Goal: Task Accomplishment & Management: Manage account settings

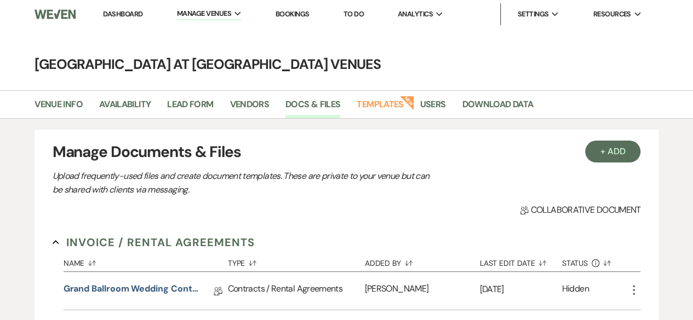
click at [127, 14] on link "Dashboard" at bounding box center [122, 13] width 39 height 9
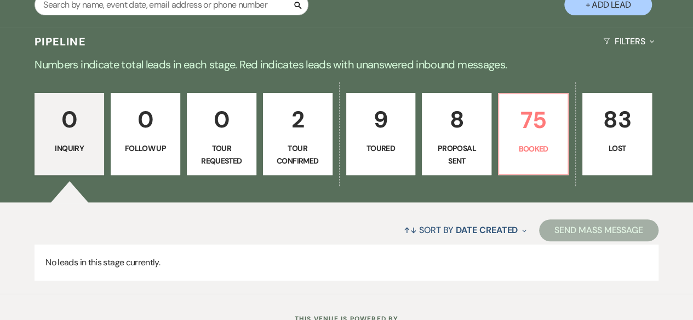
scroll to position [219, 0]
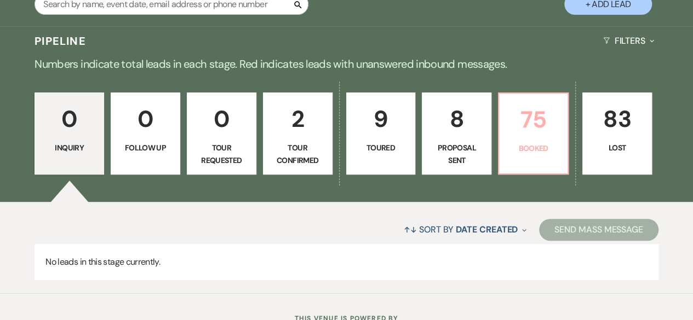
click at [553, 137] on p "75" at bounding box center [533, 119] width 55 height 37
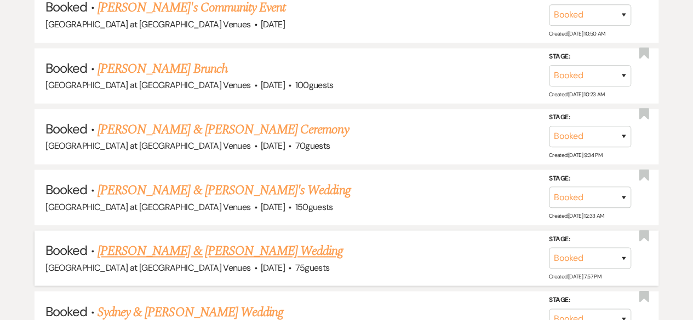
scroll to position [767, 0]
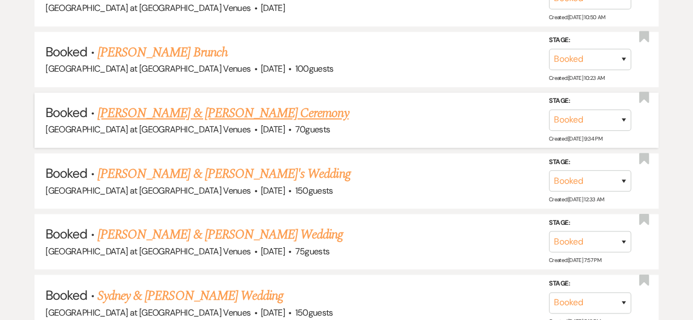
click at [154, 110] on link "[PERSON_NAME] & [PERSON_NAME] Ceremony" at bounding box center [222, 114] width 251 height 20
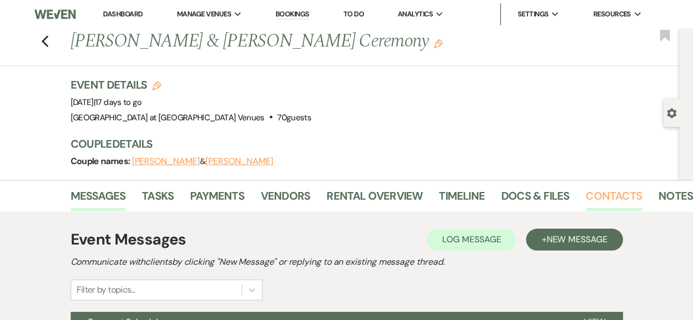
click at [627, 193] on link "Contacts" at bounding box center [613, 199] width 56 height 24
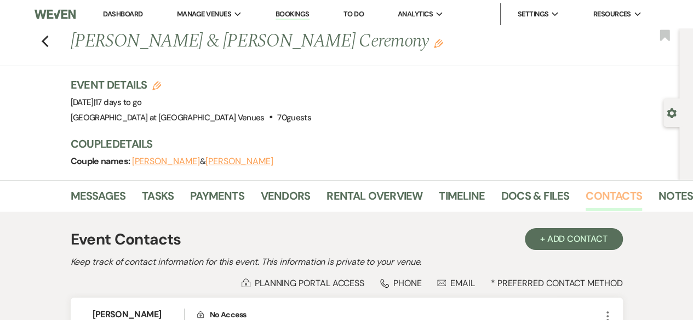
scroll to position [164, 0]
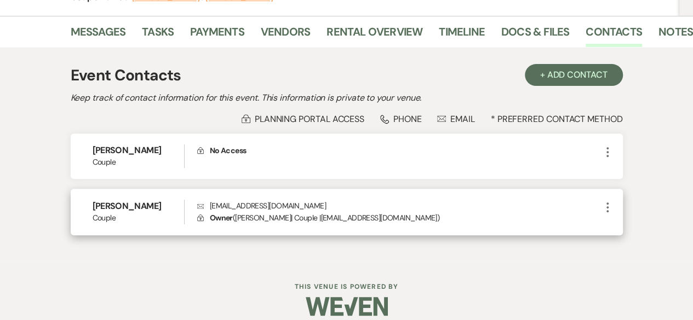
drag, startPoint x: 209, startPoint y: 206, endPoint x: 319, endPoint y: 202, distance: 110.2
click at [319, 202] on p "Envelope [EMAIL_ADDRESS][DOMAIN_NAME]" at bounding box center [399, 206] width 404 height 12
copy p "[EMAIL_ADDRESS][DOMAIN_NAME]"
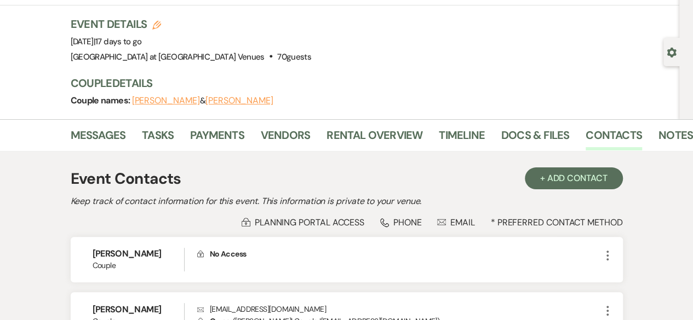
scroll to position [0, 0]
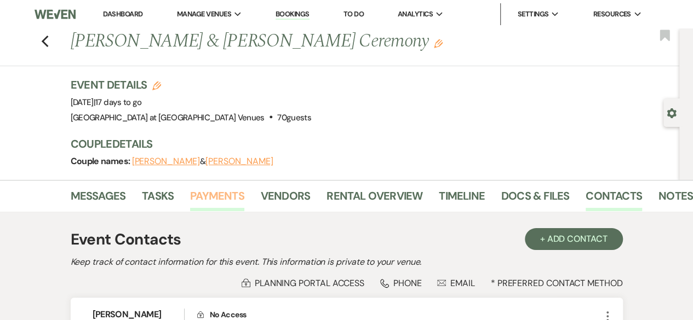
click at [213, 189] on link "Payments" at bounding box center [217, 199] width 54 height 24
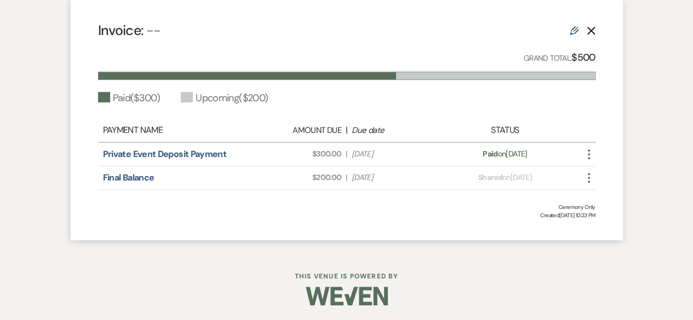
scroll to position [320, 0]
click at [573, 29] on icon "Edit" at bounding box center [574, 30] width 9 height 9
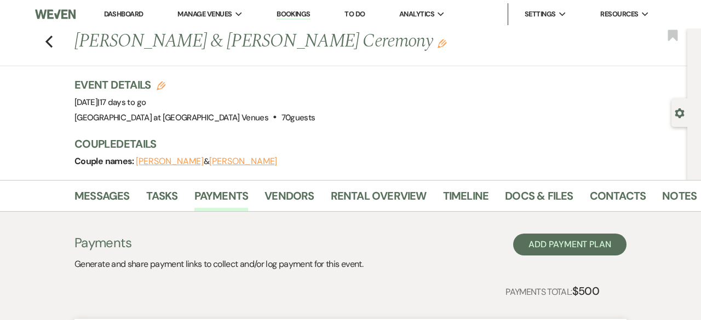
select select "1"
select select "true"
select select "2"
select select "flat"
select select "true"
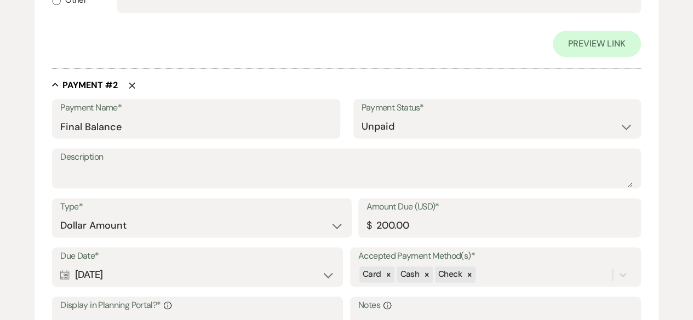
scroll to position [657, 0]
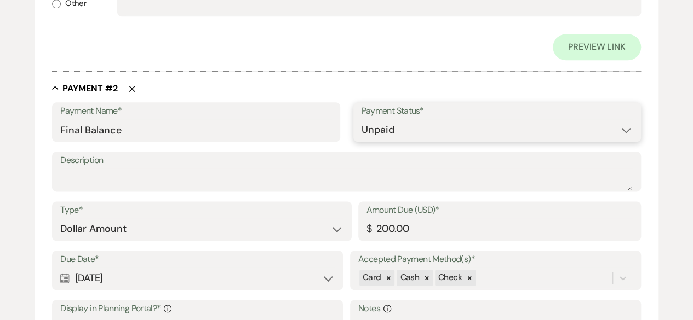
click at [408, 128] on select "Paid Unpaid" at bounding box center [496, 129] width 271 height 21
select select "1"
click at [361, 119] on select "Paid Unpaid" at bounding box center [496, 129] width 271 height 21
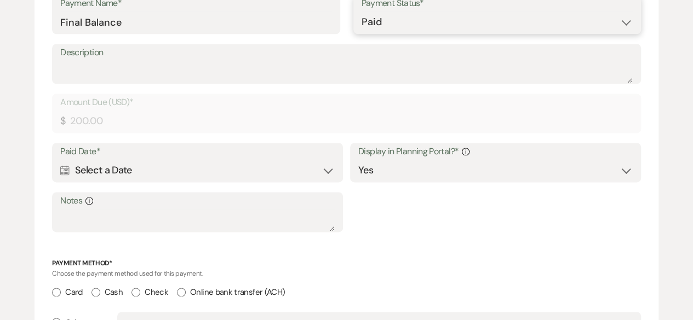
scroll to position [822, 0]
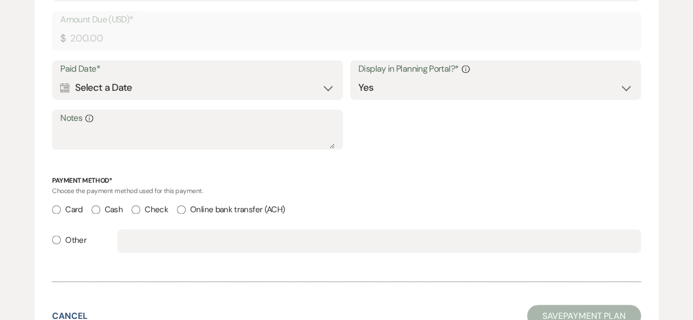
click at [330, 88] on div "Calendar Select a Date Expand" at bounding box center [197, 87] width 274 height 21
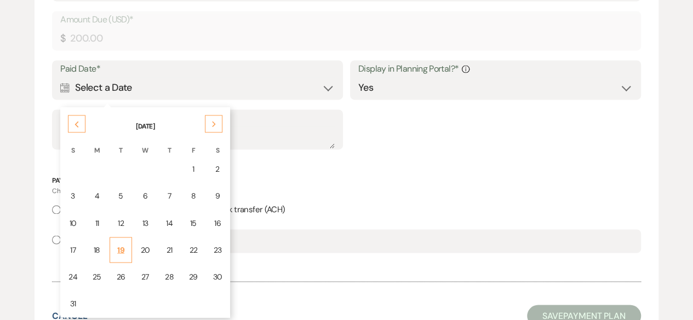
click at [120, 252] on div "19" at bounding box center [121, 250] width 9 height 12
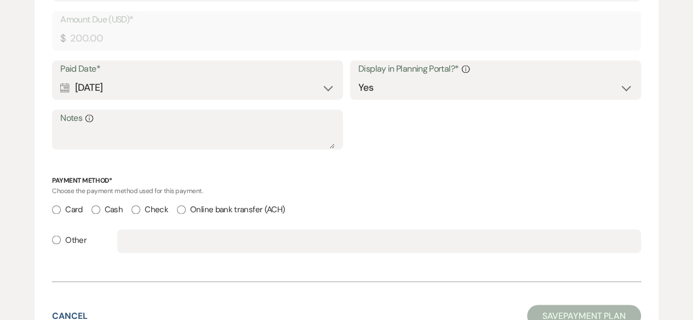
click at [98, 214] on input "Cash" at bounding box center [95, 209] width 9 height 9
radio input "true"
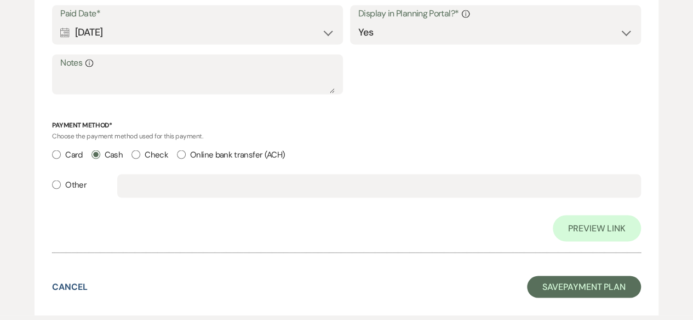
scroll to position [957, 0]
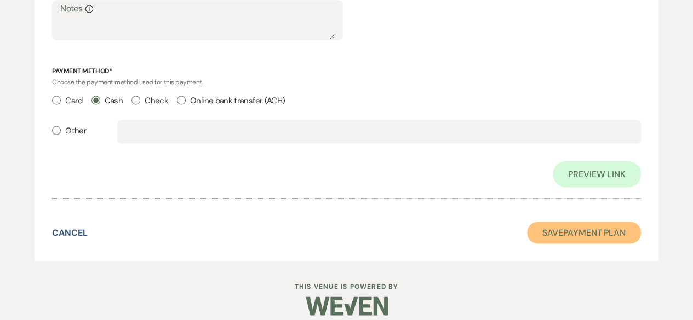
click at [581, 232] on button "Save Payment Plan" at bounding box center [584, 233] width 114 height 22
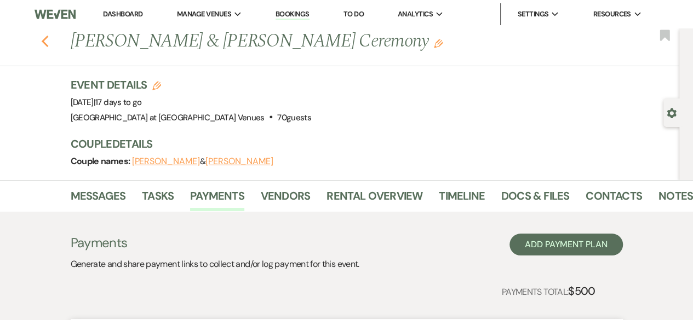
click at [47, 42] on use "button" at bounding box center [44, 42] width 7 height 12
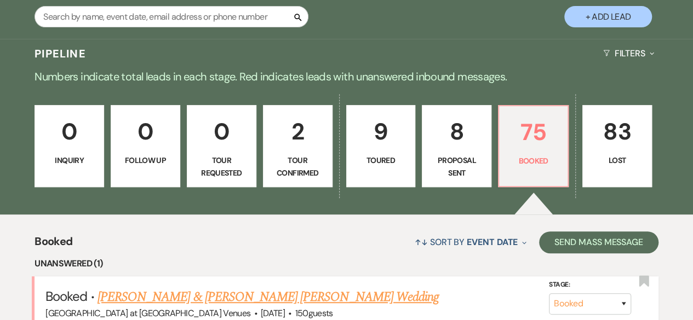
scroll to position [274, 0]
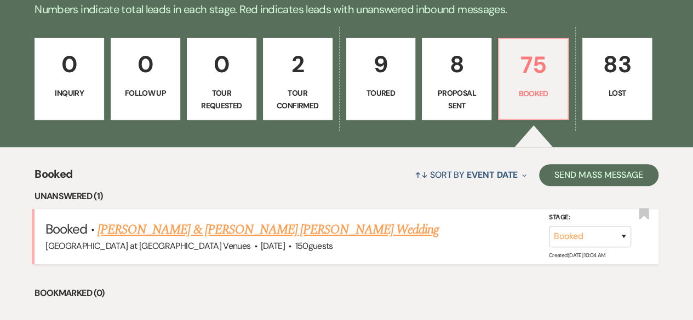
click at [196, 227] on link "[PERSON_NAME] & [PERSON_NAME] [PERSON_NAME] Wedding" at bounding box center [267, 230] width 341 height 20
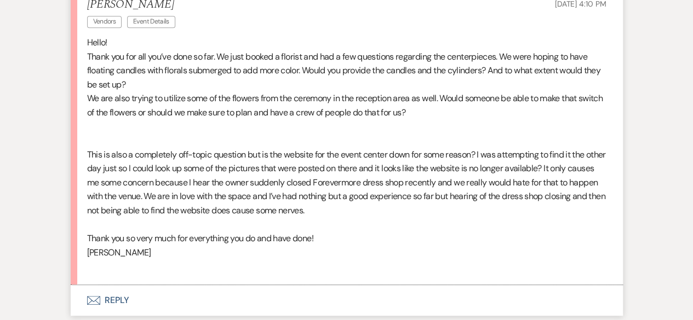
scroll to position [383, 0]
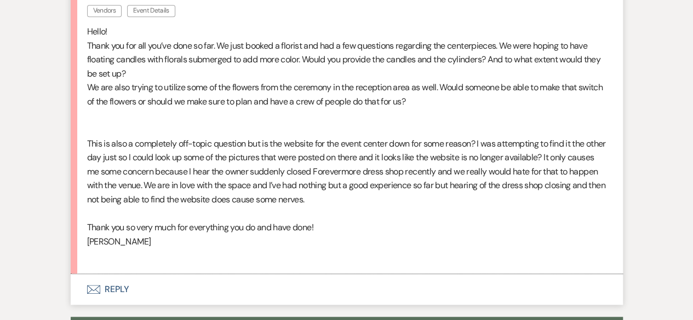
click at [115, 274] on button "Envelope Reply" at bounding box center [347, 289] width 552 height 31
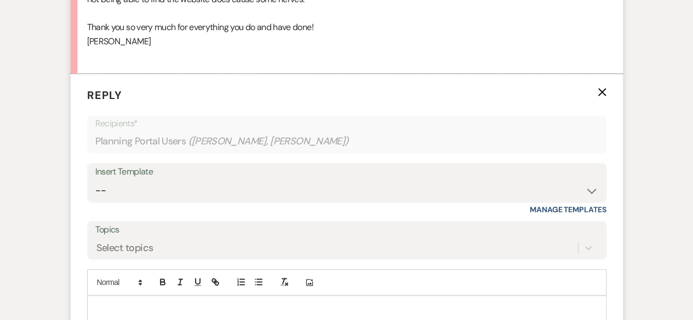
scroll to position [748, 0]
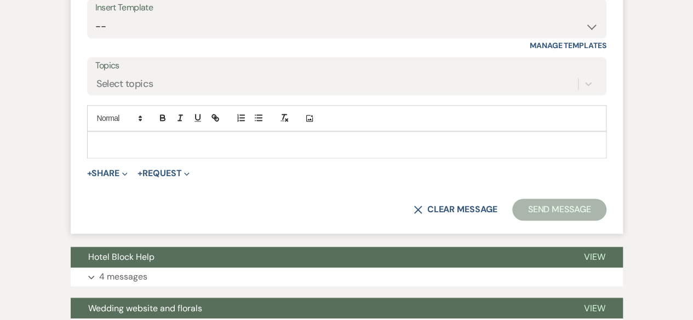
click at [106, 132] on div at bounding box center [347, 144] width 518 height 25
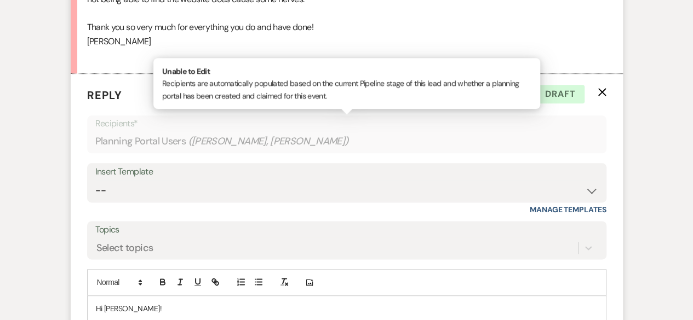
scroll to position [693, 0]
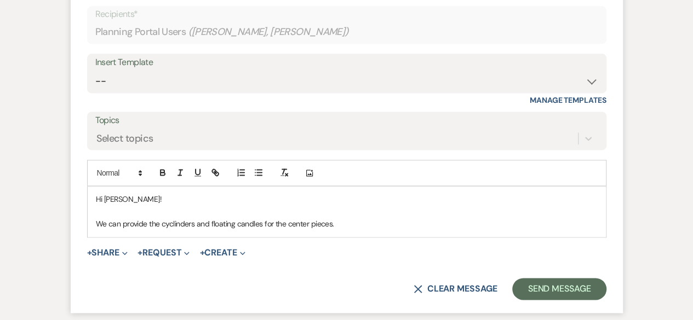
click at [179, 218] on p "We can provide the cyclinders and floating candles for the center pieces." at bounding box center [347, 224] width 502 height 12
click at [351, 218] on p "We can provide the cylinders and floating candles for the center pieces." at bounding box center [347, 224] width 502 height 12
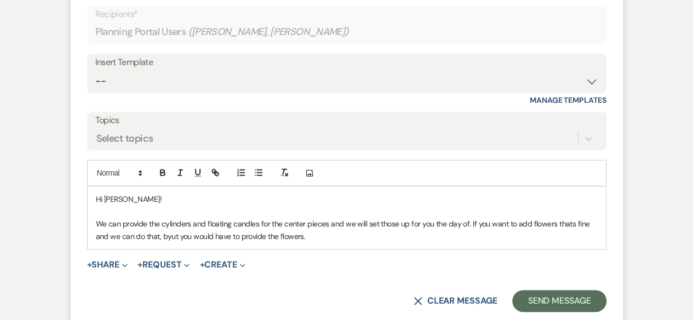
click at [169, 218] on p "We can provide the cylinders and floating candles for the center pieces and we …" at bounding box center [347, 230] width 502 height 25
click at [326, 218] on p "We can provide the cylinders and floating candles for the center pieces and we …" at bounding box center [347, 230] width 502 height 25
click at [564, 218] on p "We can provide the cylinders and floating candles for the center pieces and we …" at bounding box center [347, 230] width 502 height 25
click at [304, 218] on p "We can provide the cylinders and floating candles for the center pieces and we …" at bounding box center [347, 230] width 502 height 25
click at [303, 218] on p "We can provide the cylinders and floating candles for the center pieces and we …" at bounding box center [347, 230] width 502 height 25
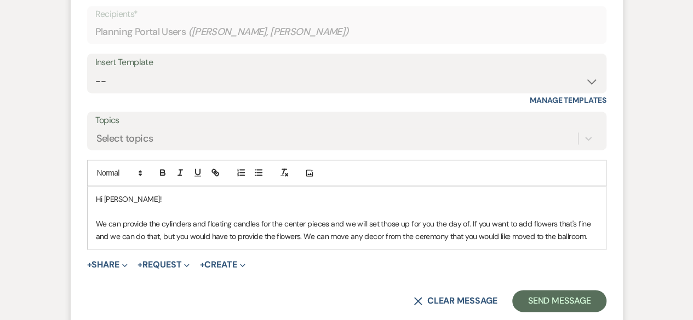
click at [531, 218] on p "We can provide the cylinders and floating candles for the center pieces and we …" at bounding box center [347, 230] width 502 height 25
click at [572, 218] on p "We can provide the cylinders and floating candles for the center pieces and we …" at bounding box center [347, 230] width 502 height 25
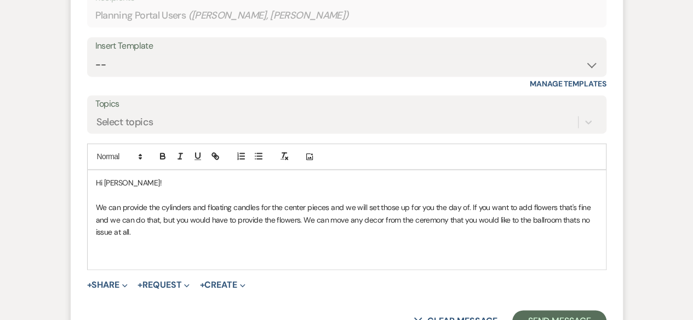
scroll to position [803, 0]
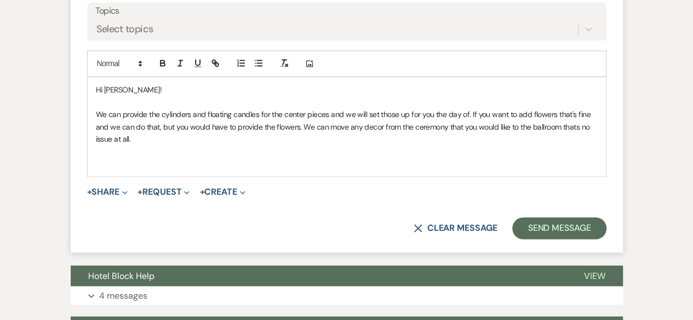
click at [567, 108] on p "We can provide the cylinders and floating candles for the center pieces and we …" at bounding box center [347, 126] width 502 height 37
click at [112, 113] on p "We can provide the cylinders and floating candles for the center pieces and we …" at bounding box center [347, 126] width 502 height 37
click at [103, 158] on p at bounding box center [347, 164] width 502 height 12
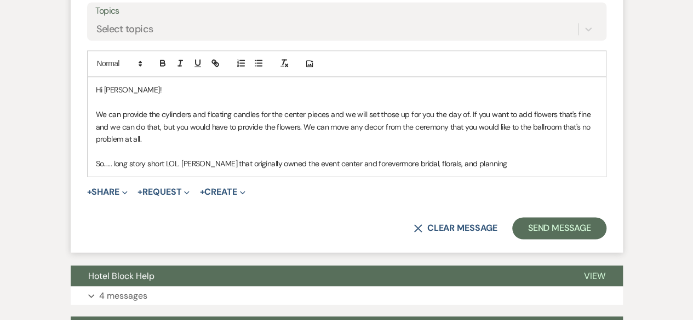
click at [352, 158] on p "So...... long story short LOL. [PERSON_NAME] that originally owned the event ce…" at bounding box center [347, 164] width 502 height 12
drag, startPoint x: 432, startPoint y: 137, endPoint x: 688, endPoint y: 158, distance: 257.2
click at [433, 158] on p "So...... long story short LOL. [PERSON_NAME] that originally owned the event ce…" at bounding box center [347, 164] width 502 height 12
click at [483, 158] on p "So...... long story short LOL. [PERSON_NAME] that originally owned the event ce…" at bounding box center [347, 164] width 502 height 12
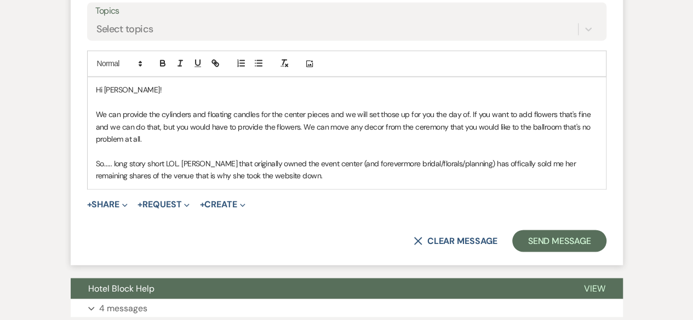
drag, startPoint x: 193, startPoint y: 150, endPoint x: 265, endPoint y: 151, distance: 71.8
click at [193, 158] on p "So...... long story short LOL. [PERSON_NAME] that originally owned the event ce…" at bounding box center [347, 170] width 502 height 25
click at [508, 158] on p "So...... long story short LOL. [PERSON_NAME] that originally owned the event ce…" at bounding box center [347, 170] width 502 height 25
click at [352, 158] on p "So...... long story short LOL. [PERSON_NAME] that originally owned the event ce…" at bounding box center [347, 170] width 502 height 25
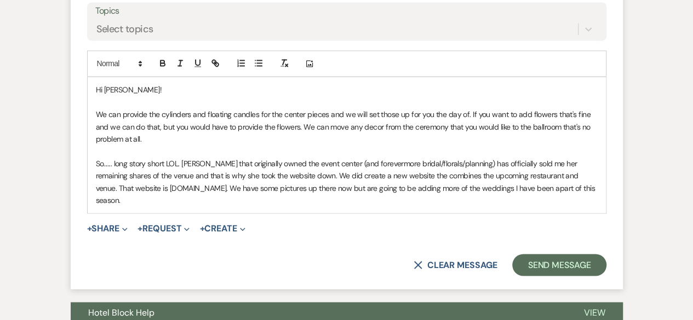
click at [364, 163] on p "So...... long story short LOL. [PERSON_NAME] that originally owned the event ce…" at bounding box center [347, 182] width 502 height 49
click at [515, 164] on p "So...... long story short LOL. [PERSON_NAME] that originally owned the event ce…" at bounding box center [347, 182] width 502 height 49
click at [186, 174] on p "So...... long story short LOL. [PERSON_NAME] that originally owned the event ce…" at bounding box center [347, 182] width 502 height 49
click at [326, 108] on p "We can provide the cylinders and floating candles for the center pieces and we …" at bounding box center [347, 126] width 502 height 37
click at [306, 170] on p "So...... long story short LOL. [PERSON_NAME] that originally owned the event ce…" at bounding box center [347, 182] width 502 height 49
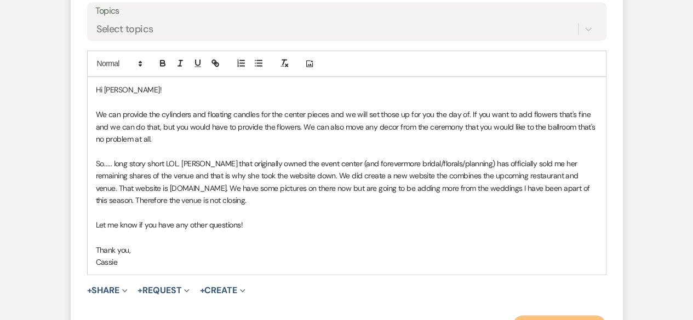
click at [561, 315] on button "Send Message" at bounding box center [559, 326] width 94 height 22
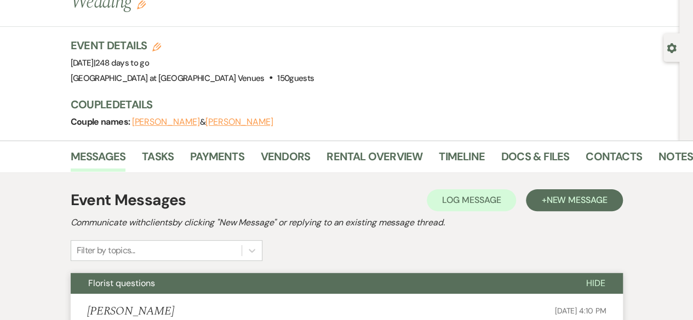
scroll to position [0, 0]
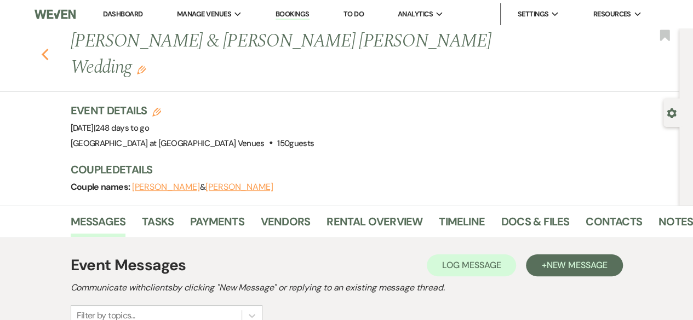
click at [49, 48] on icon "Previous" at bounding box center [45, 54] width 8 height 13
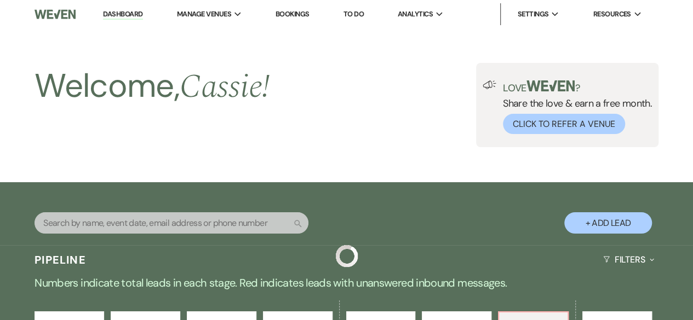
scroll to position [274, 0]
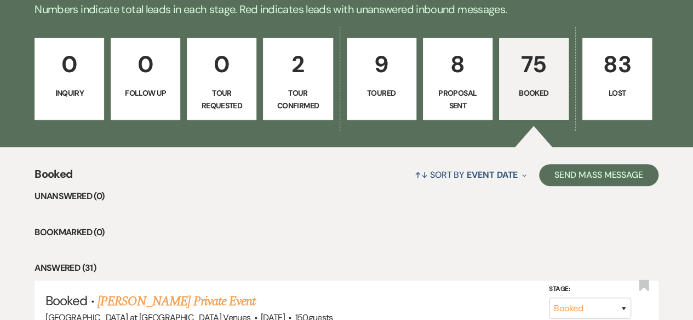
click at [477, 73] on p "8" at bounding box center [457, 64] width 55 height 37
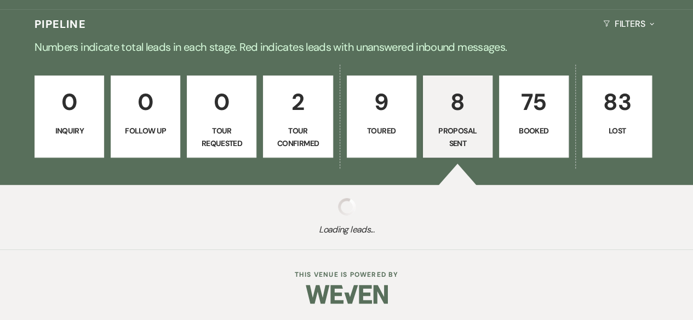
select select "6"
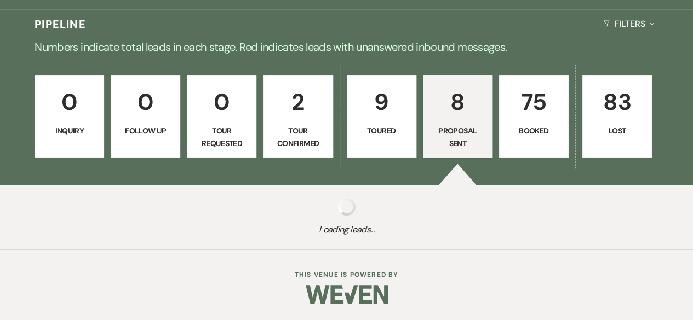
select select "6"
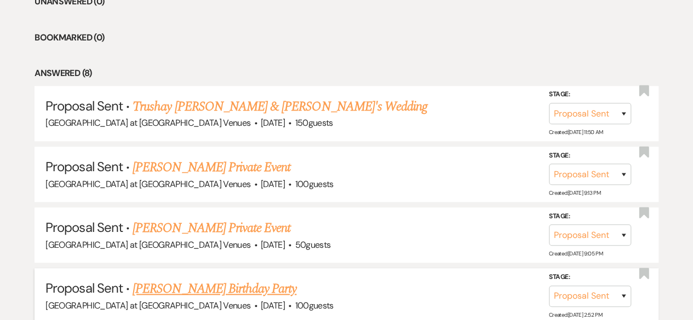
scroll to position [254, 0]
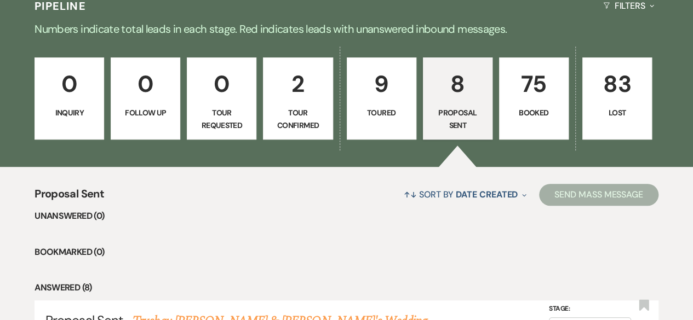
click at [381, 91] on p "9" at bounding box center [381, 84] width 55 height 37
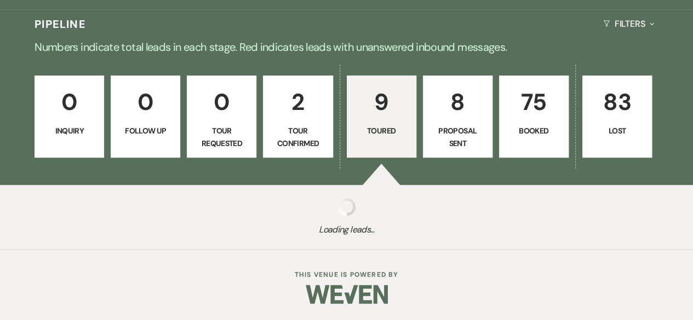
select select "5"
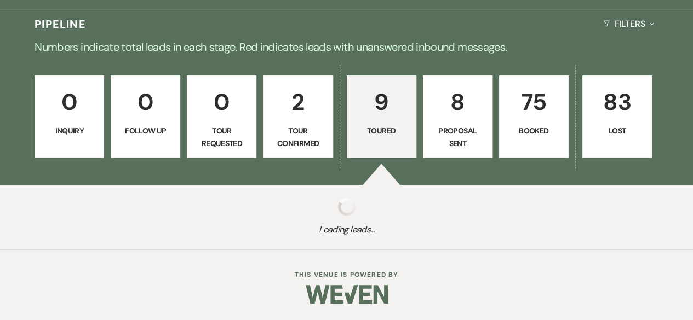
select select "5"
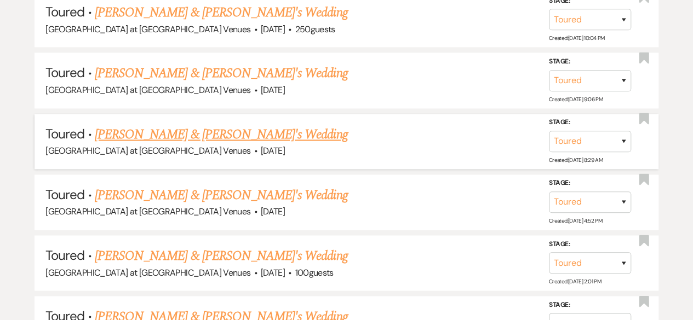
scroll to position [802, 0]
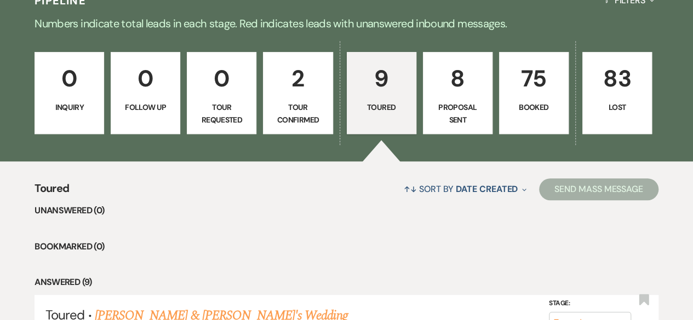
click at [317, 74] on p "2" at bounding box center [297, 78] width 55 height 37
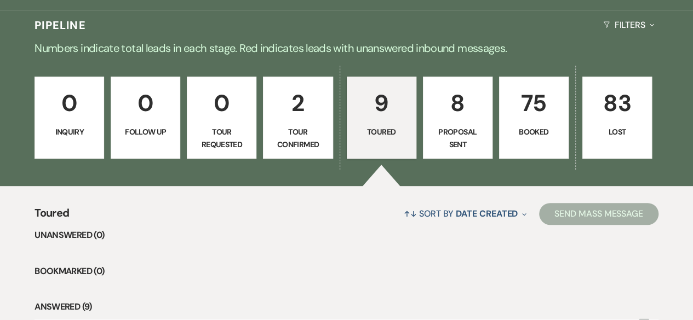
select select "4"
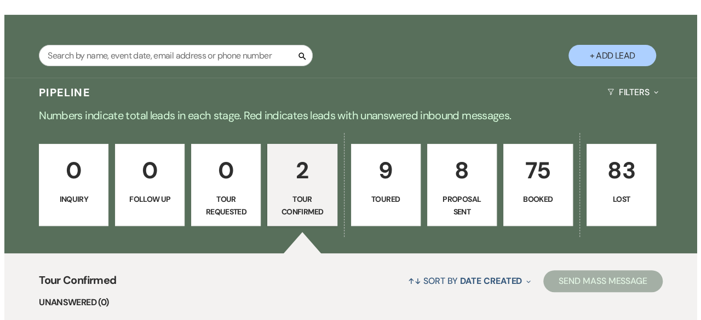
scroll to position [164, 0]
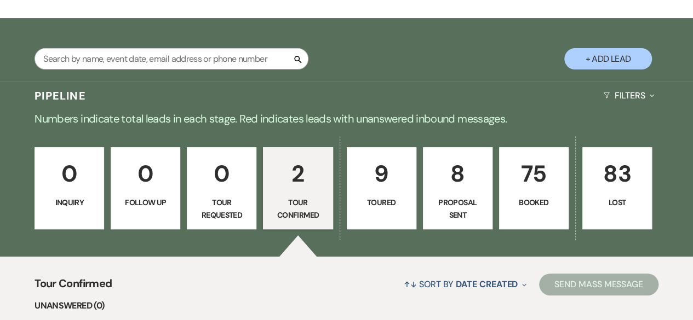
click at [533, 185] on p "75" at bounding box center [533, 174] width 55 height 37
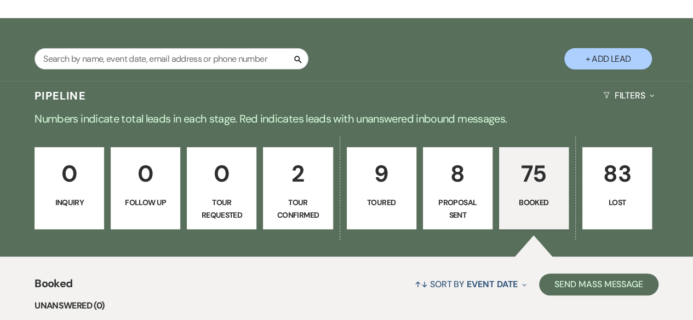
click at [456, 191] on p "8" at bounding box center [457, 174] width 55 height 37
select select "6"
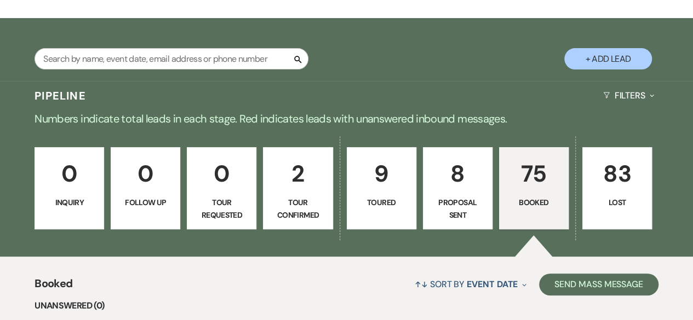
select select "6"
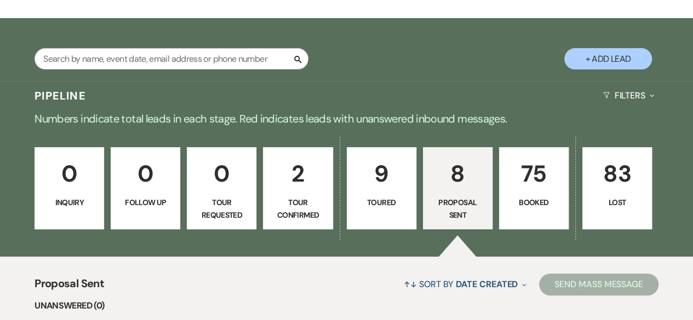
click at [602, 56] on button "+ Add Lead" at bounding box center [608, 58] width 88 height 21
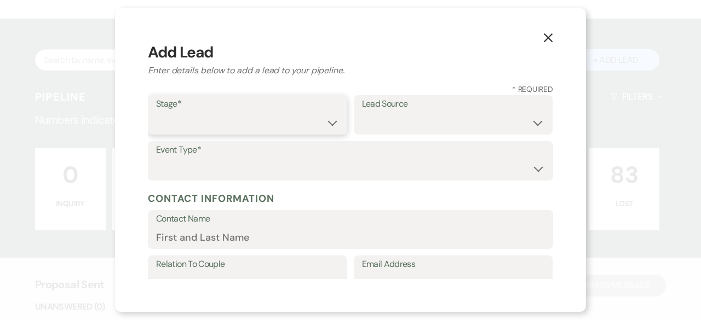
click at [326, 116] on select "Inquiry Follow Up Tour Requested Tour Confirmed Toured Proposal Sent Booked Lost" at bounding box center [247, 122] width 183 height 21
select select "6"
click at [156, 112] on select "Inquiry Follow Up Tour Requested Tour Confirmed Toured Proposal Sent Booked Lost" at bounding box center [247, 122] width 183 height 21
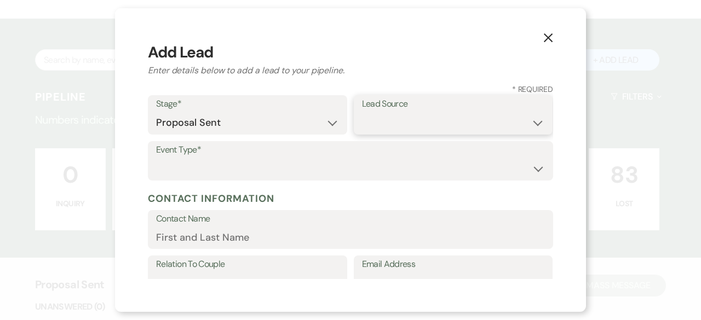
click at [407, 116] on select "Weven Venue Website Instagram Facebook Pinterest Google The Knot Wedding Wire H…" at bounding box center [453, 122] width 183 height 21
click at [362, 116] on select "Weven Venue Website Instagram Facebook Pinterest Google The Knot Wedding Wire H…" at bounding box center [453, 122] width 183 height 21
select select "2"
click at [362, 112] on select "Weven Venue Website Instagram Facebook Pinterest Google The Knot Wedding Wire H…" at bounding box center [453, 122] width 183 height 21
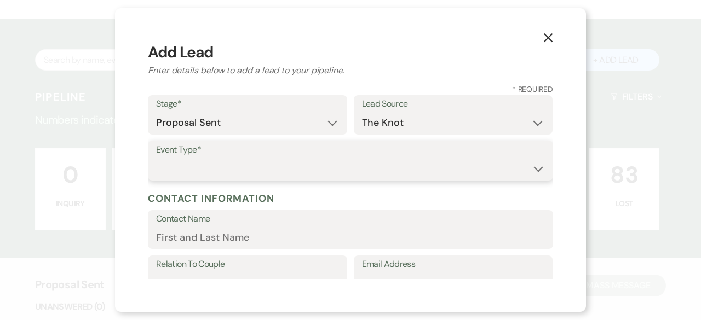
click at [203, 159] on select "Wedding Anniversary Party Baby Shower Bachelorette / Bachelor Party Birthday Pa…" at bounding box center [350, 168] width 389 height 21
select select "13"
click at [399, 175] on input "Other Type*" at bounding box center [453, 168] width 183 height 21
type input "Reception"
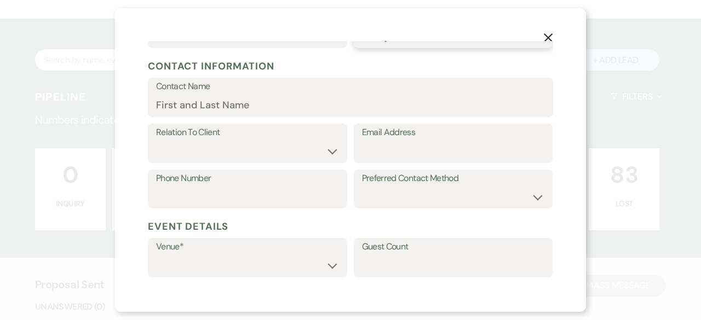
scroll to position [110, 0]
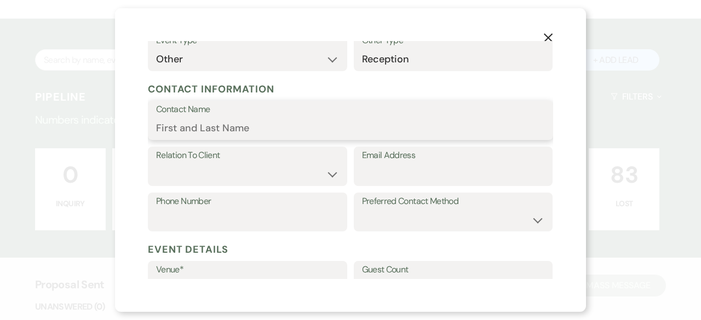
click at [195, 128] on input "Contact Name" at bounding box center [350, 128] width 389 height 21
paste input "[PERSON_NAME]"
type input "[PERSON_NAME]"
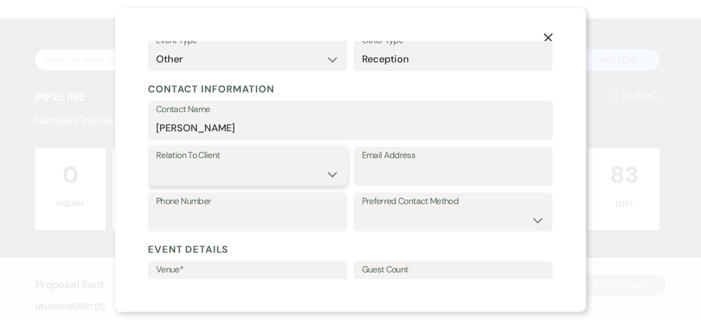
click at [332, 181] on select "Client Event Planner Parent of Client Family Member Friend Other" at bounding box center [247, 174] width 183 height 21
select select "1"
click at [156, 164] on select "Client Event Planner Parent of Client Family Member Friend Other" at bounding box center [247, 174] width 183 height 21
click at [374, 169] on input "Email Address" at bounding box center [453, 174] width 183 height 21
paste input "[EMAIL_ADDRESS][DOMAIN_NAME]"
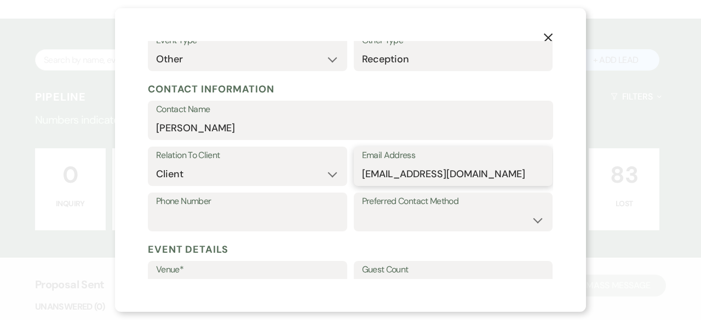
type input "[EMAIL_ADDRESS][DOMAIN_NAME]"
click at [176, 215] on input "Phone Number" at bounding box center [247, 219] width 183 height 21
paste input "[PHONE_NUMBER]"
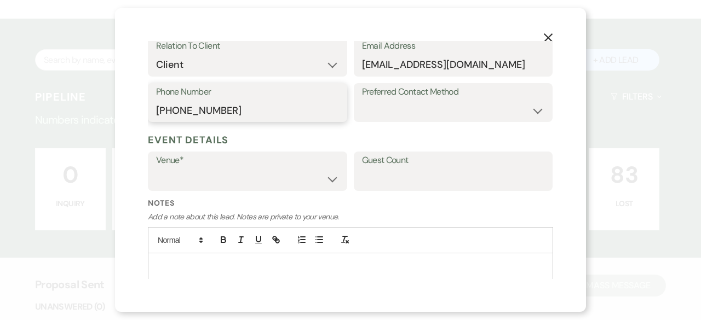
type input "[PHONE_NUMBER]"
click at [196, 179] on select "[GEOGRAPHIC_DATA] at [GEOGRAPHIC_DATA] Venues [GEOGRAPHIC_DATA] at [GEOGRAPHIC_…" at bounding box center [247, 179] width 183 height 21
select select "783"
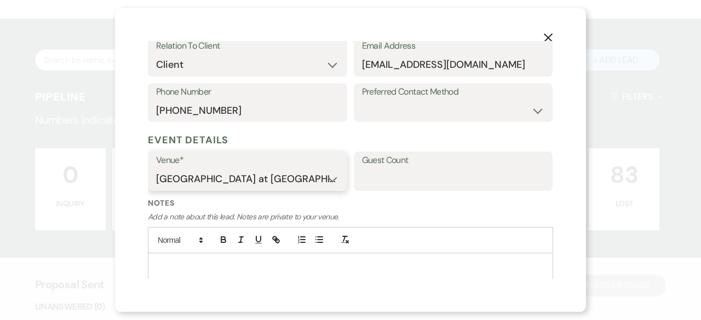
click at [156, 169] on select "[GEOGRAPHIC_DATA] at [GEOGRAPHIC_DATA] Venues [GEOGRAPHIC_DATA] at [GEOGRAPHIC_…" at bounding box center [247, 179] width 183 height 21
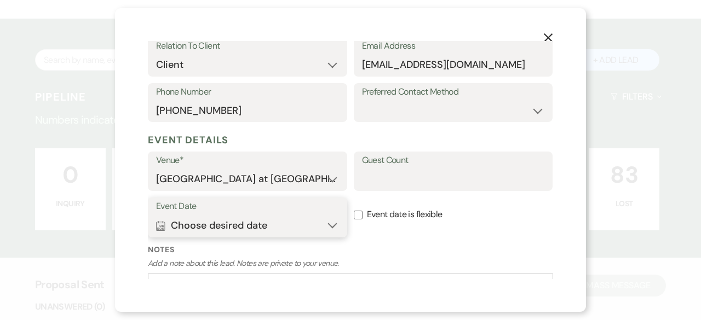
click at [325, 228] on button "Calendar Choose desired date Expand" at bounding box center [247, 226] width 183 height 22
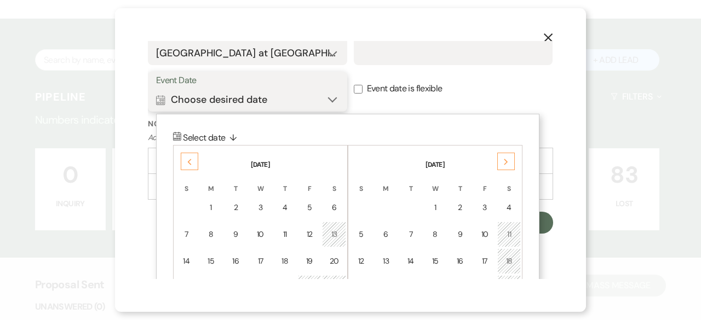
scroll to position [435, 0]
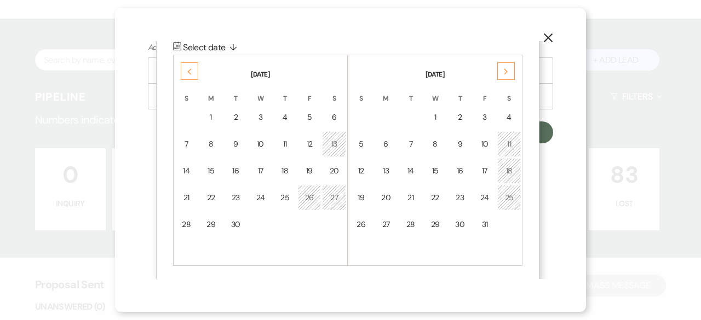
click at [514, 173] on div "18" at bounding box center [508, 171] width 9 height 12
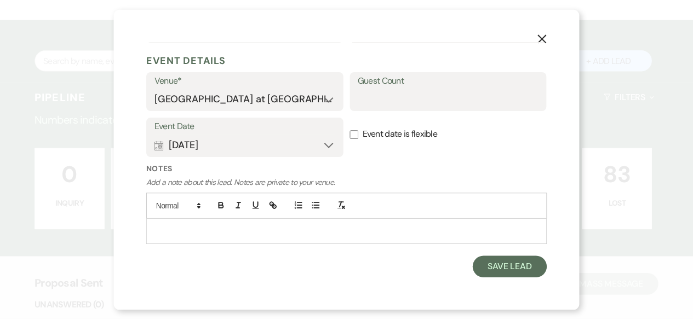
scroll to position [299, 0]
click at [375, 96] on input "Guest Count" at bounding box center [453, 99] width 183 height 21
type input "150"
click at [498, 266] on button "Save Lead" at bounding box center [515, 269] width 75 height 22
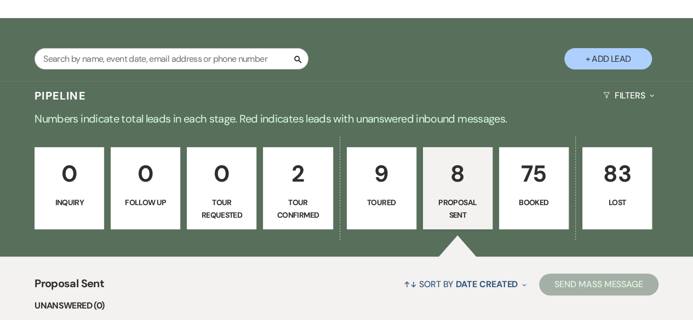
select select "6"
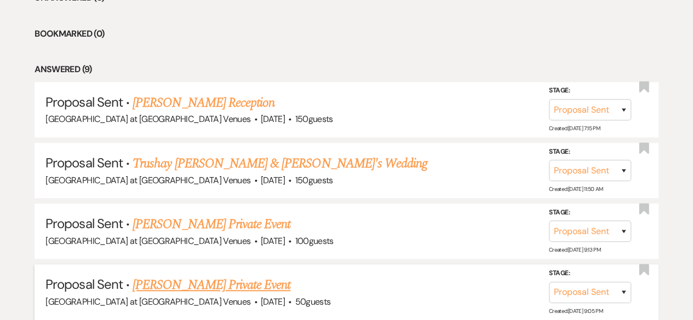
scroll to position [383, 0]
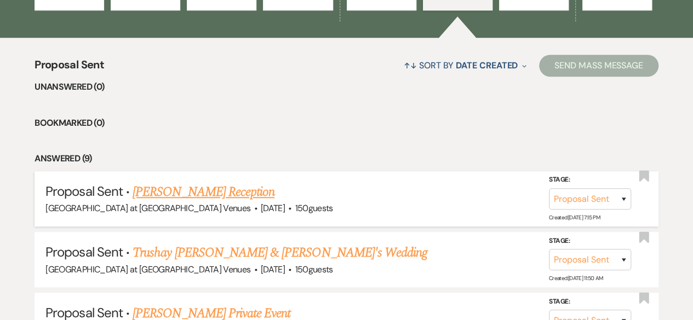
click at [227, 187] on link "[PERSON_NAME] Reception" at bounding box center [204, 192] width 142 height 20
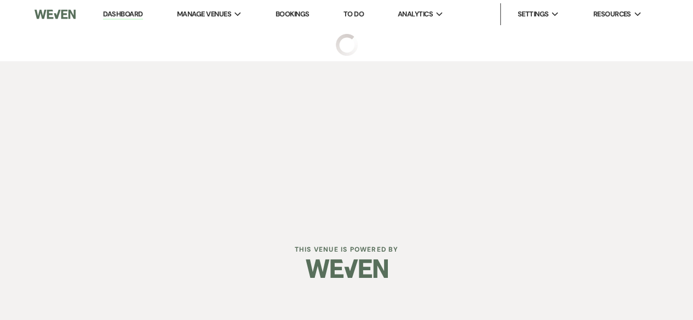
select select "6"
select select "2"
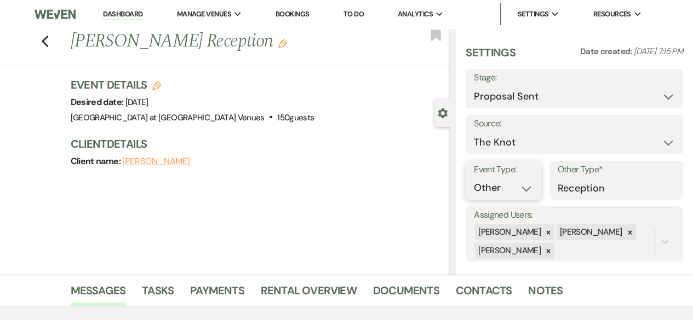
click at [519, 187] on select "Wedding Anniversary Party Baby Shower Bachelorette / Bachelor Party Birthday Pa…" at bounding box center [503, 187] width 59 height 21
select select "1"
click at [474, 177] on select "Wedding Anniversary Party Baby Shower Bachelorette / Bachelor Party Birthday Pa…" at bounding box center [503, 187] width 59 height 21
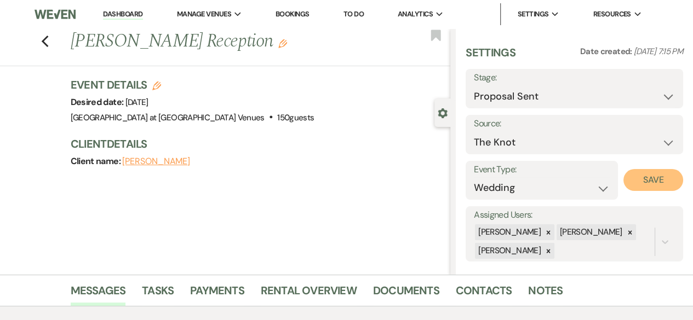
click at [652, 176] on button "Save" at bounding box center [653, 180] width 60 height 22
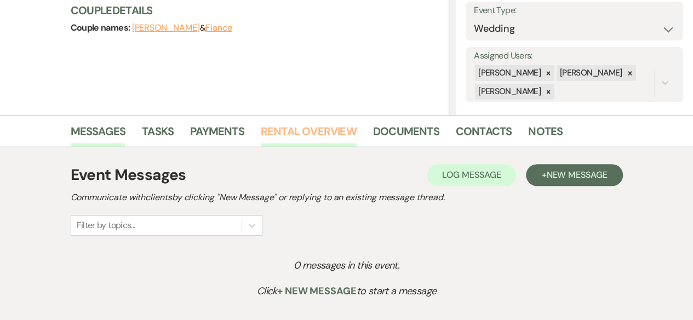
scroll to position [164, 0]
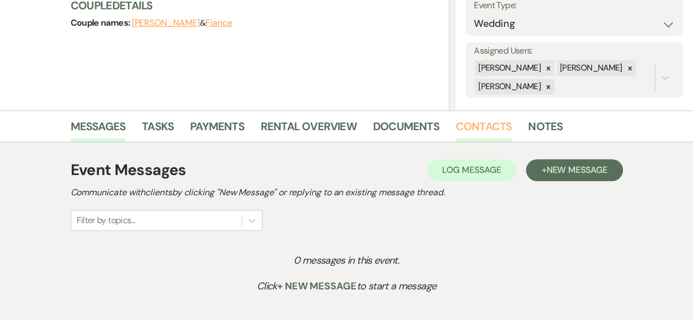
click at [483, 127] on link "Contacts" at bounding box center [484, 130] width 56 height 24
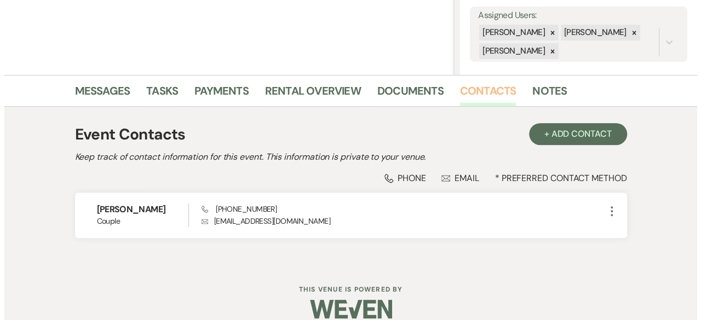
scroll to position [214, 0]
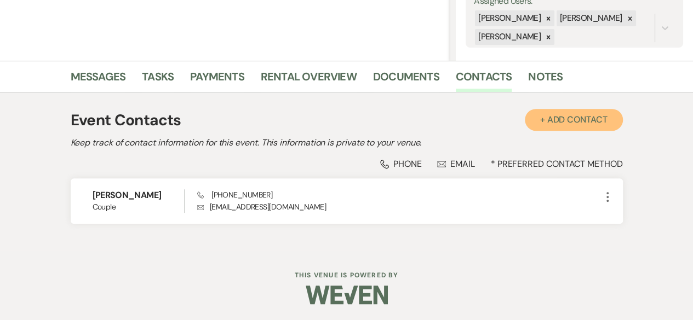
click at [558, 125] on button "+ Add Contact" at bounding box center [574, 120] width 98 height 22
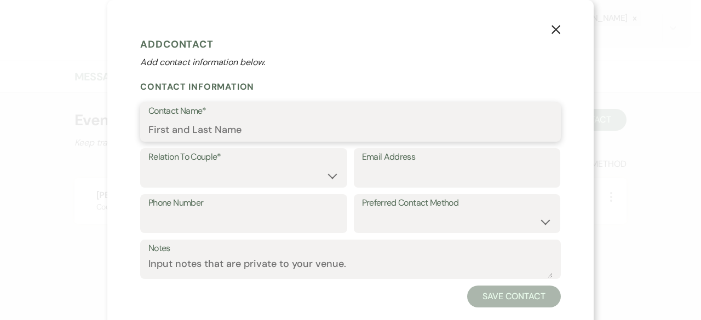
click at [188, 130] on input "Contact Name*" at bounding box center [350, 129] width 404 height 21
paste input "[PERSON_NAME]"
type input "[PERSON_NAME]"
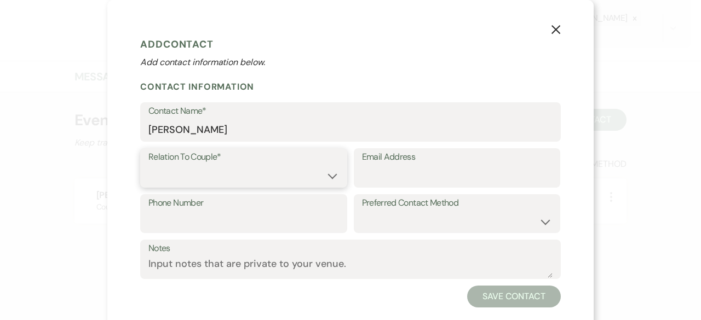
click at [239, 177] on select "Couple Planner Parent of Couple Family Member Friend Other" at bounding box center [243, 175] width 191 height 21
select select "1"
click at [148, 165] on select "Couple Planner Parent of Couple Family Member Friend Other" at bounding box center [243, 175] width 191 height 21
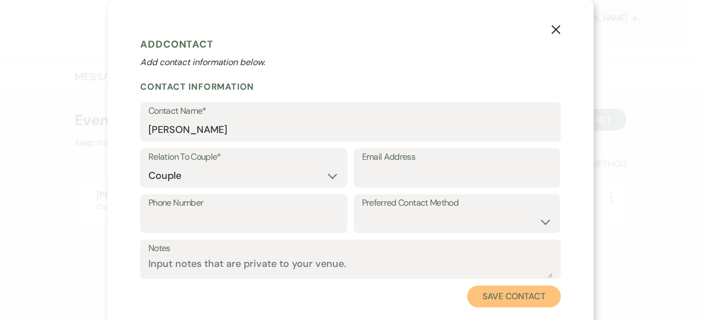
click at [533, 301] on button "Save Contact" at bounding box center [514, 297] width 94 height 22
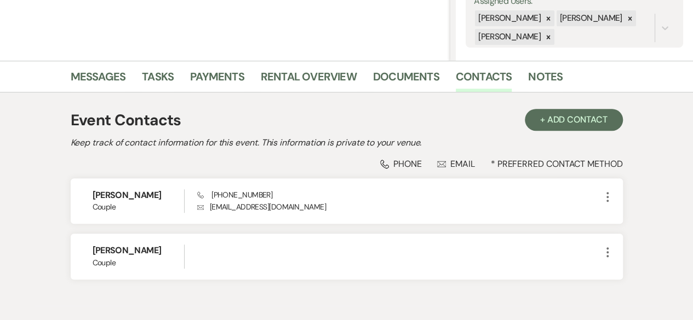
click at [399, 66] on li "Documents" at bounding box center [414, 79] width 83 height 26
click at [392, 85] on link "Documents" at bounding box center [406, 80] width 66 height 24
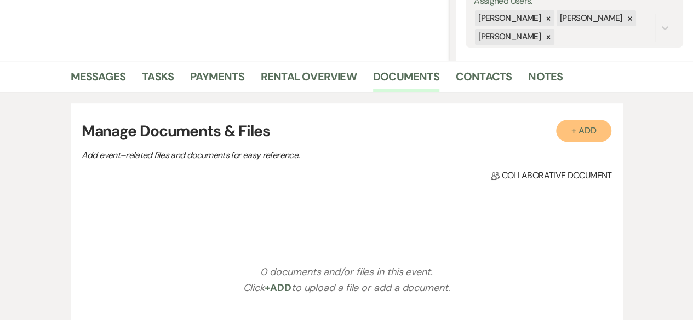
click at [600, 128] on button "+ Add" at bounding box center [584, 131] width 56 height 22
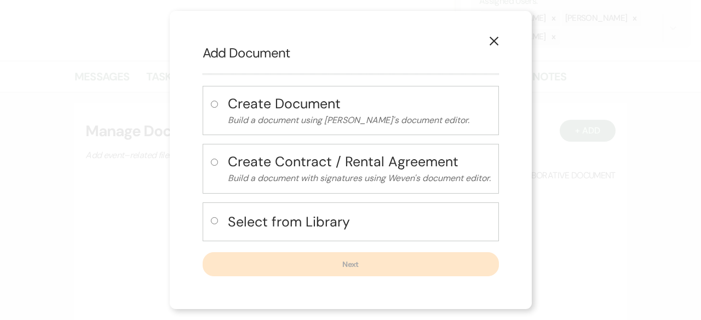
click at [213, 222] on input "radio" at bounding box center [214, 220] width 7 height 7
radio input "true"
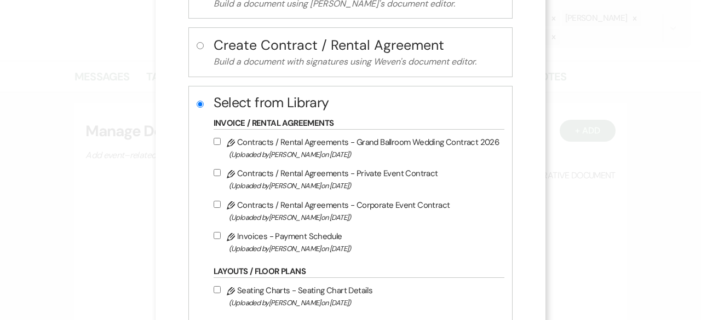
scroll to position [110, 0]
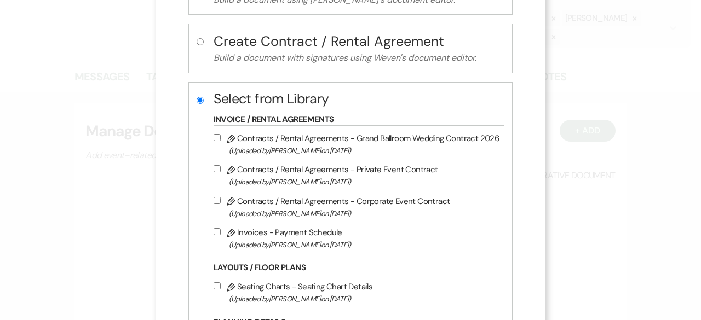
click at [215, 199] on input "Pencil Contracts / Rental Agreements - Corporate Event Contract (Uploaded by [P…" at bounding box center [217, 200] width 7 height 7
checkbox input "true"
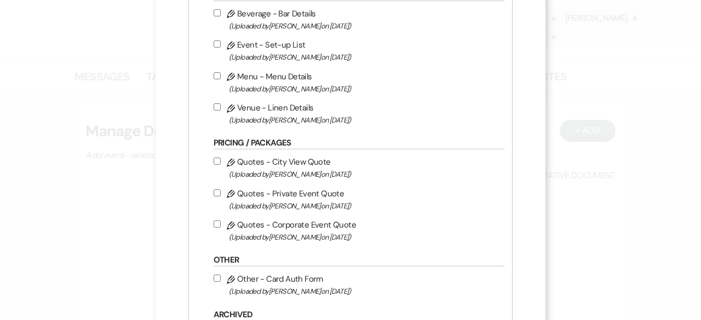
scroll to position [438, 0]
click at [214, 159] on input "Pencil Quotes - City View Quote (Uploaded by [PERSON_NAME] on [DATE] )" at bounding box center [217, 160] width 7 height 7
checkbox input "true"
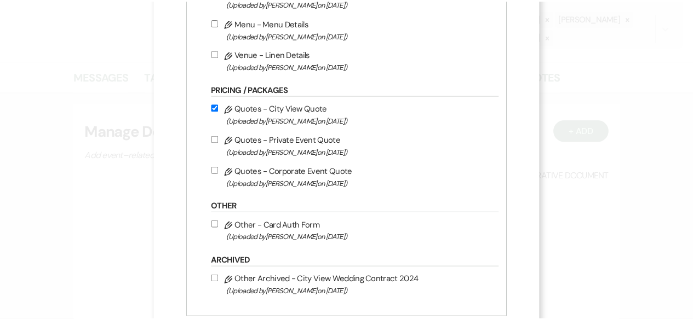
scroll to position [554, 0]
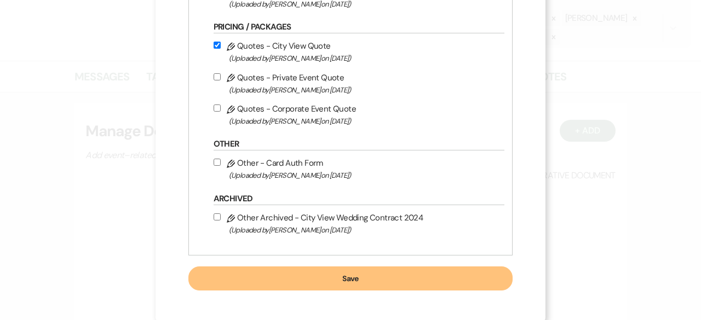
click at [339, 279] on button "Save" at bounding box center [350, 279] width 325 height 24
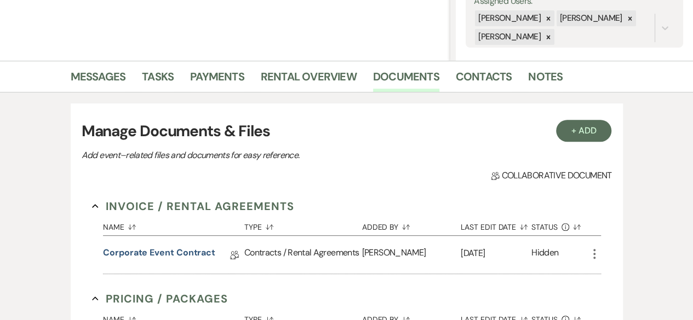
scroll to position [378, 0]
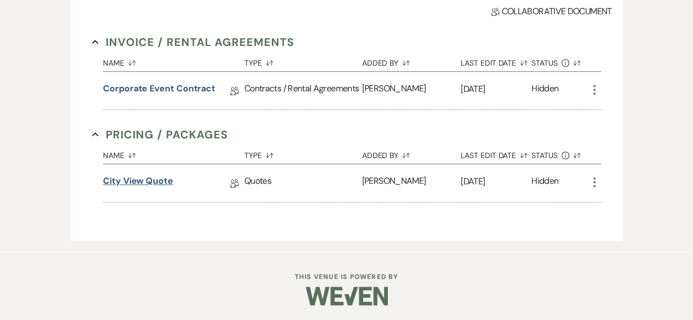
click at [128, 181] on link "City View Quote" at bounding box center [138, 183] width 70 height 17
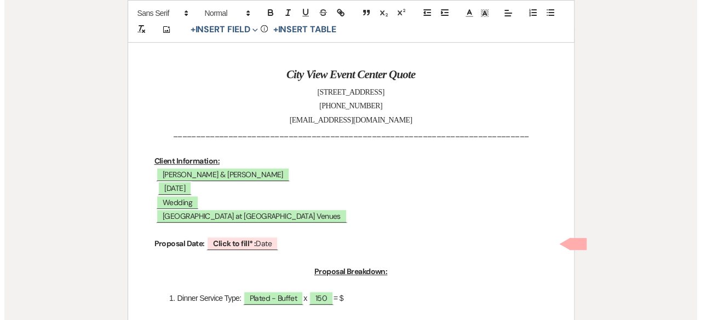
scroll to position [164, 0]
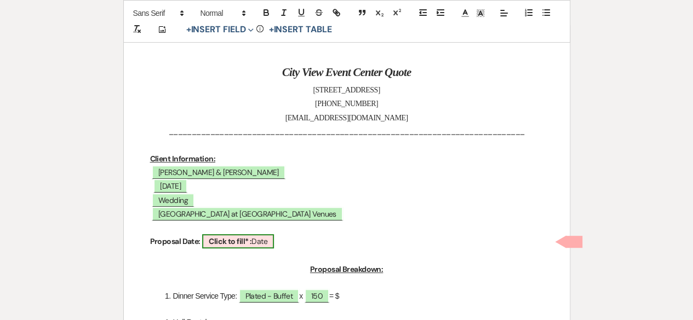
click at [246, 243] on b "Click to fill* :" at bounding box center [230, 242] width 43 height 10
select select "owner"
select select "Date"
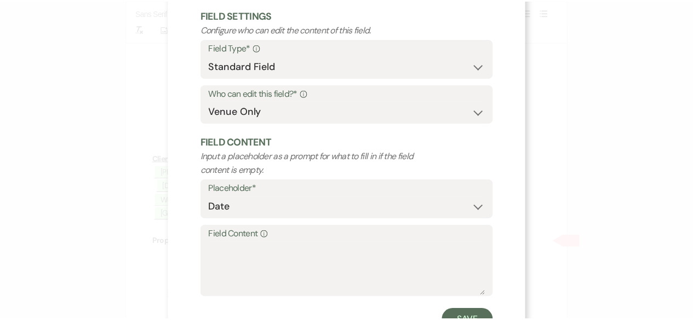
scroll to position [104, 0]
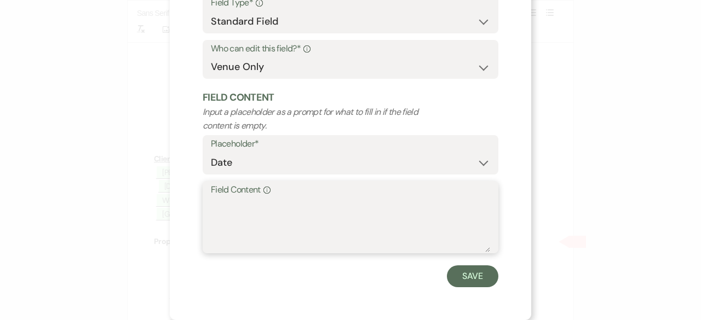
click at [219, 203] on textarea "Field Content Info" at bounding box center [350, 225] width 279 height 55
type textarea "[DATE]"
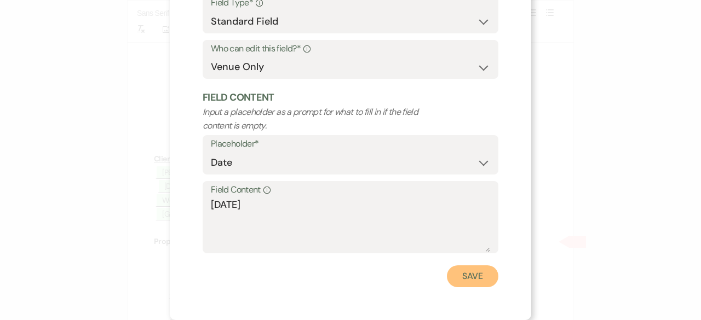
click at [456, 270] on button "Save" at bounding box center [472, 277] width 51 height 22
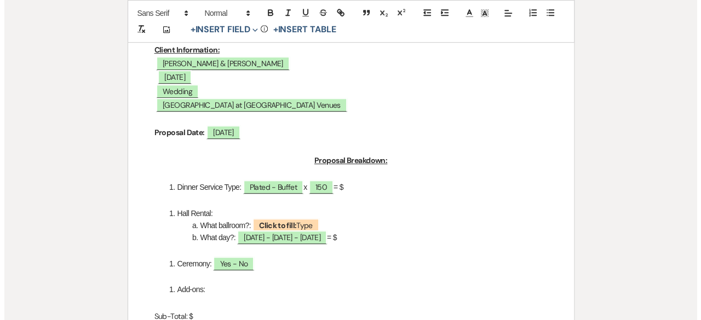
scroll to position [274, 0]
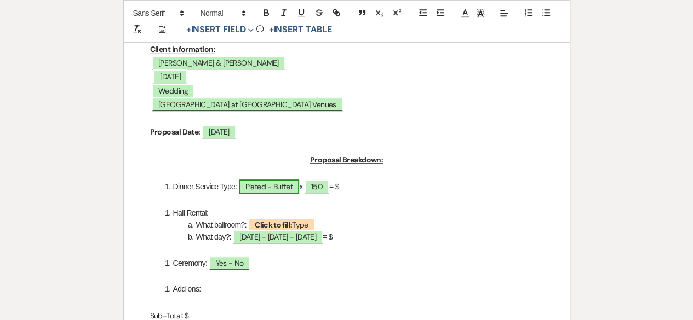
click at [278, 187] on span "Plated - Buffet" at bounding box center [269, 187] width 60 height 14
select select "owner"
select select "Type"
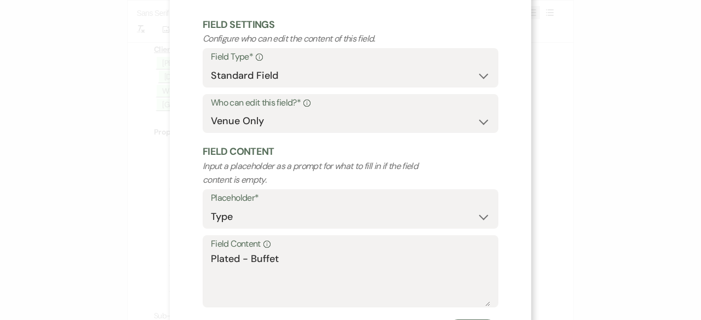
scroll to position [104, 0]
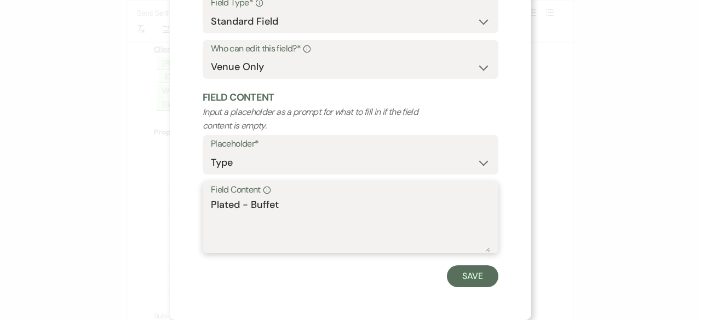
drag, startPoint x: 237, startPoint y: 205, endPoint x: 325, endPoint y: 210, distance: 87.7
click at [323, 211] on textarea "Plated - Buffet" at bounding box center [350, 225] width 279 height 55
type textarea "Plated"
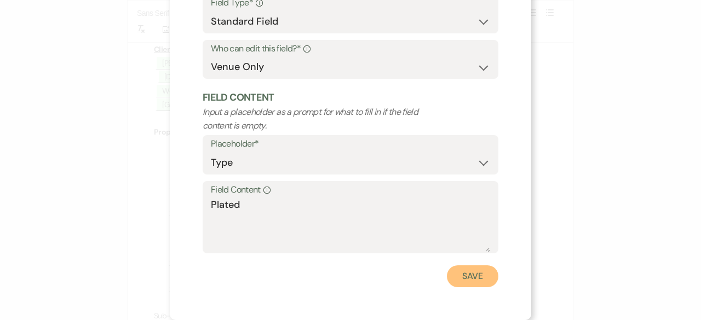
click at [477, 280] on button "Save" at bounding box center [472, 277] width 51 height 22
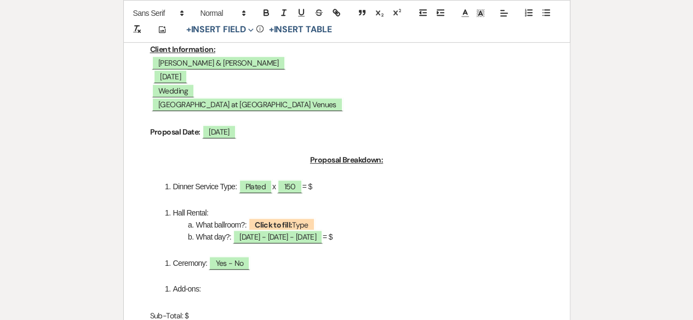
click at [336, 191] on li "Dinner Service Type: Plated x ﻿ 150 ﻿ = $" at bounding box center [353, 187] width 382 height 12
click at [288, 223] on b "Click to fill:" at bounding box center [273, 225] width 37 height 10
select select "Type"
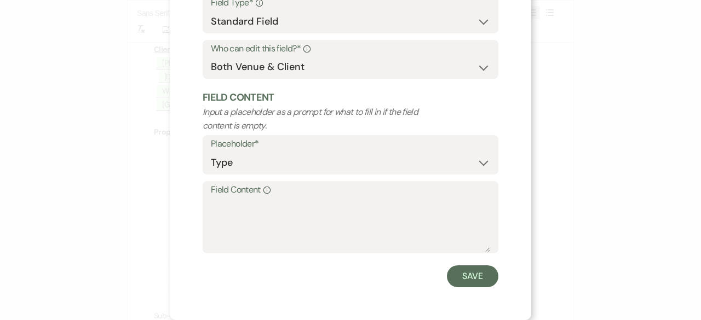
click at [206, 208] on div "Field Content Info" at bounding box center [351, 217] width 296 height 73
click at [222, 208] on textarea "Field Content Info" at bounding box center [350, 225] width 279 height 55
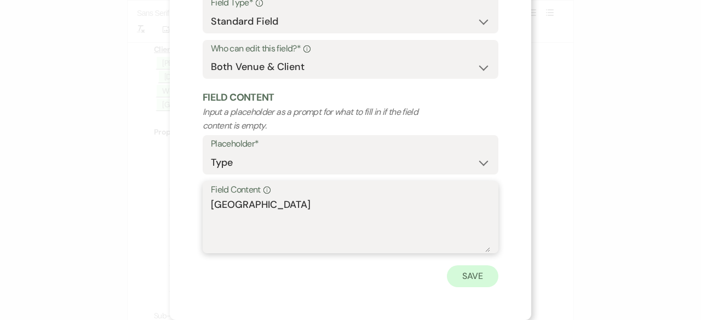
type textarea "[GEOGRAPHIC_DATA]"
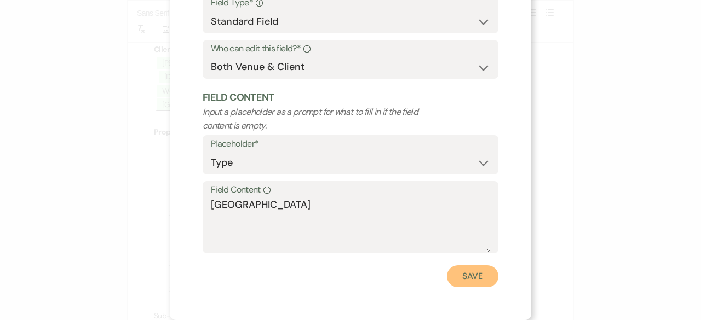
click at [472, 282] on button "Save" at bounding box center [472, 277] width 51 height 22
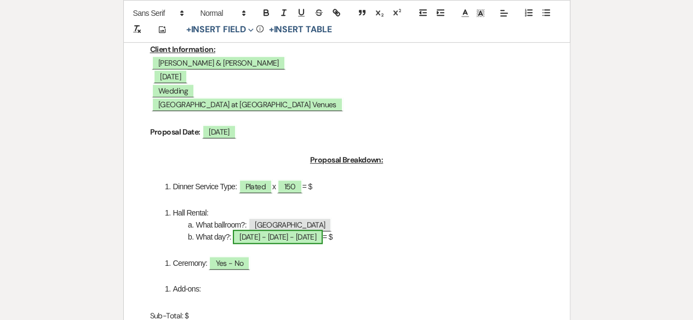
click at [282, 237] on span "[DATE] - [DATE] - [DATE]" at bounding box center [278, 237] width 90 height 14
select select "owner"
select select "Type"
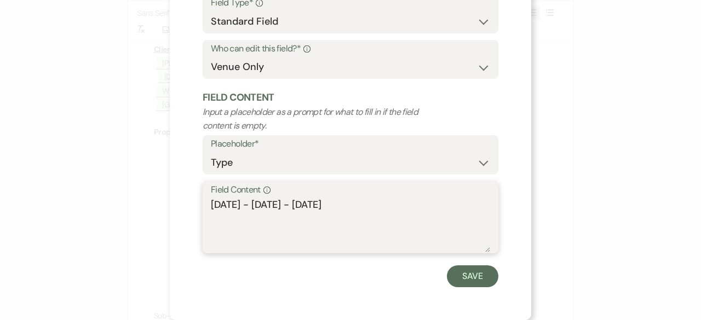
drag, startPoint x: 247, startPoint y: 203, endPoint x: 123, endPoint y: 187, distance: 125.4
click at [123, 187] on div "X Edit Field Field Settings Configure who can edit the content of this field. F…" at bounding box center [350, 160] width 701 height 320
drag, startPoint x: 248, startPoint y: 205, endPoint x: 354, endPoint y: 219, distance: 107.7
type textarea "[DATE]"
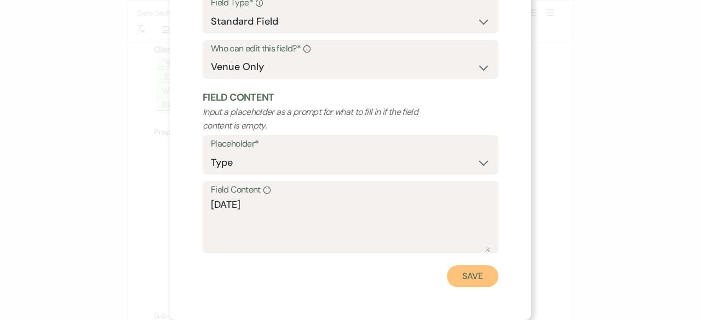
click at [462, 272] on button "Save" at bounding box center [472, 277] width 51 height 22
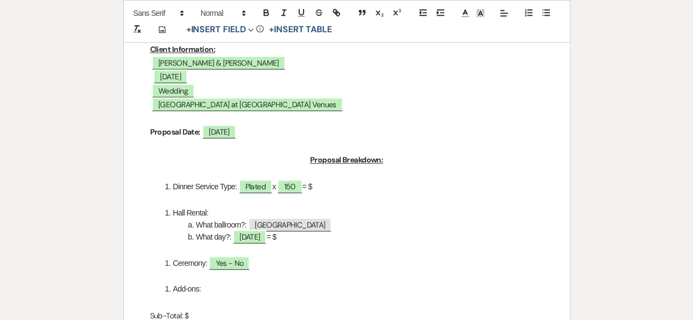
click at [305, 238] on li "What day?: [DATE] = $" at bounding box center [353, 237] width 382 height 12
click at [239, 266] on span "Yes - No" at bounding box center [229, 263] width 41 height 14
select select "owner"
select select "Type"
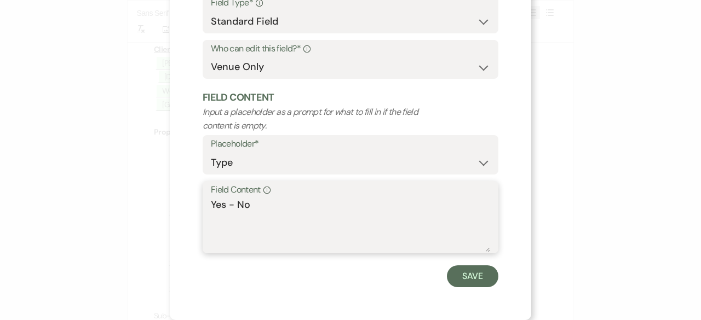
drag, startPoint x: 233, startPoint y: 206, endPoint x: 152, endPoint y: 193, distance: 82.0
click at [154, 192] on div "X Edit Field Field Settings Configure who can edit the content of this field. F…" at bounding box center [350, 160] width 701 height 320
type textarea "No"
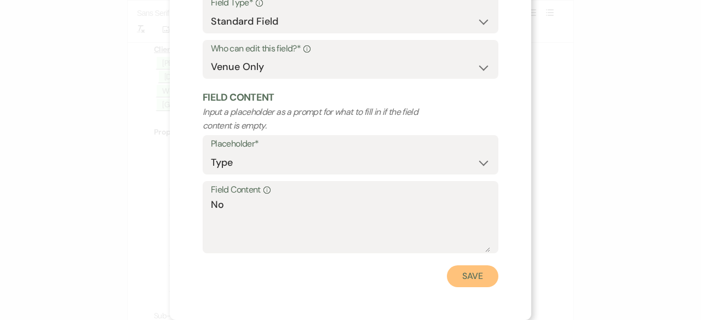
click at [470, 274] on button "Save" at bounding box center [472, 277] width 51 height 22
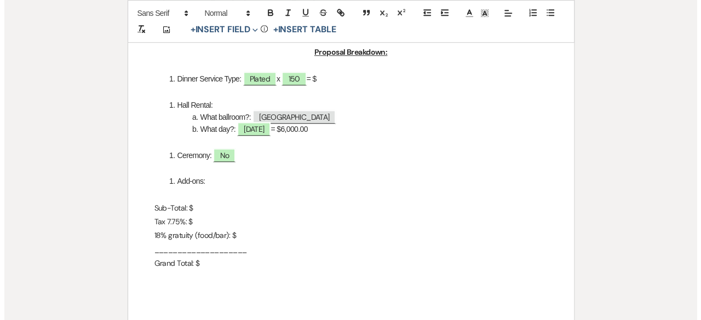
scroll to position [383, 0]
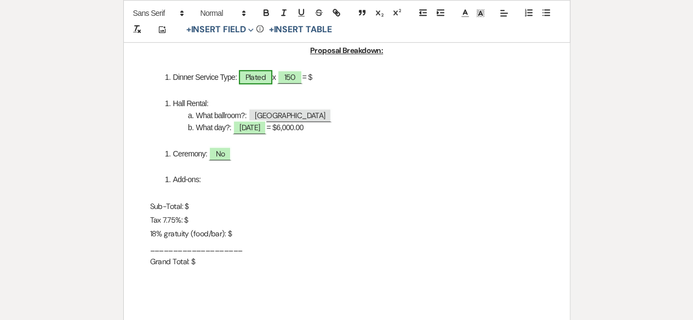
click at [270, 75] on span "Plated" at bounding box center [255, 77] width 33 height 14
select select "owner"
select select "Type"
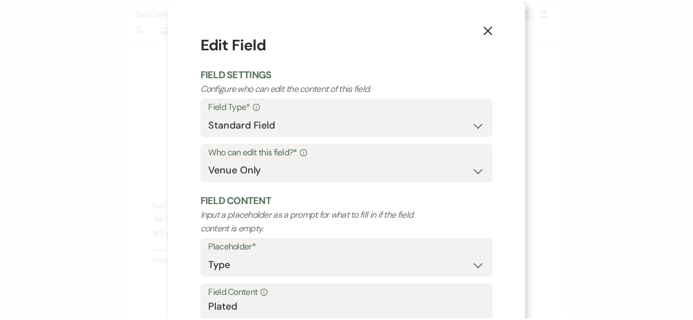
scroll to position [104, 0]
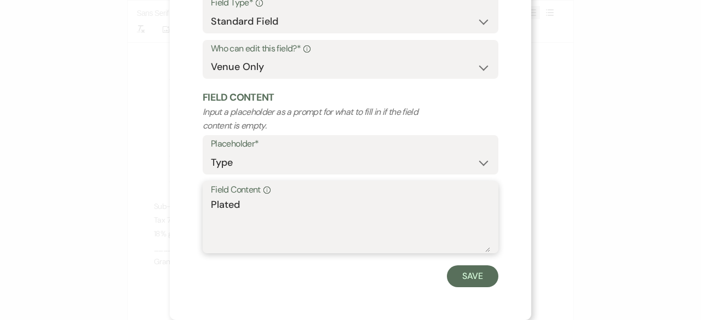
click at [254, 198] on textarea "Plated" at bounding box center [350, 225] width 279 height 55
type textarea "Plated $60.00 per guest"
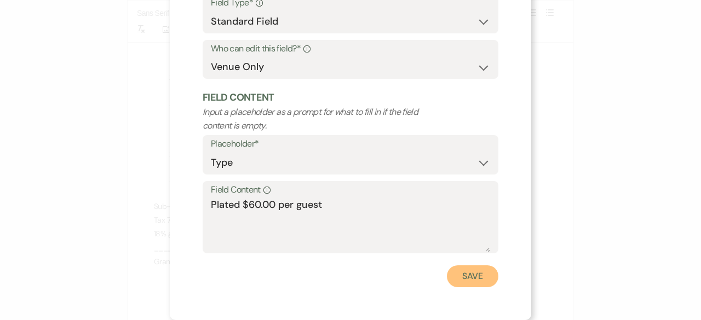
click at [475, 276] on button "Save" at bounding box center [472, 277] width 51 height 22
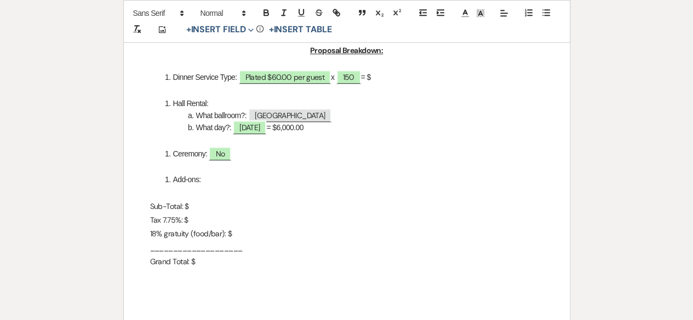
click at [400, 75] on li "Dinner Service Type: Plated $60.00 per guest x ﻿ 150 ﻿ = $" at bounding box center [353, 77] width 382 height 12
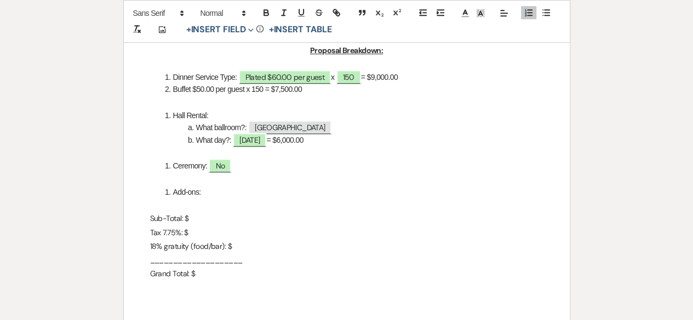
click at [173, 93] on li "Buffet $50.00 per guest x 150 = $7,500.00" at bounding box center [353, 89] width 382 height 12
click at [330, 91] on li "Buffet $50.00 per guest x 150 = $7,500.00" at bounding box center [353, 89] width 382 height 12
click at [209, 197] on li "Add-ons:" at bounding box center [353, 192] width 382 height 12
click at [201, 216] on p "Sub-Total: $" at bounding box center [346, 219] width 393 height 14
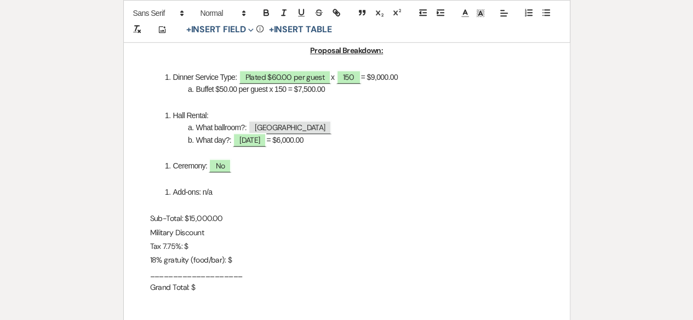
click at [151, 236] on p "Military Discount" at bounding box center [346, 233] width 393 height 14
click at [220, 232] on p "10% Military Discount" at bounding box center [346, 233] width 393 height 14
click at [168, 220] on p "Sub-Total: $15,000.00" at bounding box center [346, 219] width 393 height 14
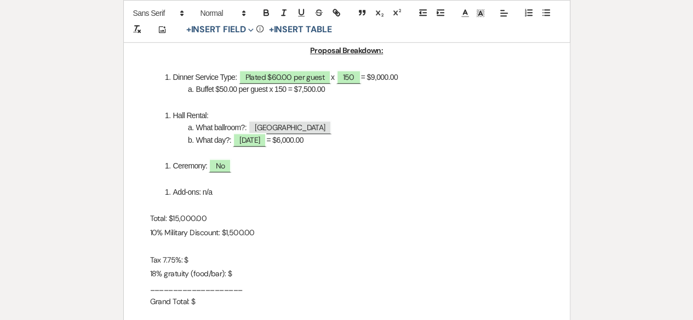
click at [157, 246] on p at bounding box center [346, 247] width 393 height 14
click at [196, 260] on p "Tax 7.75%: $" at bounding box center [346, 261] width 393 height 14
click at [256, 274] on p "18% gratuity (food/bar): $" at bounding box center [346, 274] width 393 height 14
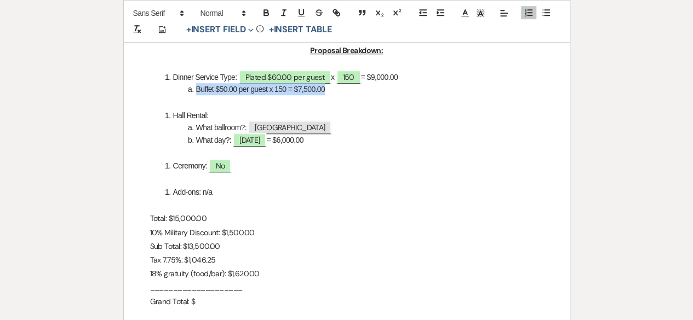
drag, startPoint x: 332, startPoint y: 88, endPoint x: 198, endPoint y: 94, distance: 134.9
click at [191, 96] on div "City View Event Center Quote [STREET_ADDRESS] 419-345-3802 [EMAIL_ADDRESS][DOMA…" at bounding box center [347, 91] width 446 height 569
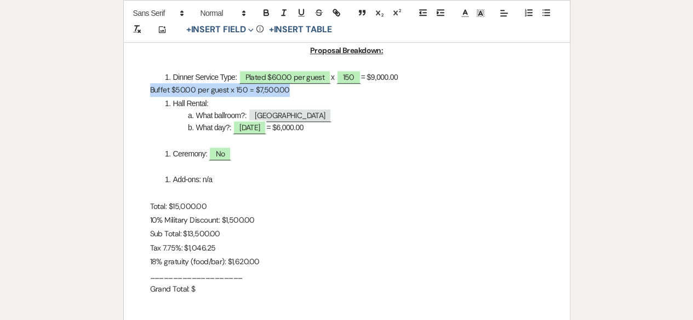
drag, startPoint x: 291, startPoint y: 94, endPoint x: 141, endPoint y: 88, distance: 149.6
click at [147, 88] on div "City View Event Center Quote [STREET_ADDRESS] 419-345-3802 [EMAIL_ADDRESS][DOMA…" at bounding box center [347, 85] width 446 height 556
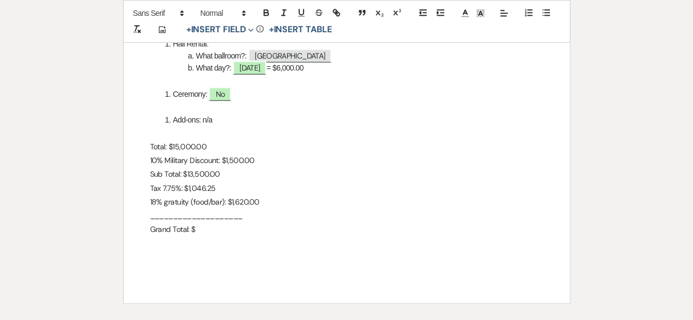
scroll to position [493, 0]
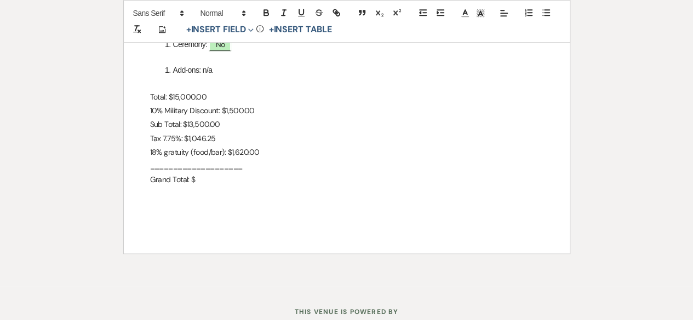
click at [198, 173] on p "____________________" at bounding box center [346, 166] width 393 height 14
click at [214, 185] on p "Grand Total: $" at bounding box center [346, 180] width 393 height 14
click at [222, 116] on p "10% Military Discount: $1,500.00" at bounding box center [346, 111] width 393 height 14
click at [208, 177] on p "Grand Total: $" at bounding box center [346, 180] width 393 height 14
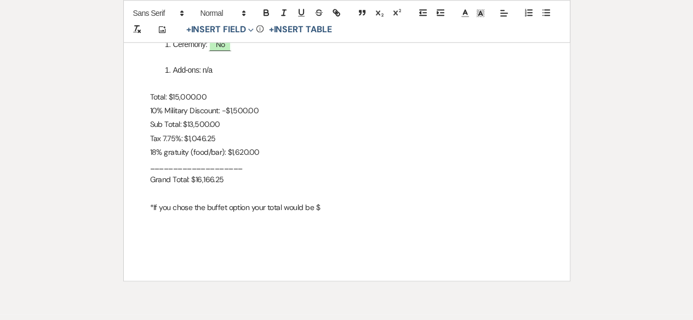
click at [266, 210] on p "*If you chose the buffet option your total would be $" at bounding box center [346, 208] width 393 height 14
click at [348, 208] on p "*If you chose the buffet option your grand total would be $" at bounding box center [346, 208] width 393 height 14
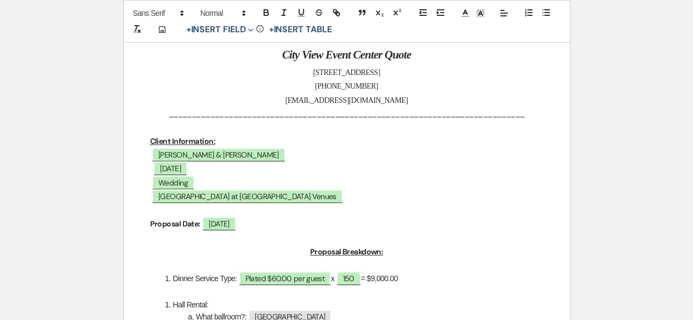
scroll to position [0, 0]
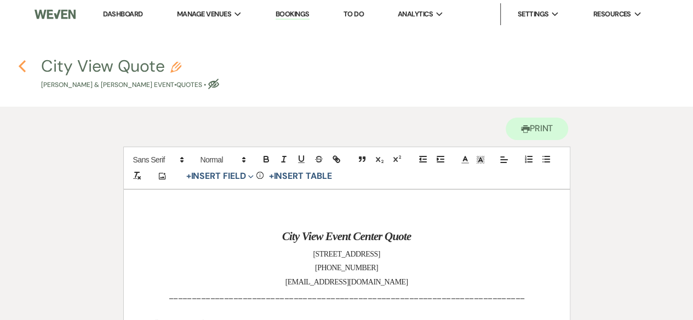
click at [22, 71] on icon "Previous" at bounding box center [22, 66] width 8 height 13
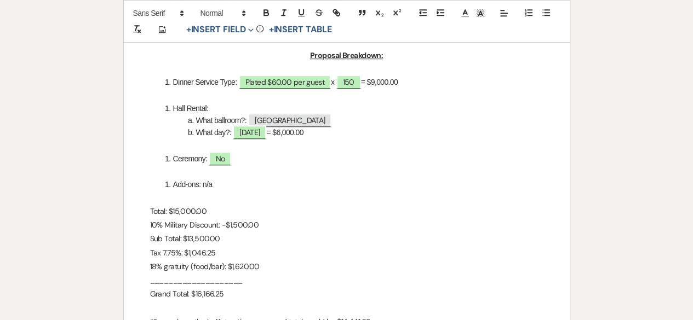
select select "6"
select select "2"
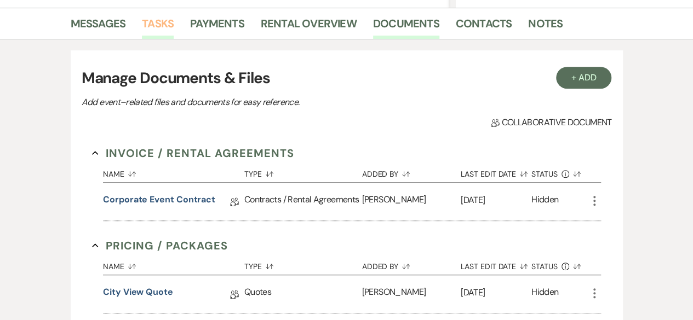
scroll to position [159, 0]
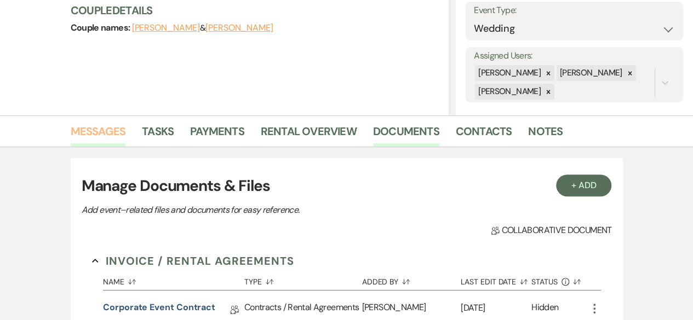
click at [101, 129] on link "Messages" at bounding box center [98, 135] width 55 height 24
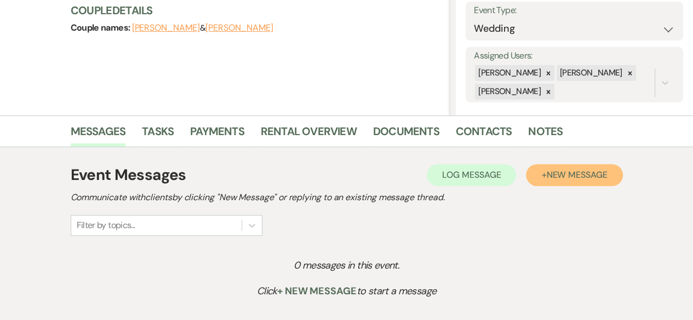
click at [584, 179] on span "New Message" at bounding box center [576, 175] width 61 height 12
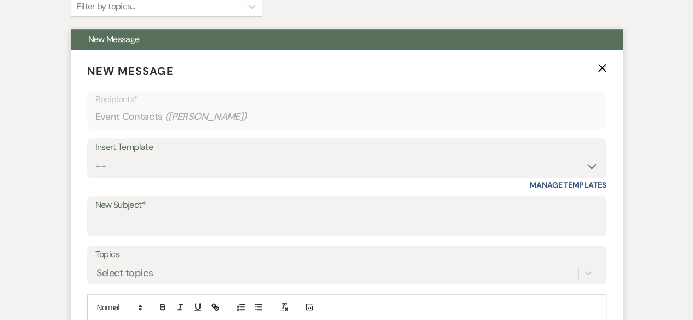
scroll to position [488, 0]
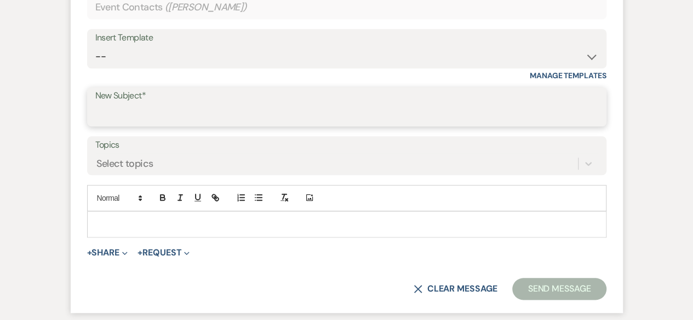
click at [164, 111] on input "New Subject*" at bounding box center [346, 114] width 503 height 21
type input "Quote and Contract"
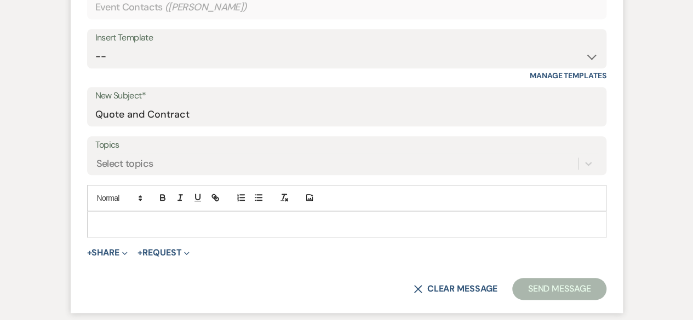
click at [126, 219] on p at bounding box center [347, 225] width 502 height 12
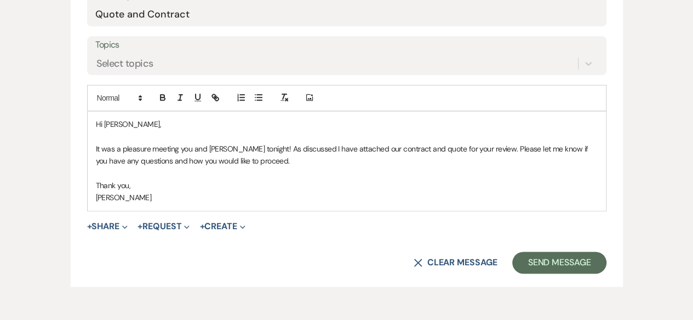
scroll to position [707, 0]
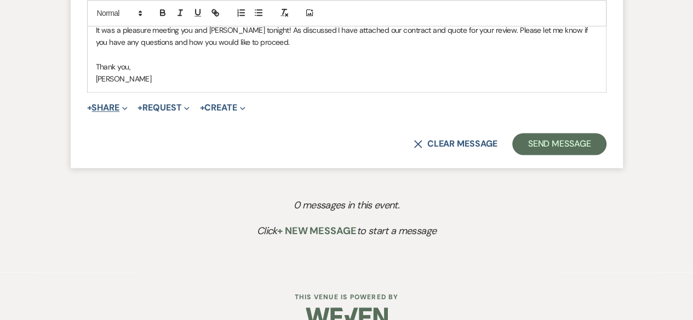
click at [123, 105] on span "Expand" at bounding box center [123, 108] width 8 height 12
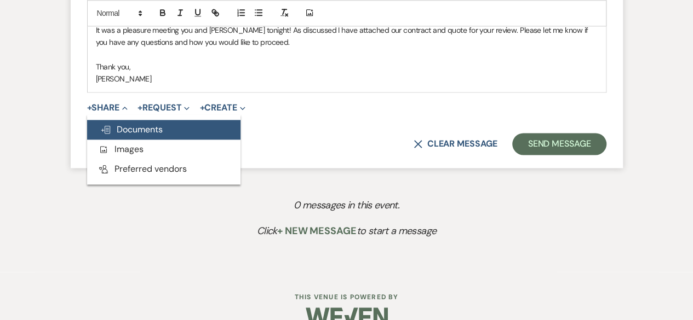
click at [134, 124] on span "Doc Upload Documents" at bounding box center [131, 130] width 62 height 12
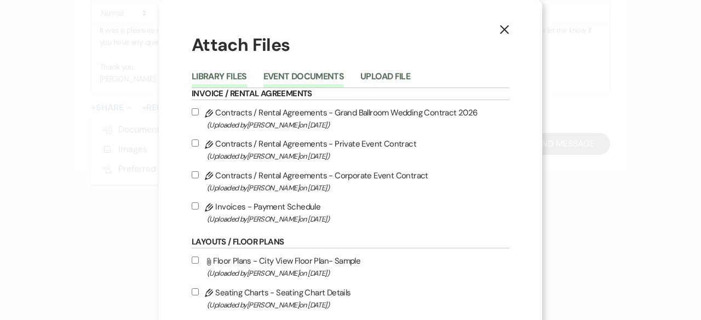
click at [301, 74] on button "Event Documents" at bounding box center [303, 79] width 81 height 15
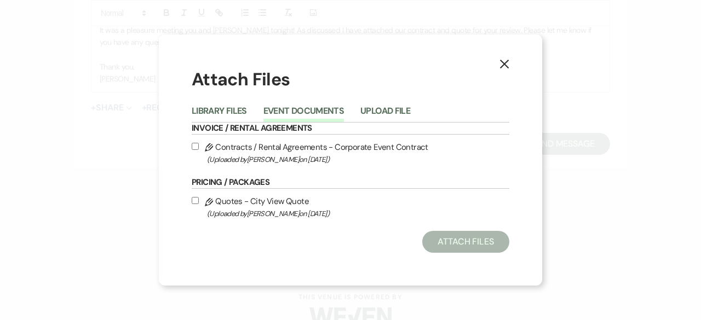
click at [192, 147] on input "Pencil Contracts / Rental Agreements - Corporate Event Contract (Uploaded by [P…" at bounding box center [195, 146] width 7 height 7
checkbox input "true"
click at [193, 200] on input "Pencil Quotes - City View Quote (Uploaded by [PERSON_NAME] on [DATE] )" at bounding box center [195, 200] width 7 height 7
checkbox input "true"
click at [464, 237] on button "Attach Files" at bounding box center [465, 242] width 87 height 22
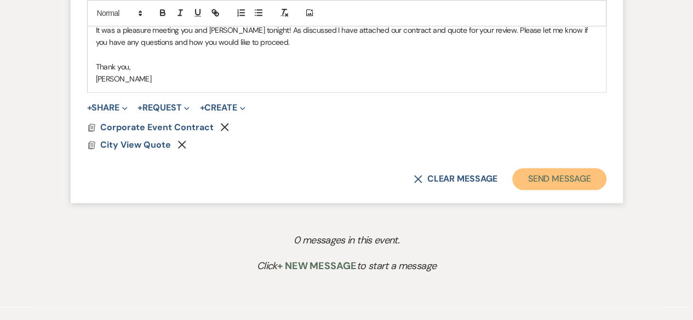
click at [565, 183] on button "Send Message" at bounding box center [559, 179] width 94 height 22
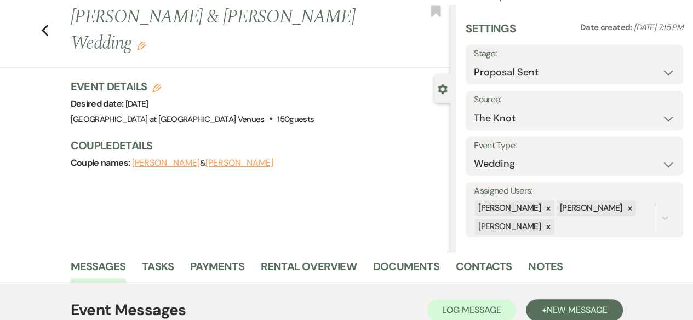
scroll to position [0, 0]
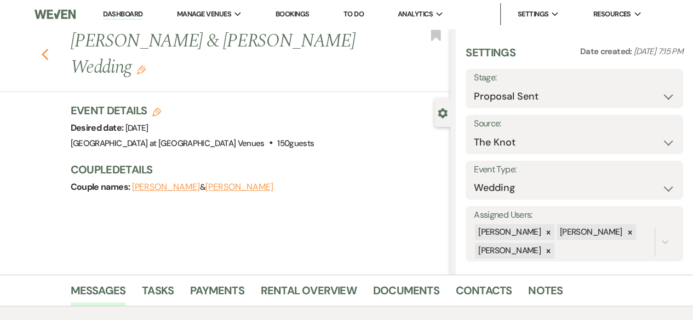
click at [49, 48] on icon "Previous" at bounding box center [45, 54] width 8 height 13
select select "6"
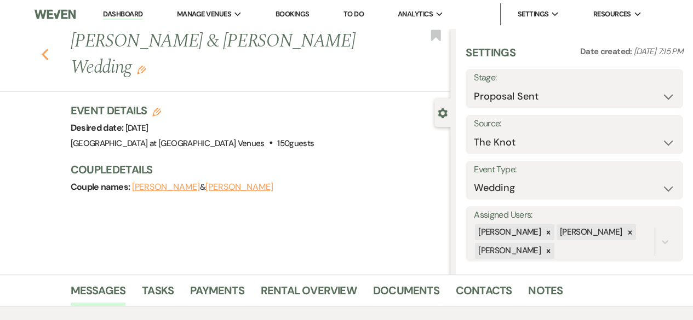
select select "6"
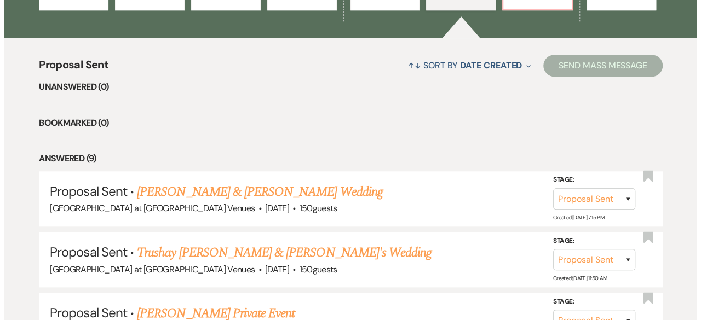
scroll to position [164, 0]
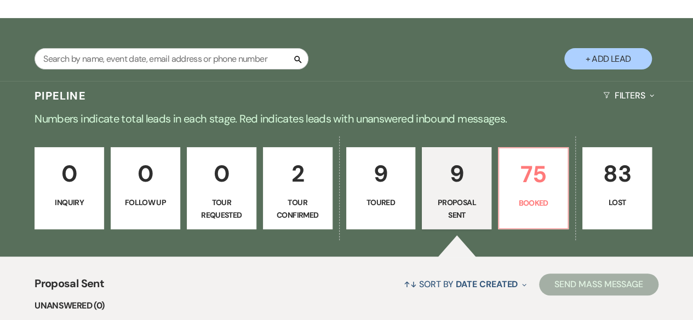
click at [607, 60] on button "+ Add Lead" at bounding box center [608, 58] width 88 height 21
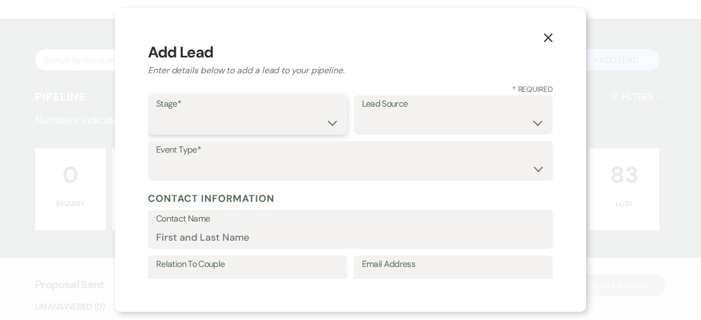
click at [196, 119] on select "Inquiry Follow Up Tour Requested Tour Confirmed Toured Proposal Sent Booked Lost" at bounding box center [247, 122] width 183 height 21
select select "6"
click at [156, 112] on select "Inquiry Follow Up Tour Requested Tour Confirmed Toured Proposal Sent Booked Lost" at bounding box center [247, 122] width 183 height 21
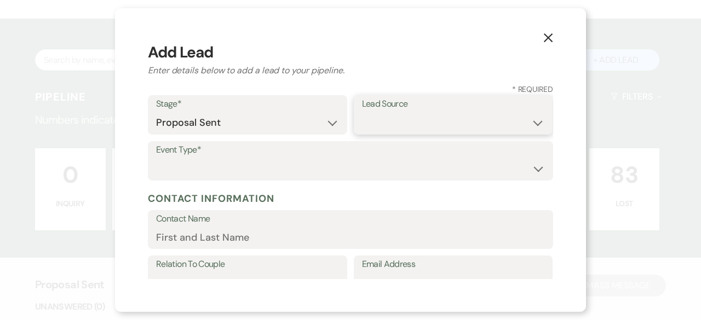
click at [375, 125] on select "Weven Venue Website Instagram Facebook Pinterest Google The Knot Wedding Wire H…" at bounding box center [453, 122] width 183 height 21
select select "14"
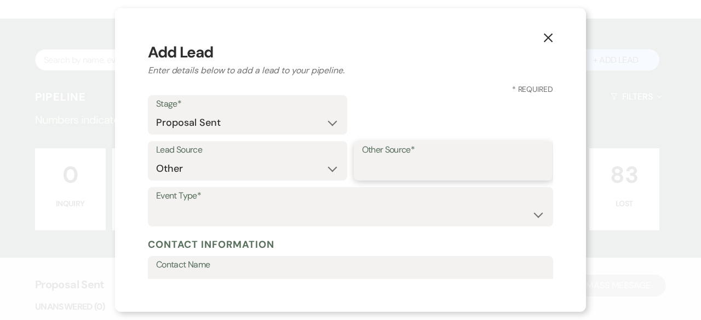
click at [410, 163] on input "Other Source*" at bounding box center [453, 168] width 183 height 21
type input "eventitive"
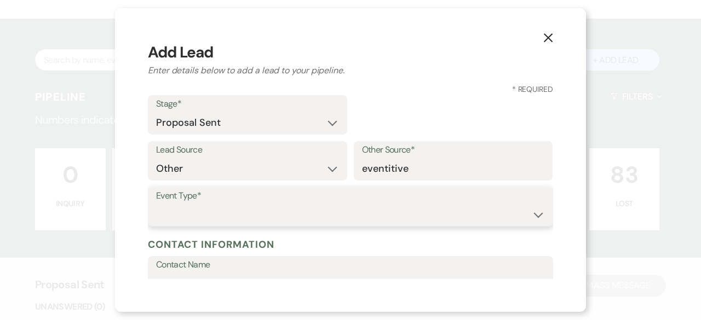
click at [179, 215] on select "Wedding Anniversary Party Baby Shower Bachelorette / Bachelor Party Birthday Pa…" at bounding box center [350, 214] width 389 height 21
select select "3"
click at [156, 204] on select "Wedding Anniversary Party Baby Shower Bachelorette / Bachelor Party Birthday Pa…" at bounding box center [350, 214] width 389 height 21
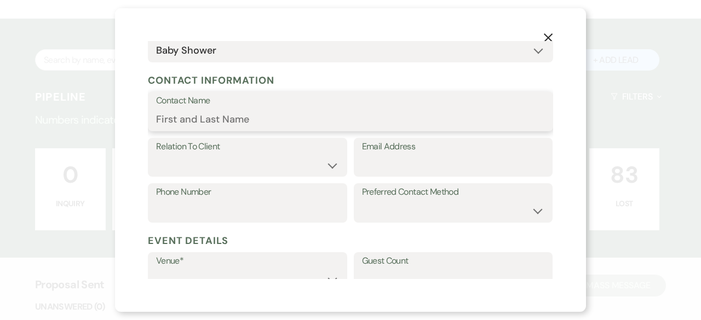
click at [195, 118] on input "Contact Name" at bounding box center [350, 119] width 389 height 21
paste input "[PERSON_NAME]"
type input "[PERSON_NAME]"
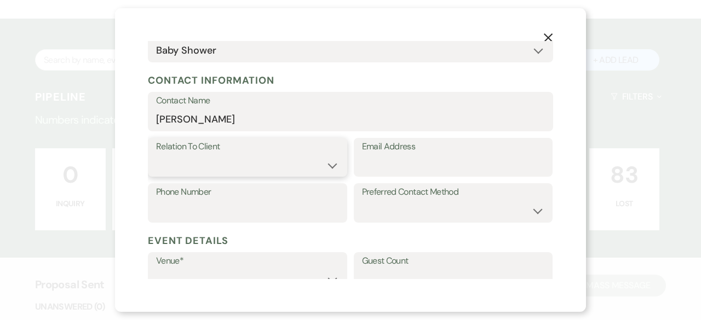
click at [206, 171] on select "Client Event Planner Parent of Client Family Member Friend Other" at bounding box center [247, 164] width 183 height 21
select select "1"
click at [156, 154] on select "Client Event Planner Parent of Client Family Member Friend Other" at bounding box center [247, 164] width 183 height 21
click at [380, 169] on input "Email Address" at bounding box center [453, 164] width 183 height 21
paste input "[EMAIL_ADDRESS][DOMAIN_NAME]"
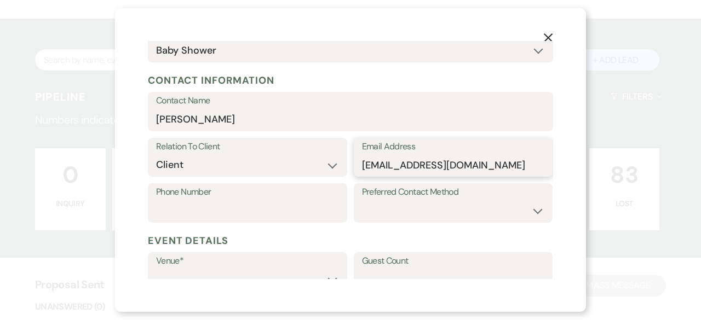
type input "[EMAIL_ADDRESS][DOMAIN_NAME]"
drag, startPoint x: 268, startPoint y: 206, endPoint x: 275, endPoint y: 213, distance: 10.1
click at [268, 206] on input "Phone Number" at bounding box center [247, 210] width 183 height 21
paste input "7023001811"
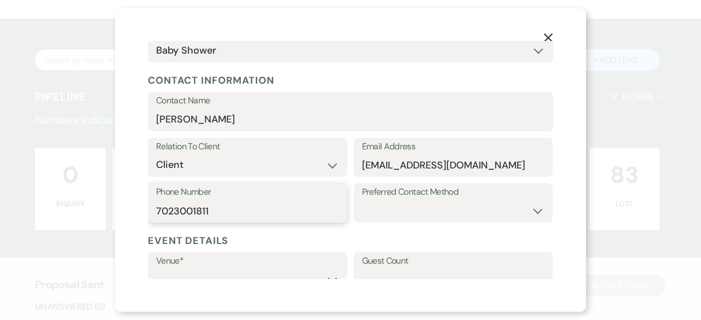
scroll to position [219, 0]
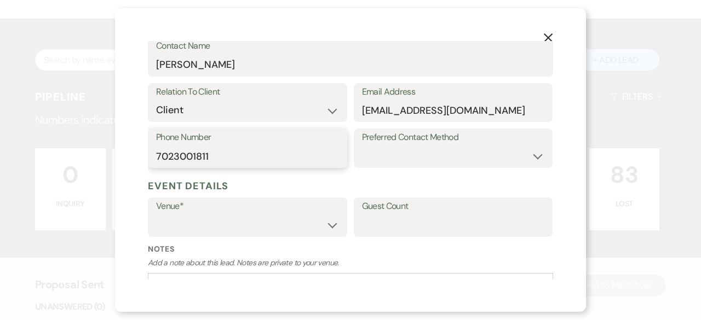
type input "7023001811"
click at [326, 223] on select "[GEOGRAPHIC_DATA] at [GEOGRAPHIC_DATA] Venues [GEOGRAPHIC_DATA] at [GEOGRAPHIC_…" at bounding box center [247, 225] width 183 height 21
select select "783"
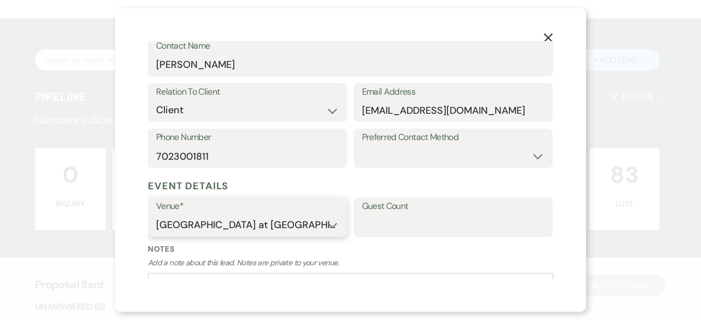
click at [156, 215] on select "[GEOGRAPHIC_DATA] at [GEOGRAPHIC_DATA] Venues [GEOGRAPHIC_DATA] at [GEOGRAPHIC_…" at bounding box center [247, 225] width 183 height 21
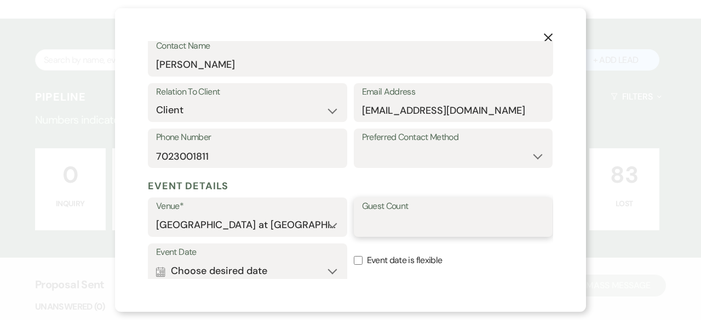
click at [409, 221] on input "Guest Count" at bounding box center [453, 225] width 183 height 21
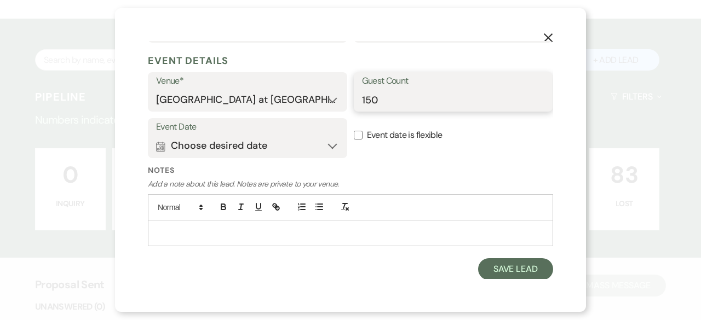
type input "150"
click at [324, 145] on button "Calendar Choose desired date Expand" at bounding box center [247, 146] width 183 height 22
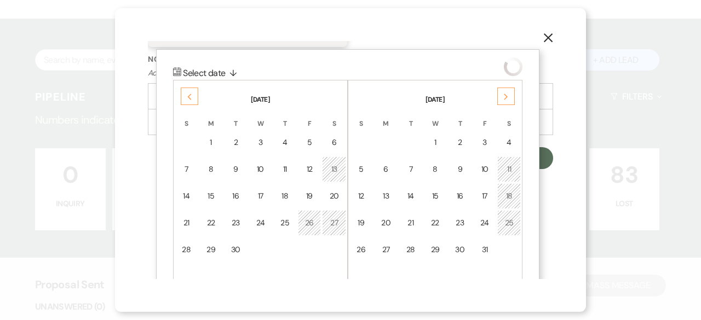
scroll to position [473, 0]
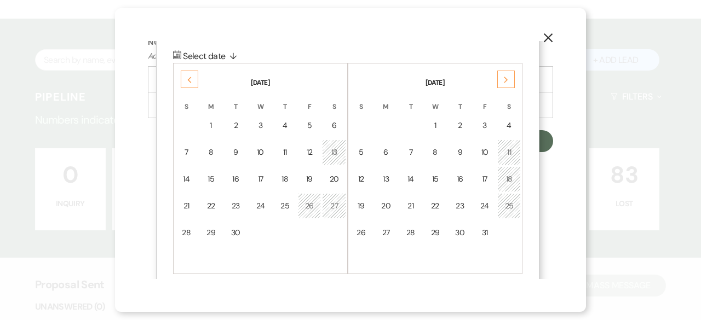
click at [194, 77] on div "Previous" at bounding box center [190, 80] width 18 height 18
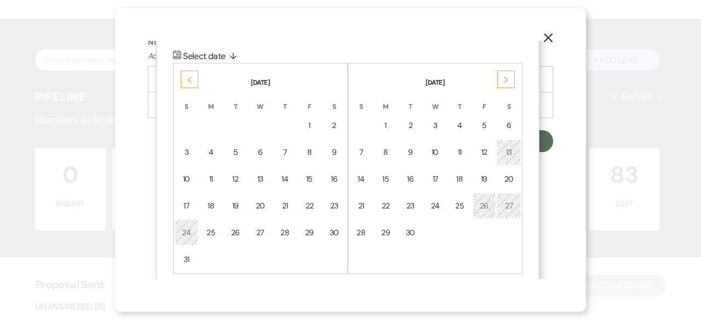
click at [194, 77] on div "Previous" at bounding box center [190, 80] width 18 height 18
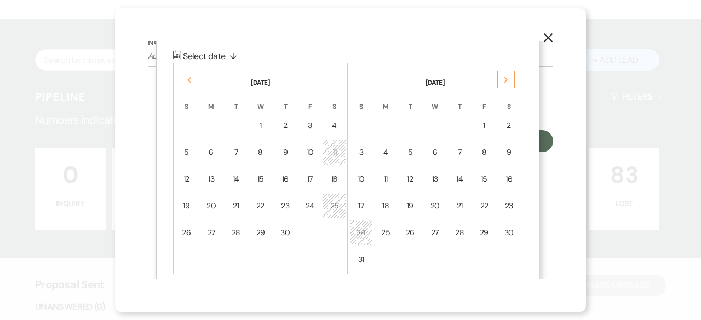
click at [194, 77] on div "Previous" at bounding box center [190, 80] width 18 height 18
click at [191, 77] on icon "Previous" at bounding box center [189, 80] width 5 height 7
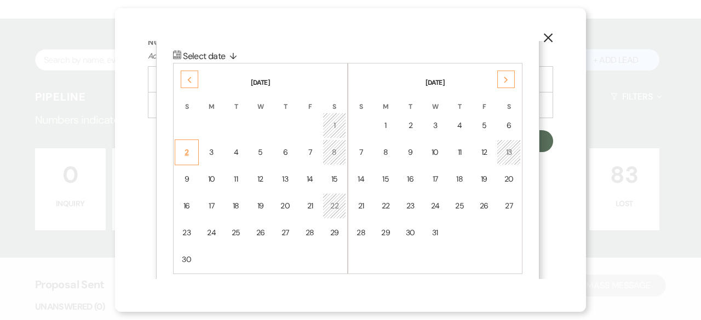
click at [192, 152] on td "2" at bounding box center [187, 153] width 24 height 26
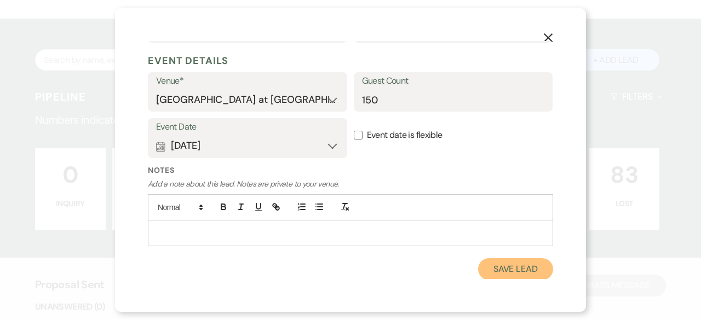
click at [510, 271] on button "Save Lead" at bounding box center [515, 270] width 75 height 22
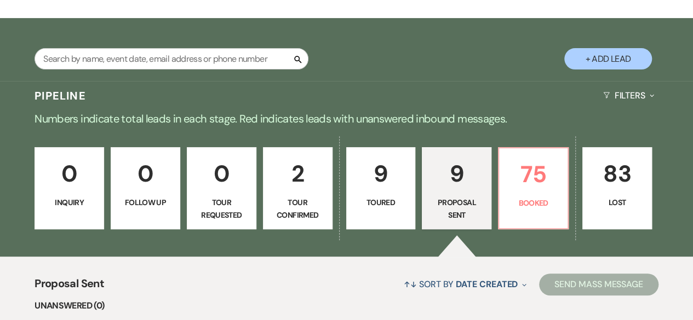
select select "6"
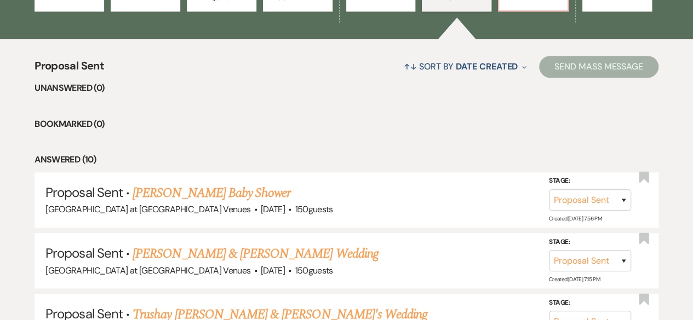
scroll to position [383, 0]
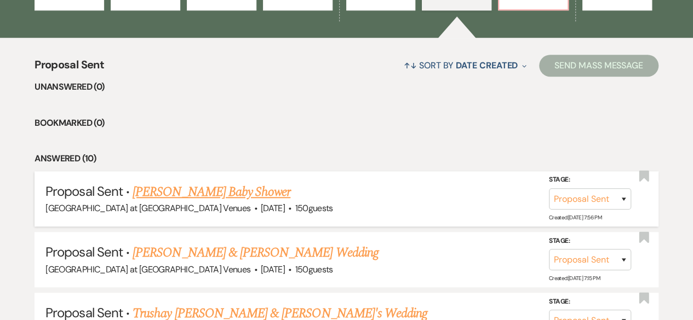
click at [229, 189] on link "[PERSON_NAME] Baby Shower" at bounding box center [212, 192] width 158 height 20
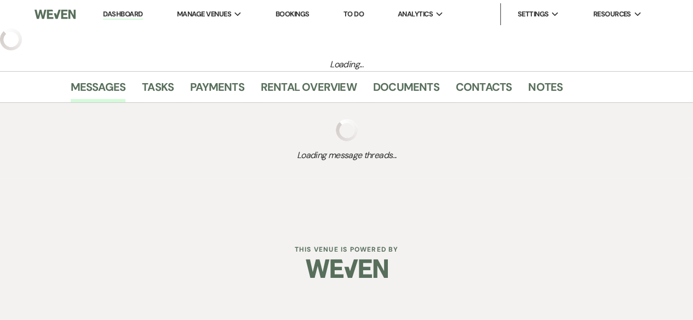
select select "6"
select select "14"
select select "3"
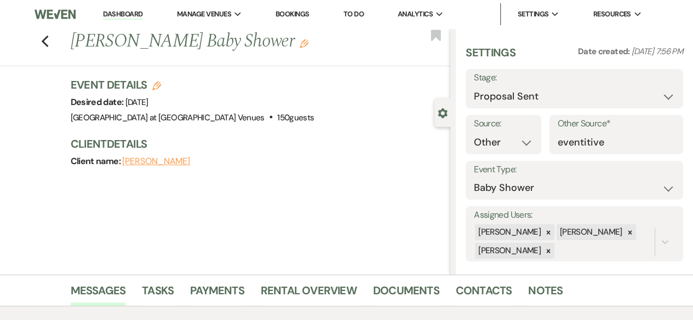
scroll to position [219, 0]
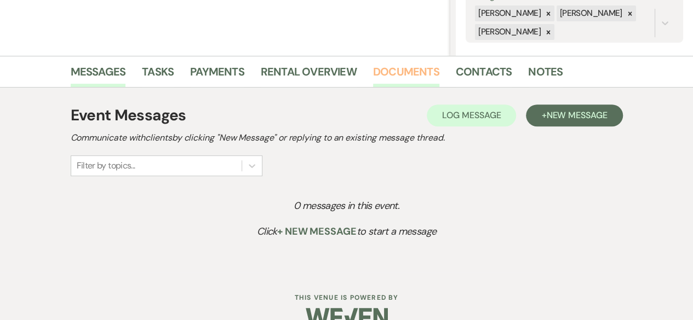
click at [426, 66] on link "Documents" at bounding box center [406, 75] width 66 height 24
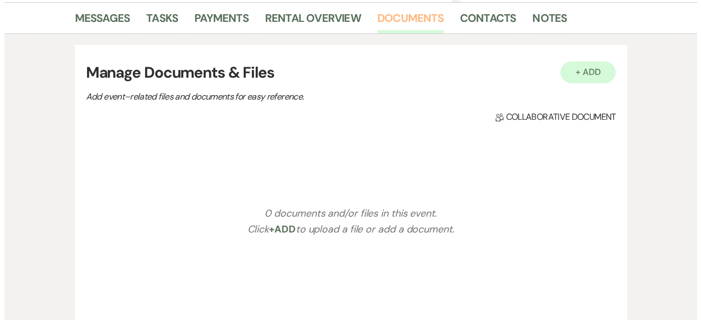
scroll to position [219, 0]
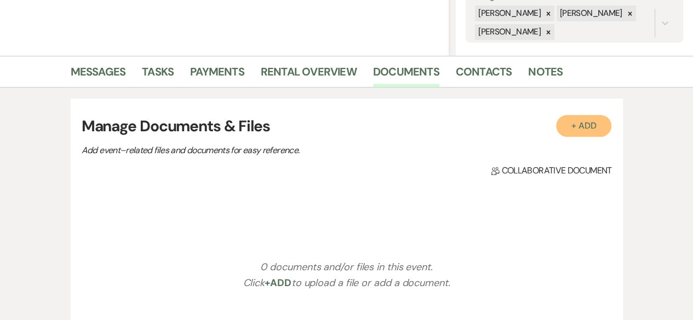
click at [574, 130] on button "+ Add" at bounding box center [584, 126] width 56 height 22
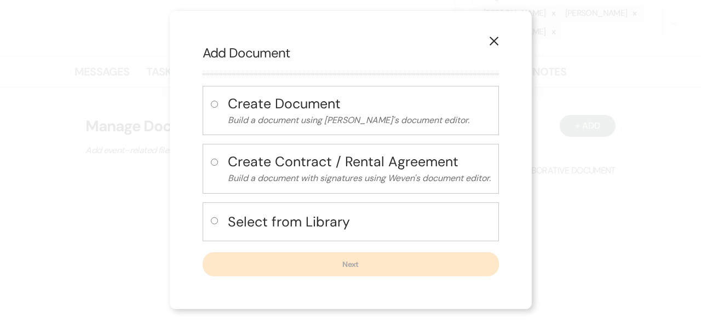
click at [211, 221] on input "radio" at bounding box center [214, 220] width 7 height 7
radio input "true"
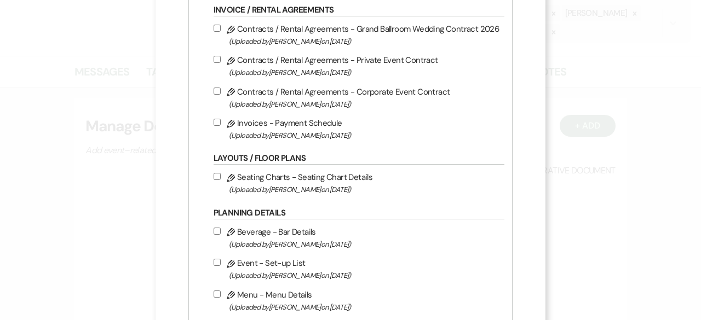
click at [210, 56] on div "Select from Library Select From Library Files Invoice / Rental Agreements Penci…" at bounding box center [350, 282] width 325 height 618
click at [215, 57] on input "Pencil Contracts / Rental Agreements - Private Event Contract (Uploaded by [PER…" at bounding box center [217, 59] width 7 height 7
checkbox input "true"
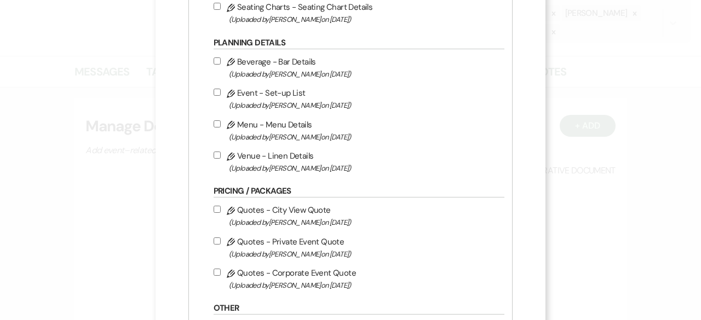
scroll to position [493, 0]
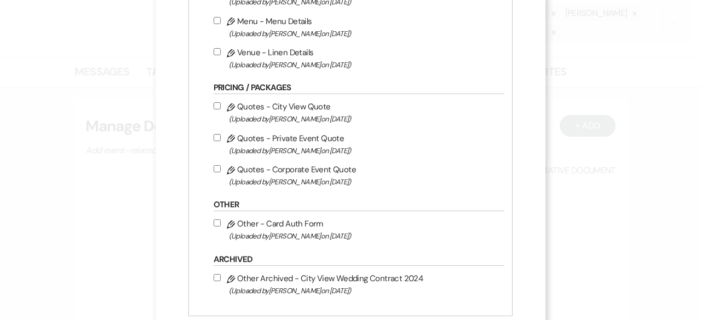
click at [214, 136] on input "Pencil Quotes - Private Event Quote (Uploaded by [PERSON_NAME] on [DATE] )" at bounding box center [217, 137] width 7 height 7
checkbox input "true"
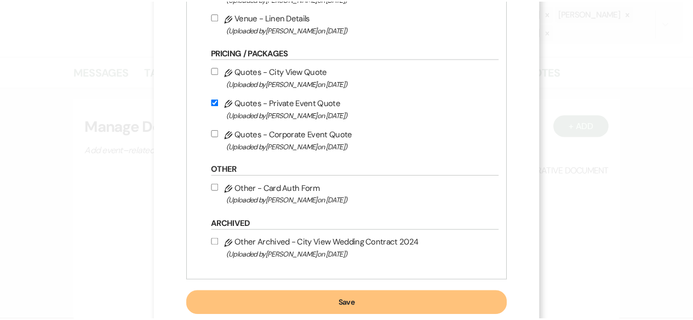
scroll to position [554, 0]
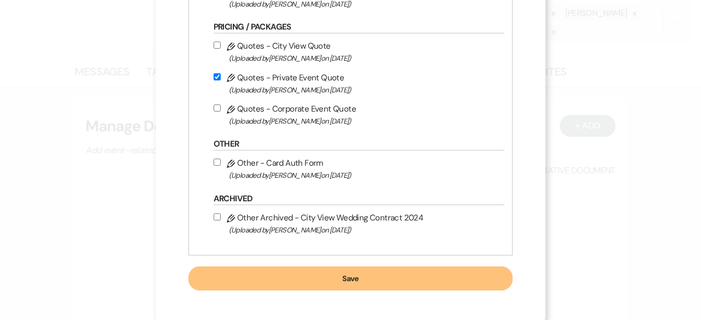
click at [341, 279] on button "Save" at bounding box center [350, 279] width 325 height 24
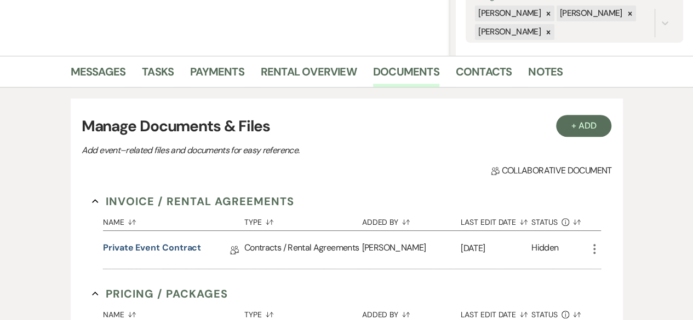
scroll to position [378, 0]
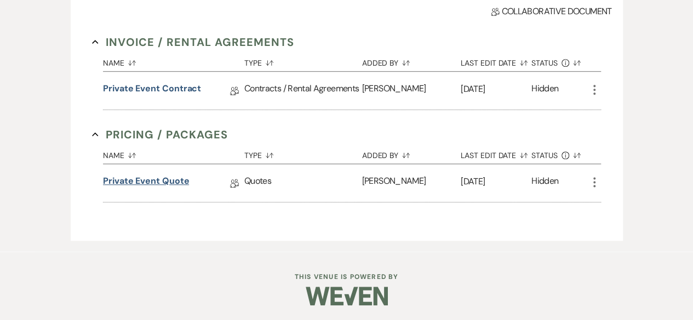
click at [149, 175] on link "Private Event Quote" at bounding box center [146, 183] width 86 height 17
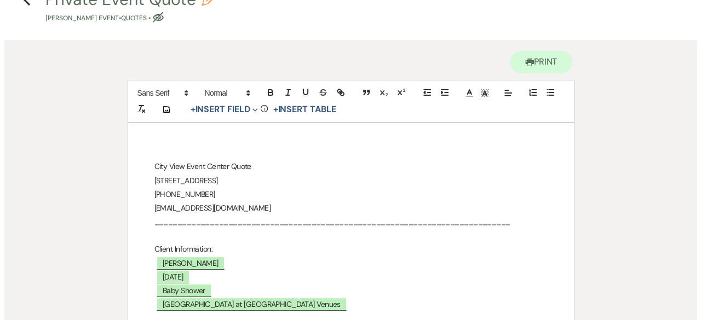
scroll to position [164, 0]
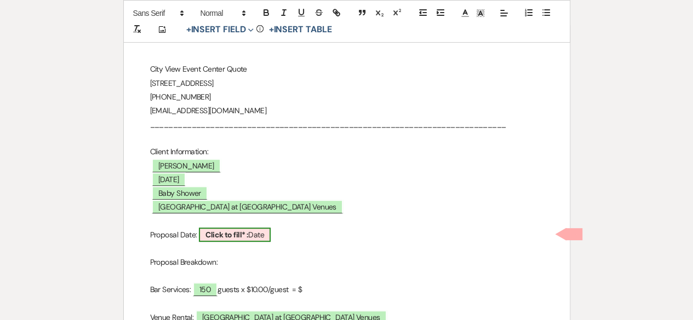
click at [247, 233] on b "Click to fill* :" at bounding box center [226, 235] width 43 height 10
select select "owner"
select select "Date"
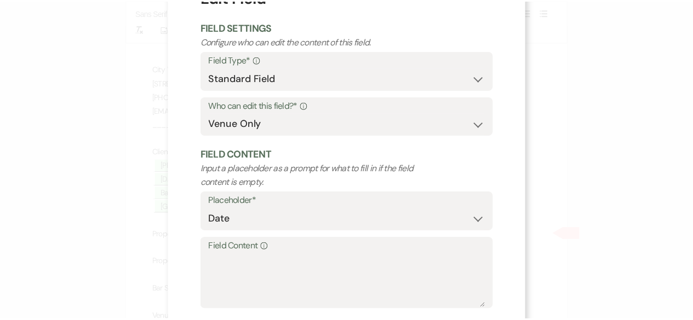
scroll to position [104, 0]
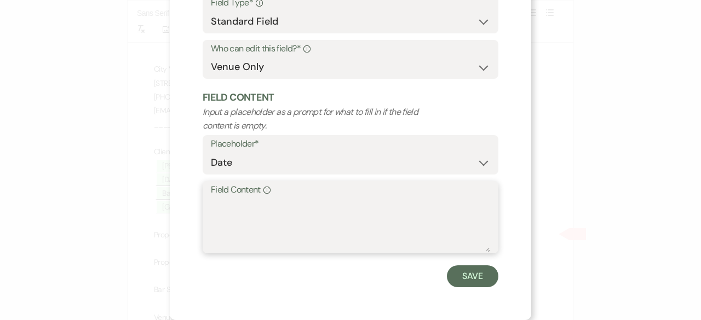
click at [239, 220] on textarea "Field Content Info" at bounding box center [350, 225] width 279 height 55
type textarea "[DATE]"
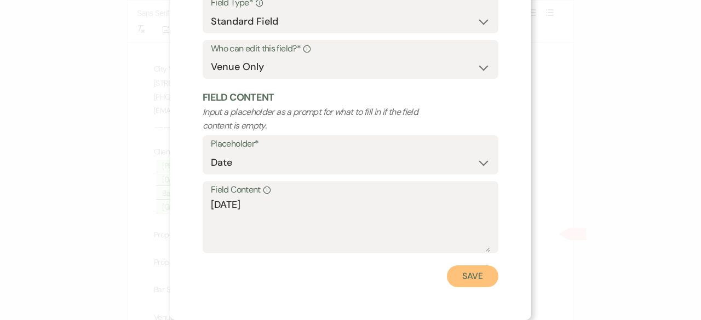
click at [470, 282] on button "Save" at bounding box center [472, 277] width 51 height 22
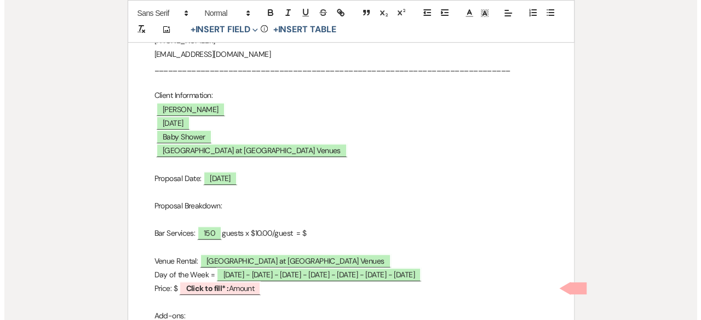
scroll to position [274, 0]
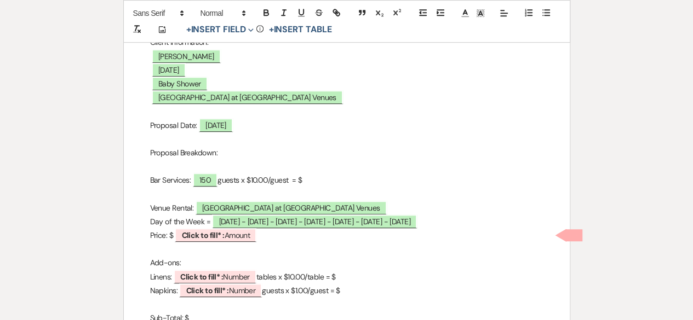
click at [261, 181] on p "Bar Services: ﻿ 150 ﻿ guests x $10.00/guest = $" at bounding box center [346, 181] width 393 height 14
click at [312, 180] on p "Bar Services: ﻿ 150 ﻿ guests x $5.00/guest = $" at bounding box center [346, 181] width 393 height 14
click at [297, 221] on span "[DATE] - [DATE] - [DATE] - [DATE] - [DATE] - [DATE] - [DATE]" at bounding box center [314, 222] width 204 height 14
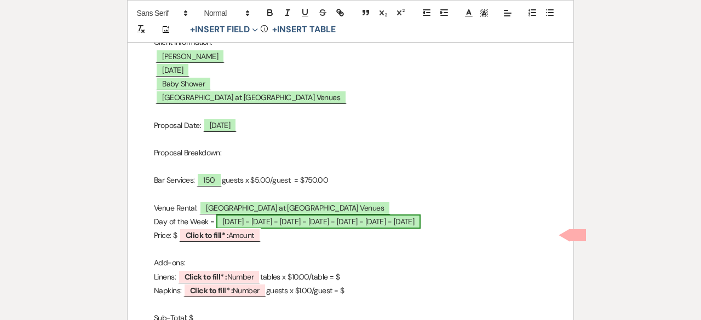
select select "owner"
select select "Date"
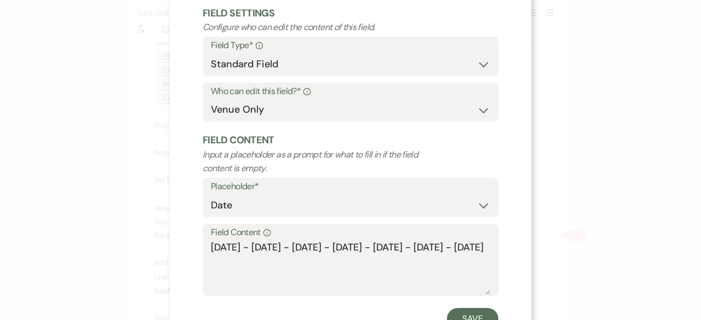
scroll to position [104, 0]
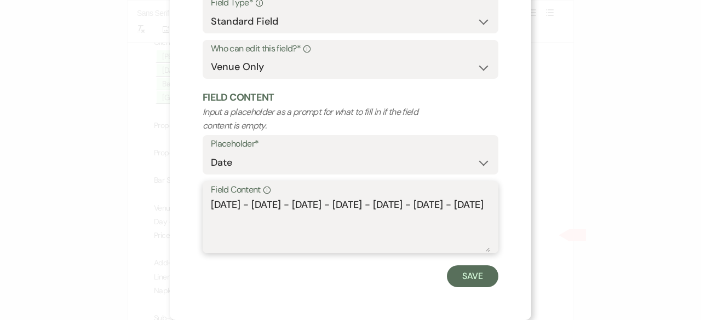
drag, startPoint x: 243, startPoint y: 206, endPoint x: 303, endPoint y: 228, distance: 64.6
click at [303, 228] on textarea "[DATE] - [DATE] - [DATE] - [DATE] - [DATE] - [DATE] - [DATE]" at bounding box center [350, 225] width 279 height 55
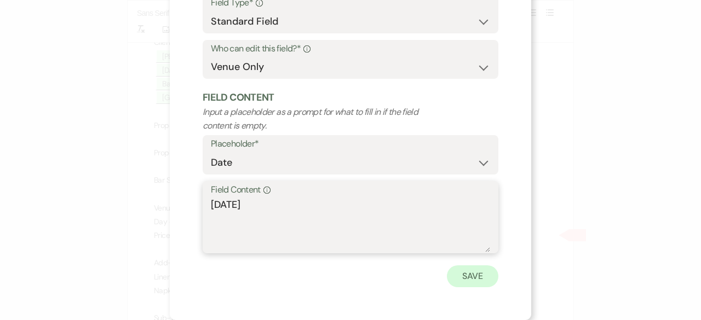
type textarea "[DATE]"
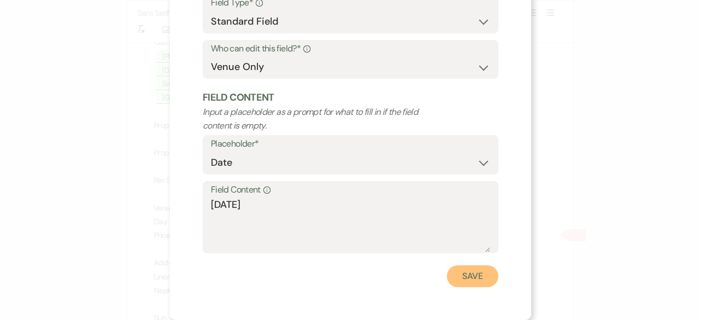
drag, startPoint x: 481, startPoint y: 275, endPoint x: 465, endPoint y: 279, distance: 16.2
click at [480, 275] on button "Save" at bounding box center [472, 277] width 51 height 22
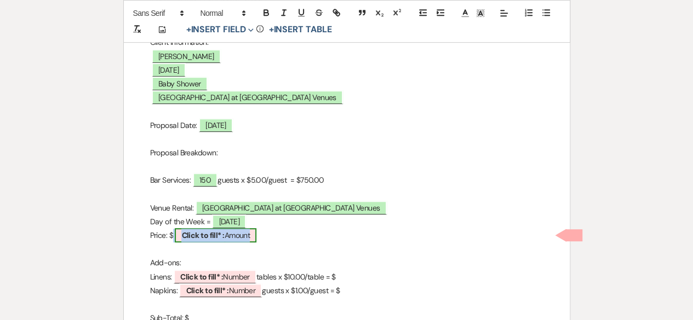
click at [219, 236] on b "Click to fill* :" at bounding box center [202, 236] width 43 height 10
select select "owner"
select select "Amount"
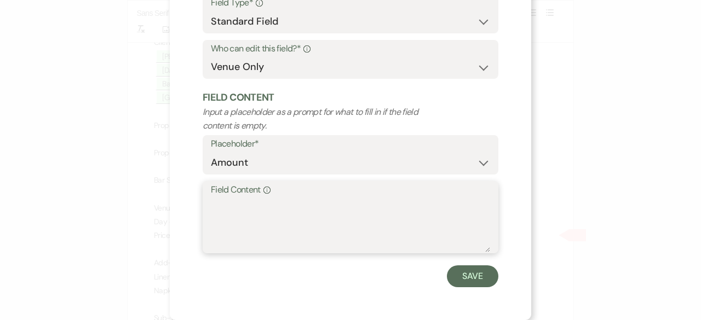
click at [240, 220] on textarea "Field Content Info" at bounding box center [350, 225] width 279 height 55
type textarea "600.00"
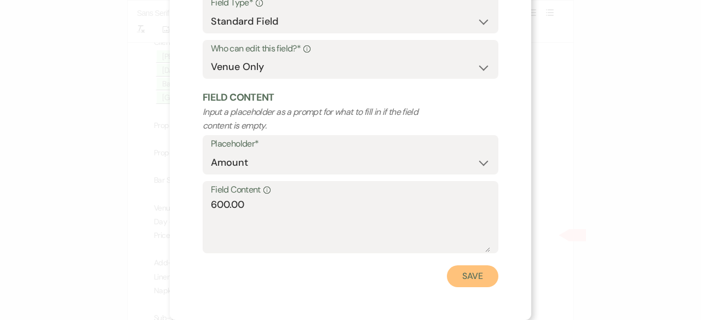
click at [463, 277] on button "Save" at bounding box center [472, 277] width 51 height 22
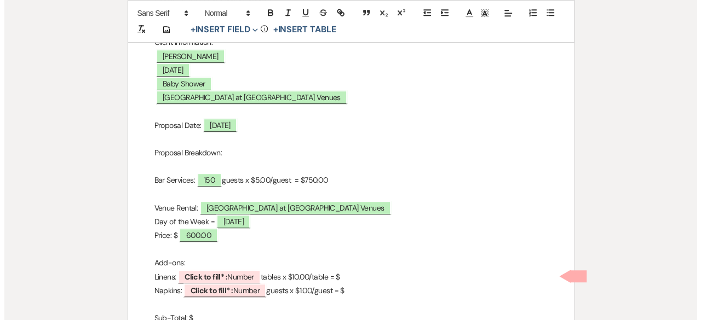
scroll to position [383, 0]
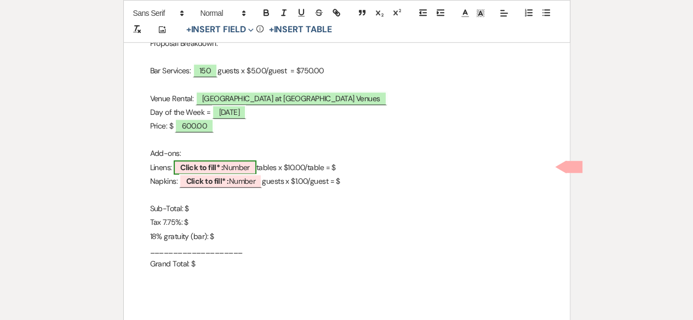
click at [232, 163] on span "Click to fill* : Number" at bounding box center [215, 167] width 83 height 14
select select "owner"
select select "Number"
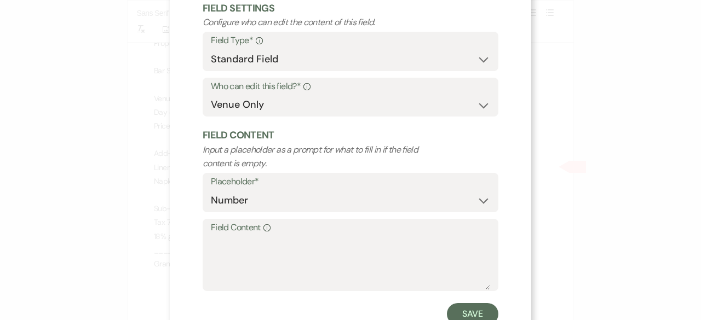
scroll to position [104, 0]
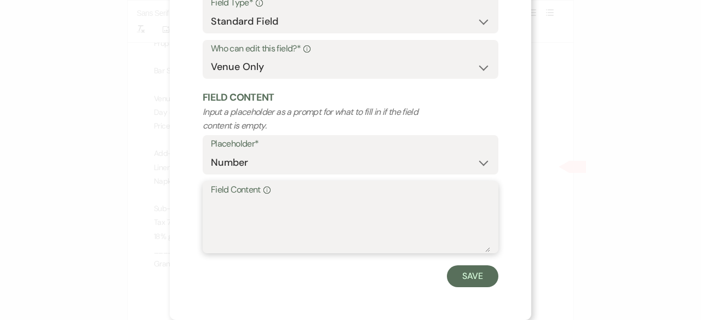
click at [221, 211] on textarea "Field Content Info" at bounding box center [350, 225] width 279 height 55
type textarea "n/a"
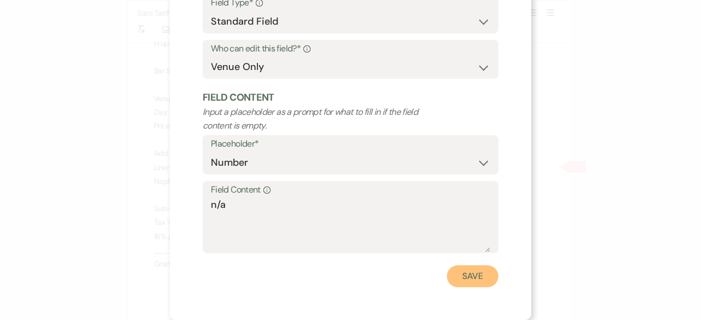
click at [466, 278] on button "Save" at bounding box center [472, 277] width 51 height 22
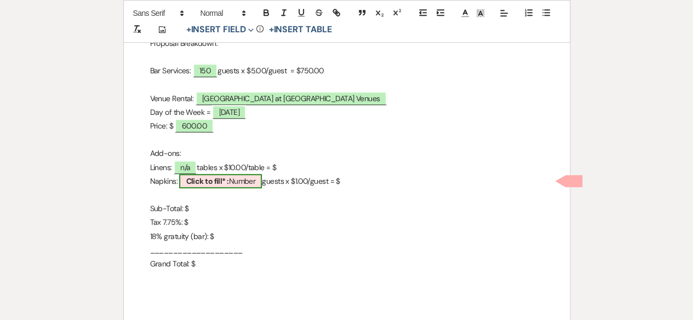
click at [242, 182] on span "Click to fill* : Number" at bounding box center [220, 181] width 83 height 14
select select "owner"
select select "Number"
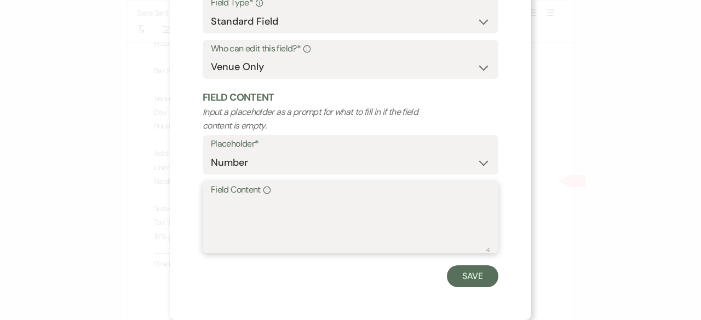
click at [211, 204] on textarea "Field Content Info" at bounding box center [350, 225] width 279 height 55
type textarea "n/a"
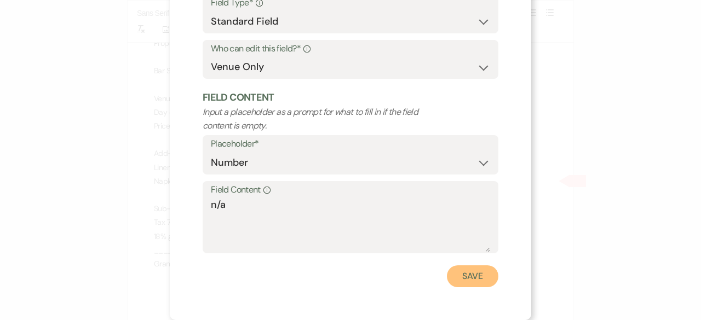
click at [450, 272] on button "Save" at bounding box center [472, 277] width 51 height 22
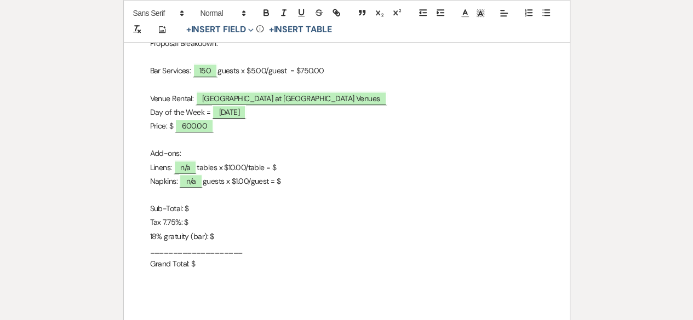
click at [300, 183] on p "Napkins: n/a guests x $1.00/guest = $" at bounding box center [346, 182] width 393 height 14
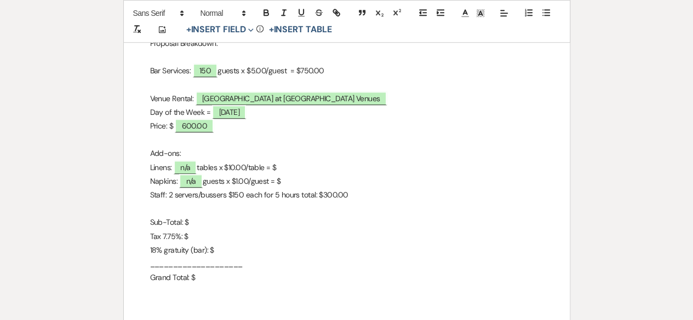
click at [200, 219] on p "Sub-Total: $" at bounding box center [346, 223] width 393 height 14
click at [221, 255] on p "18% gratuity (bar): $" at bounding box center [346, 251] width 393 height 14
click at [196, 223] on p "Sub-Total: $" at bounding box center [346, 223] width 393 height 14
click at [198, 236] on p "Tax 7.75%: $" at bounding box center [346, 237] width 393 height 14
click at [198, 279] on p "Grand Total: $" at bounding box center [346, 278] width 393 height 14
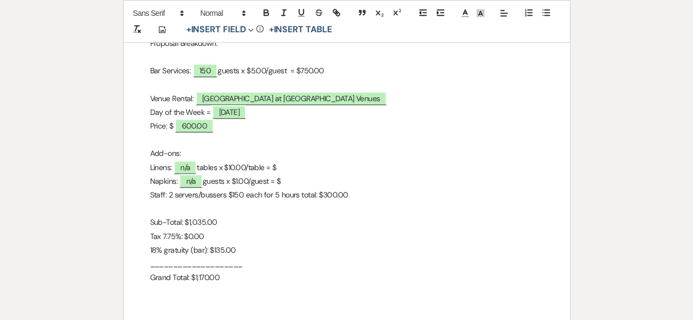
click at [292, 168] on p "Linens: n/a tables x $10.00/table = $" at bounding box center [346, 168] width 393 height 14
click at [358, 249] on p "18% gratuity (bar): $135.00" at bounding box center [346, 251] width 393 height 14
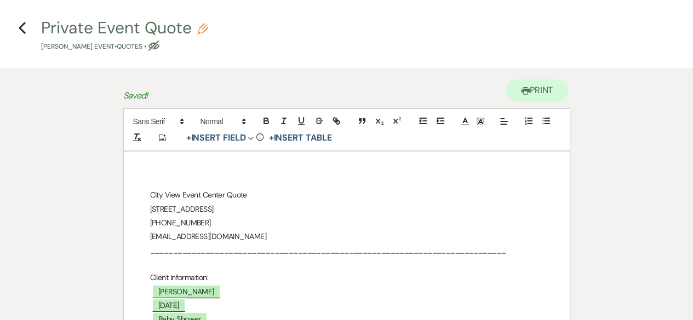
scroll to position [0, 0]
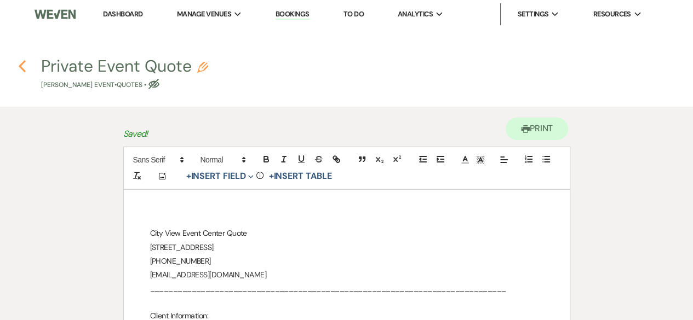
click at [23, 64] on icon "Previous" at bounding box center [22, 66] width 8 height 13
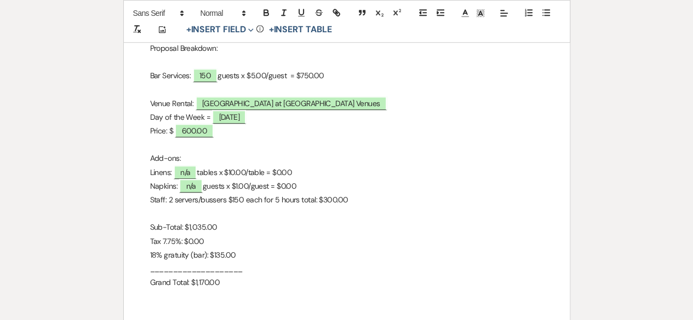
select select "6"
select select "14"
select select "3"
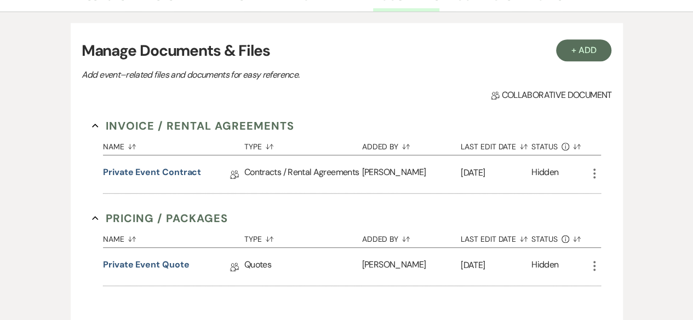
scroll to position [159, 0]
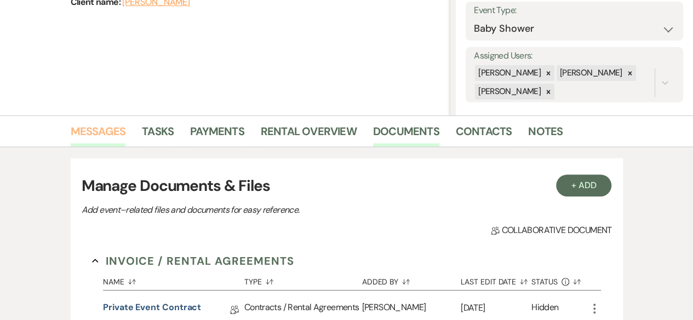
click at [102, 131] on link "Messages" at bounding box center [98, 135] width 55 height 24
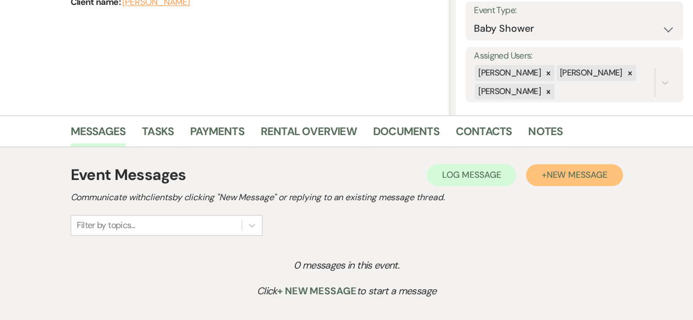
click at [572, 171] on span "New Message" at bounding box center [576, 175] width 61 height 12
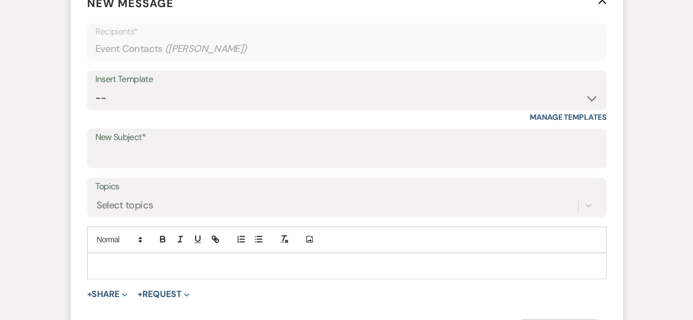
scroll to position [488, 0]
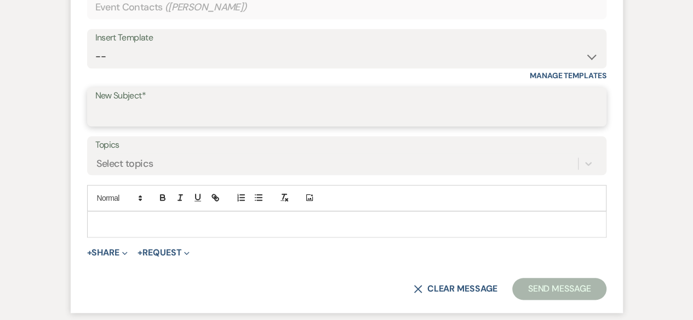
click at [111, 111] on input "New Subject*" at bounding box center [346, 114] width 503 height 21
type input "Quote and Contract"
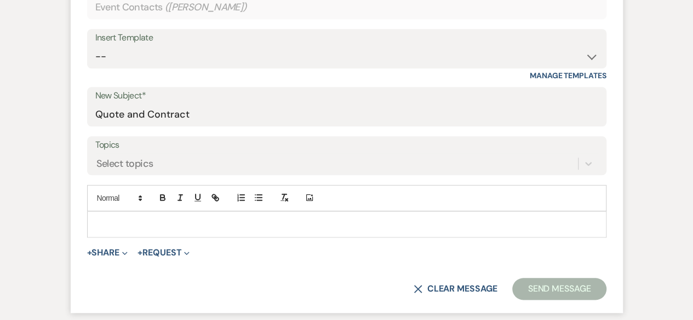
click at [119, 223] on p at bounding box center [347, 225] width 502 height 12
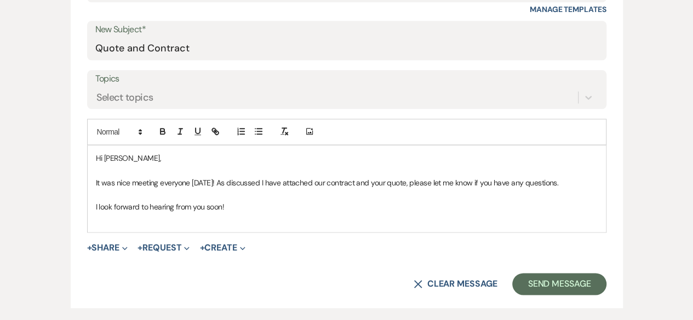
scroll to position [555, 0]
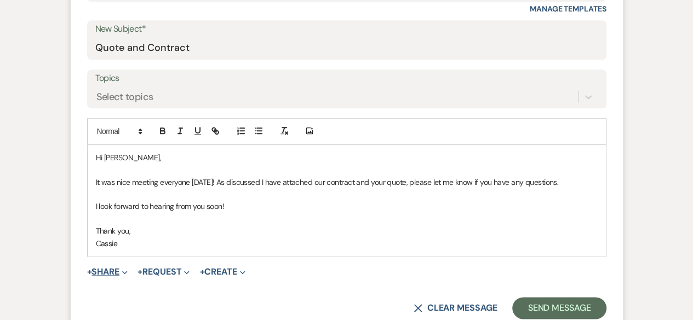
click at [120, 269] on button "+ Share Expand" at bounding box center [107, 272] width 41 height 9
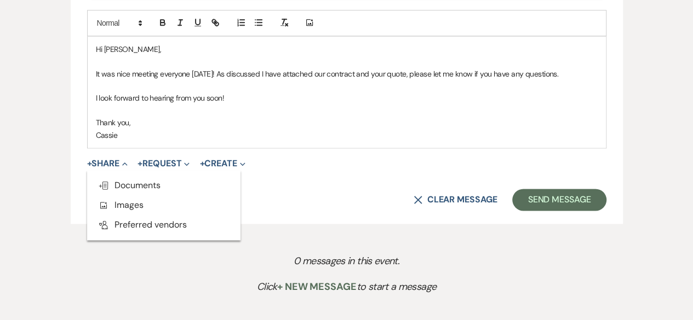
scroll to position [664, 0]
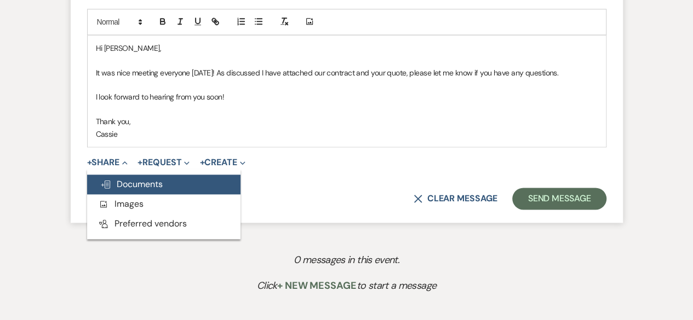
click at [148, 180] on span "Doc Upload Documents" at bounding box center [131, 185] width 62 height 12
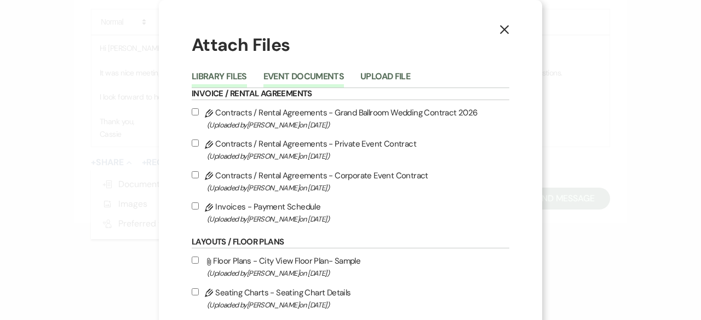
click at [310, 75] on button "Event Documents" at bounding box center [303, 79] width 81 height 15
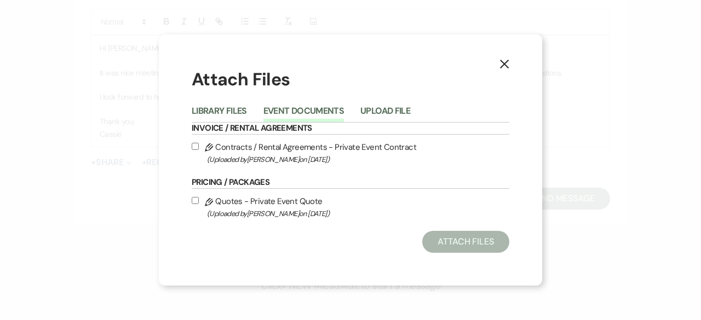
click at [197, 146] on input "Pencil Contracts / Rental Agreements - Private Event Contract (Uploaded by [PER…" at bounding box center [195, 146] width 7 height 7
checkbox input "true"
click at [196, 198] on input "Pencil Quotes - Private Event Quote (Uploaded by [PERSON_NAME] on [DATE] )" at bounding box center [195, 200] width 7 height 7
checkbox input "true"
click at [470, 246] on button "Attach Files" at bounding box center [465, 242] width 87 height 22
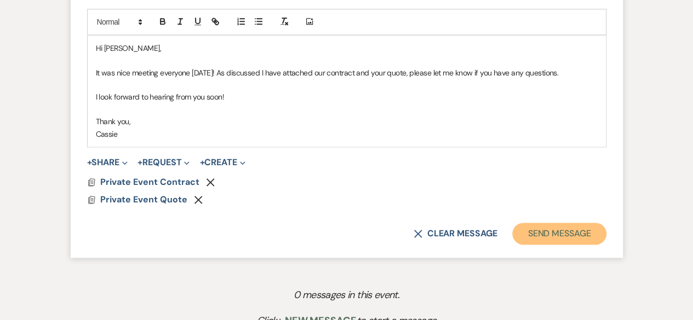
click at [554, 227] on button "Send Message" at bounding box center [559, 234] width 94 height 22
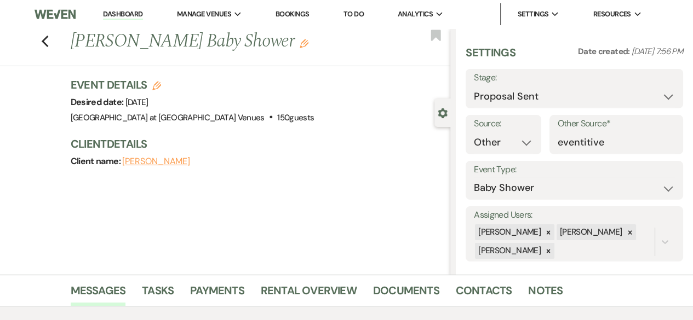
scroll to position [0, 0]
click at [48, 43] on use "button" at bounding box center [44, 42] width 7 height 12
select select "6"
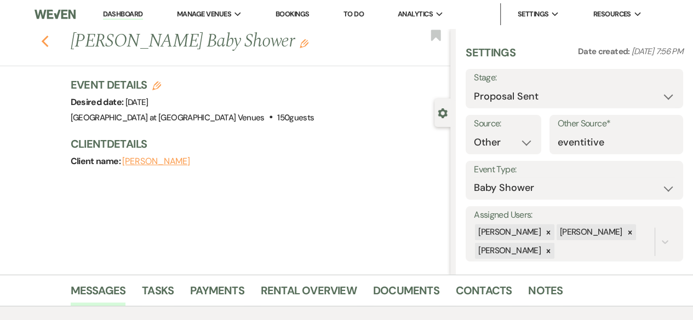
select select "6"
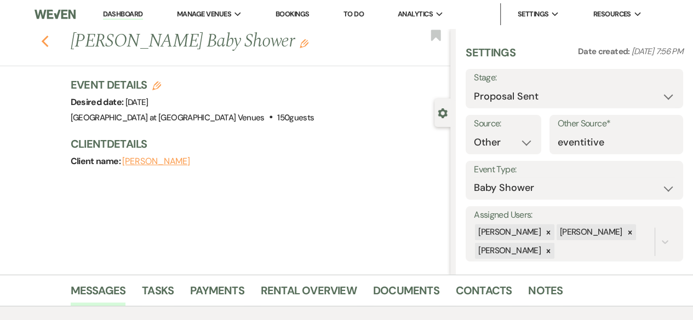
select select "6"
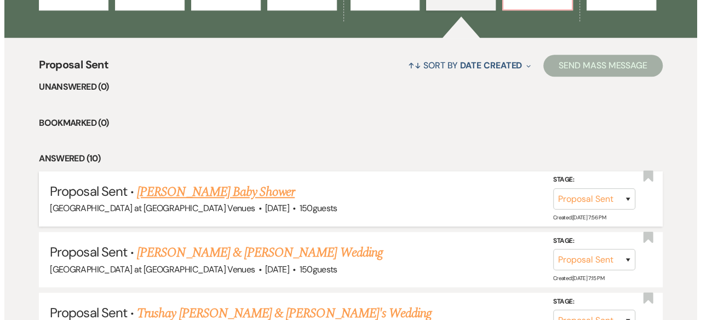
scroll to position [164, 0]
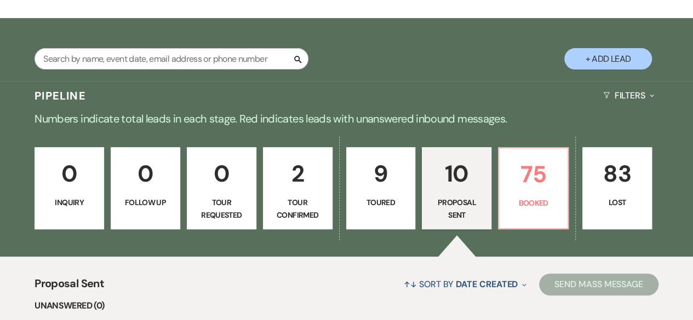
click at [621, 55] on button "+ Add Lead" at bounding box center [608, 58] width 88 height 21
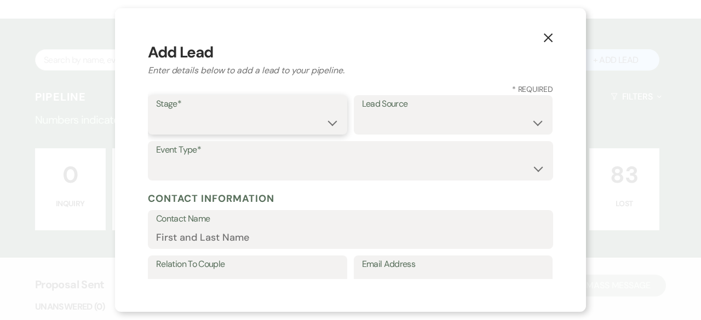
click at [327, 125] on select "Inquiry Follow Up Tour Requested Tour Confirmed Toured Proposal Sent Booked Lost" at bounding box center [247, 122] width 183 height 21
select select "5"
click at [156, 112] on select "Inquiry Follow Up Tour Requested Tour Confirmed Toured Proposal Sent Booked Lost" at bounding box center [247, 122] width 183 height 21
click at [400, 121] on select "Weven Venue Website Instagram Facebook Pinterest Google The Knot Wedding Wire H…" at bounding box center [453, 122] width 183 height 21
select select "12"
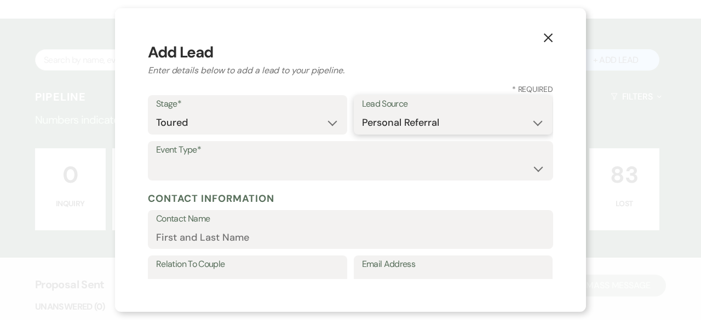
click at [362, 112] on select "Weven Venue Website Instagram Facebook Pinterest Google The Knot Wedding Wire H…" at bounding box center [453, 122] width 183 height 21
click at [173, 169] on select "Wedding Anniversary Party Baby Shower Bachelorette / Bachelor Party Birthday Pa…" at bounding box center [350, 168] width 389 height 21
select select "4"
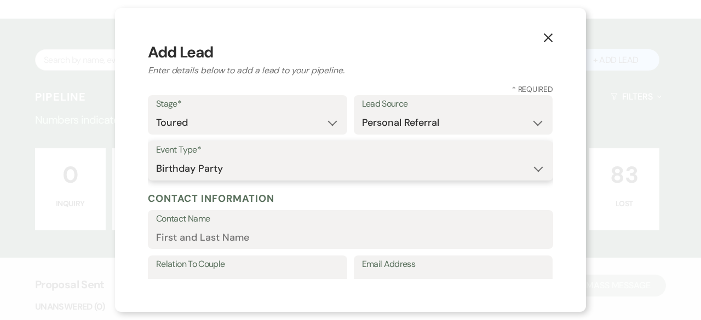
click at [156, 158] on select "Wedding Anniversary Party Baby Shower Bachelorette / Bachelor Party Birthday Pa…" at bounding box center [350, 168] width 389 height 21
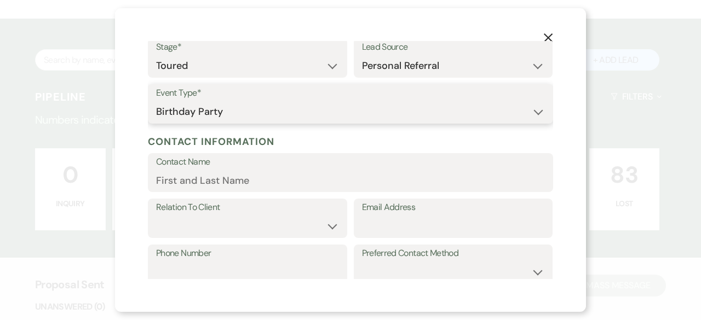
scroll to position [110, 0]
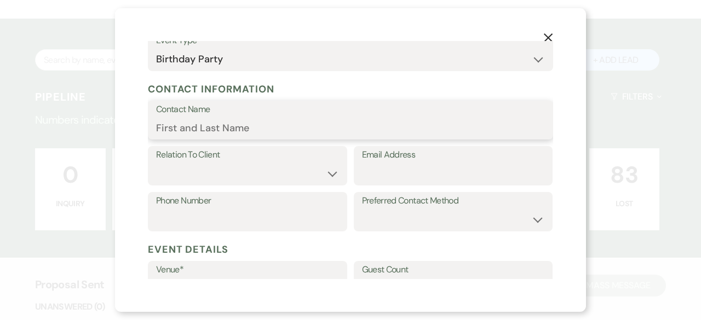
click at [223, 133] on input "Contact Name" at bounding box center [350, 127] width 389 height 21
type input "[PERSON_NAME]"
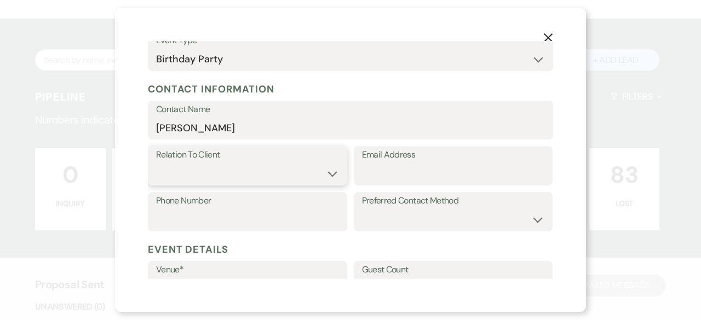
click at [203, 170] on select "Client Event Planner Parent of Client Family Member Friend Other" at bounding box center [247, 173] width 183 height 21
select select "1"
click at [156, 163] on select "Client Event Planner Parent of Client Family Member Friend Other" at bounding box center [247, 173] width 183 height 21
click at [179, 225] on input "Phone Number" at bounding box center [247, 219] width 183 height 21
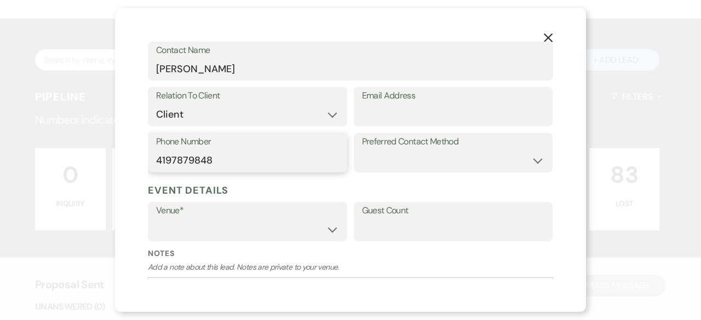
scroll to position [252, 0]
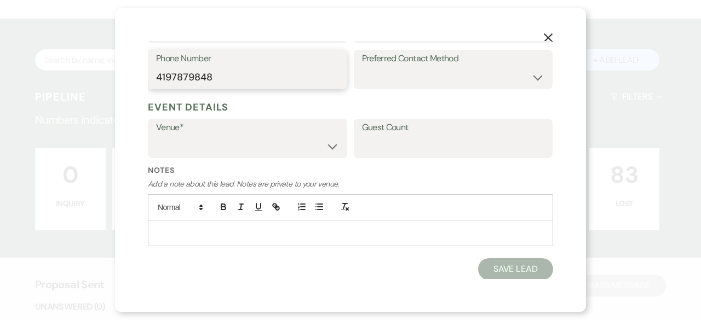
type input "4197879848"
click at [223, 145] on select "[GEOGRAPHIC_DATA] at [GEOGRAPHIC_DATA] Venues [GEOGRAPHIC_DATA] at [GEOGRAPHIC_…" at bounding box center [247, 146] width 183 height 21
select select "783"
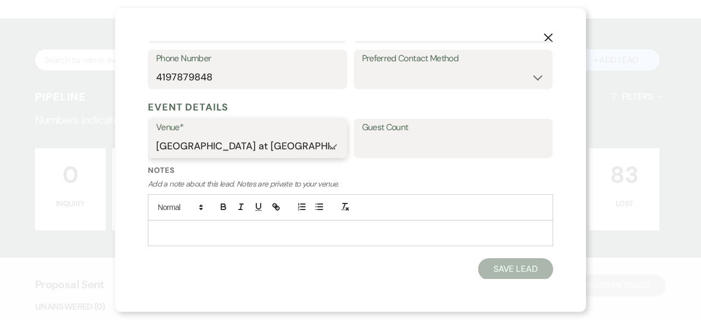
click at [156, 136] on select "[GEOGRAPHIC_DATA] at [GEOGRAPHIC_DATA] Venues [GEOGRAPHIC_DATA] at [GEOGRAPHIC_…" at bounding box center [247, 146] width 183 height 21
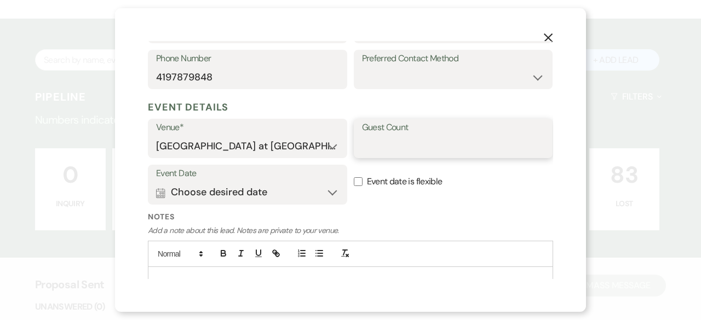
click at [377, 148] on input "Guest Count" at bounding box center [453, 146] width 183 height 21
type input "100"
click at [329, 198] on button "Calendar Choose desired date Expand" at bounding box center [247, 193] width 183 height 22
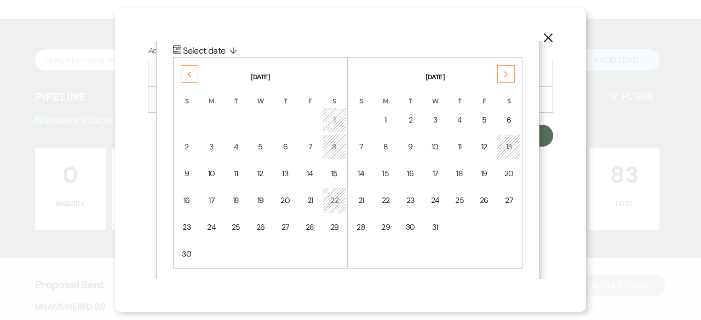
scroll to position [435, 0]
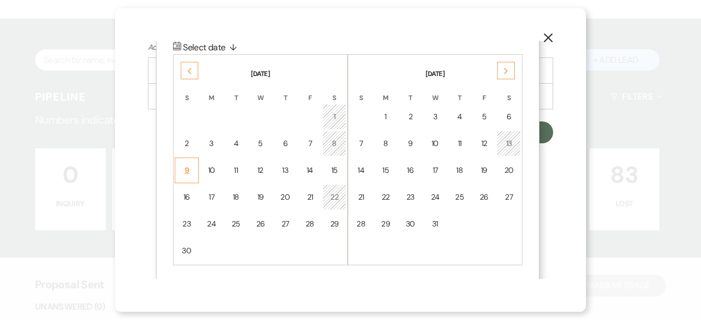
click at [191, 171] on div "9" at bounding box center [187, 171] width 10 height 12
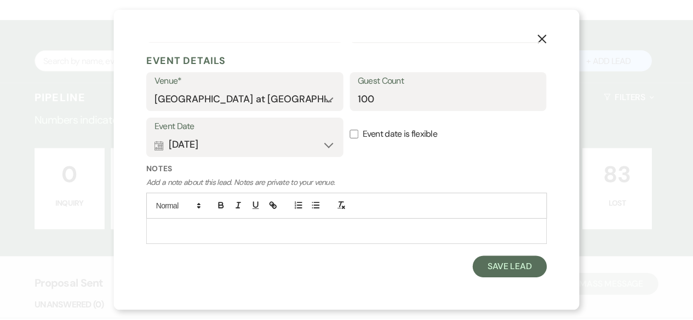
scroll to position [298, 0]
drag, startPoint x: 353, startPoint y: 139, endPoint x: 356, endPoint y: 147, distance: 8.7
click at [354, 139] on input "Event date is flexible" at bounding box center [358, 135] width 9 height 9
checkbox input "true"
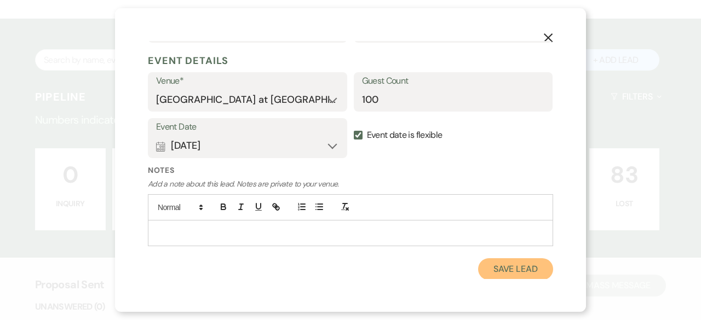
click at [504, 265] on button "Save Lead" at bounding box center [515, 270] width 75 height 22
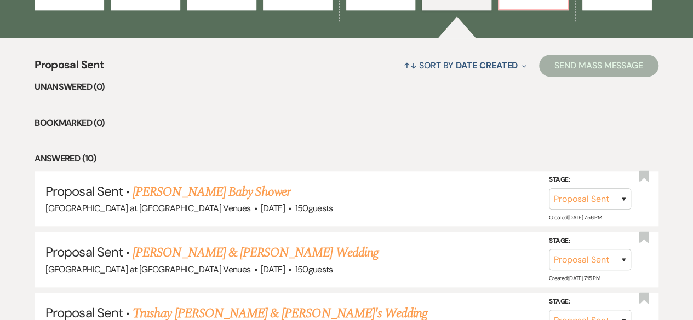
scroll to position [219, 0]
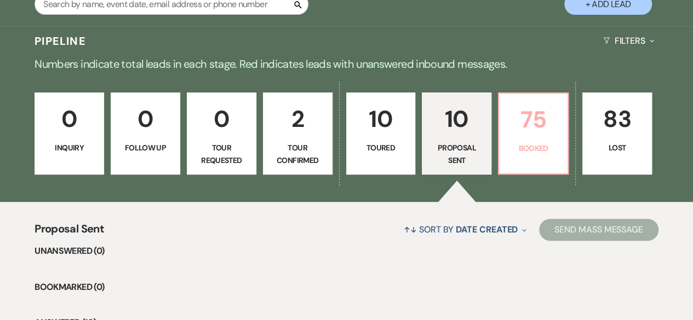
click at [532, 133] on p "75" at bounding box center [533, 119] width 55 height 37
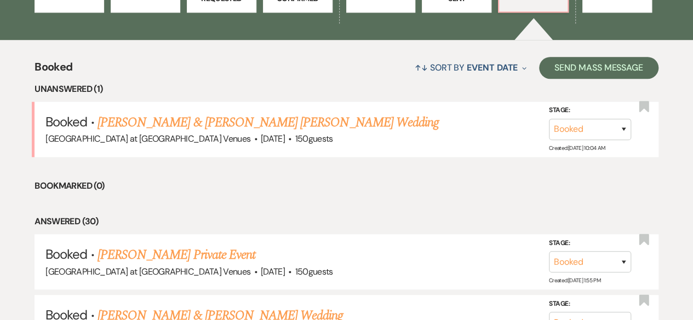
scroll to position [383, 0]
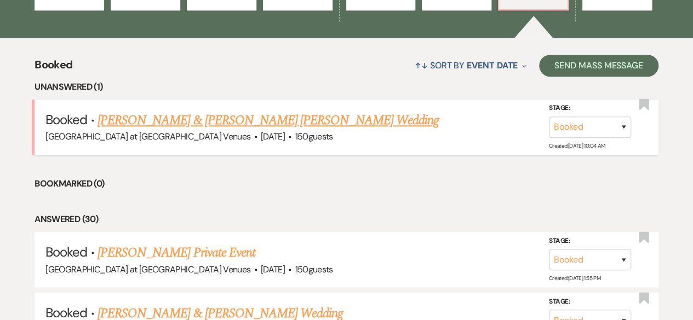
click at [210, 119] on link "[PERSON_NAME] & [PERSON_NAME] [PERSON_NAME] Wedding" at bounding box center [267, 121] width 341 height 20
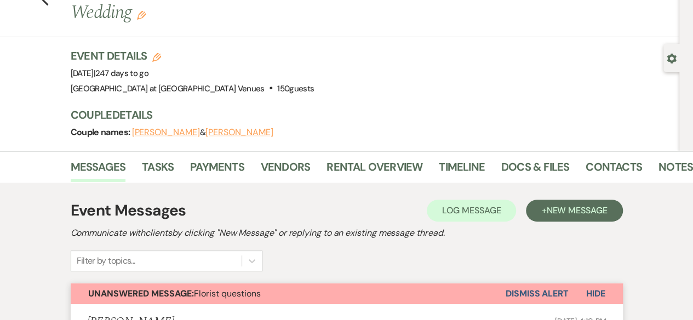
scroll to position [110, 0]
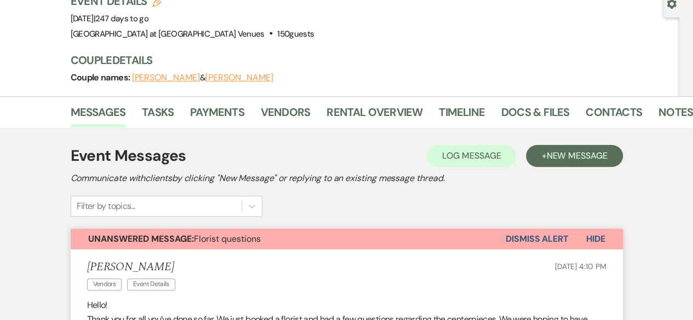
click at [546, 229] on button "Dismiss Alert" at bounding box center [537, 239] width 63 height 21
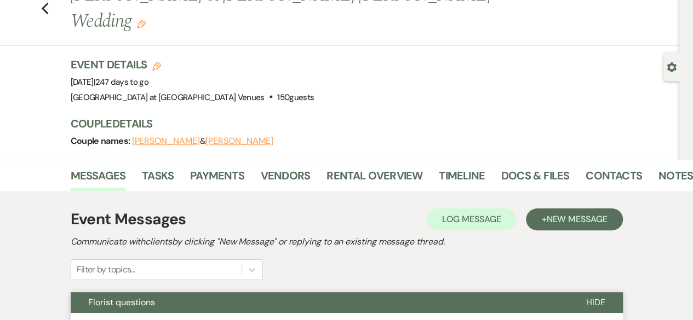
scroll to position [0, 0]
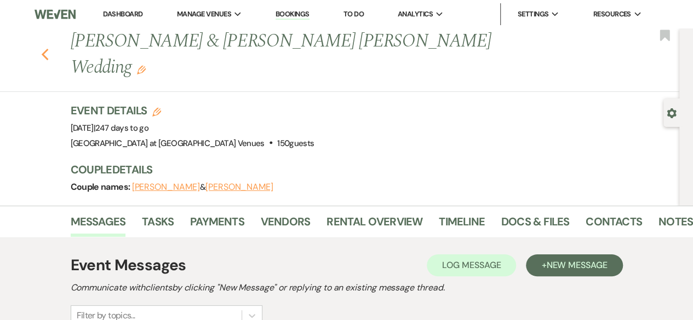
click at [49, 48] on icon "Previous" at bounding box center [45, 54] width 8 height 13
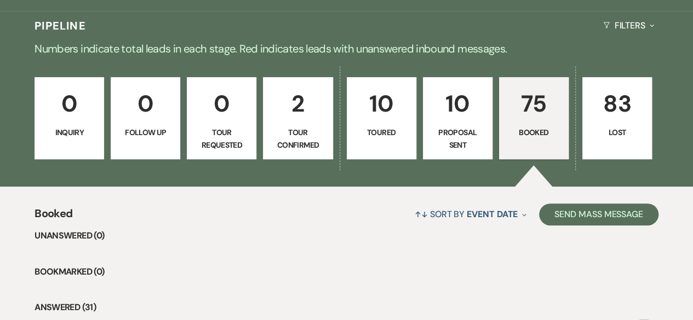
scroll to position [219, 0]
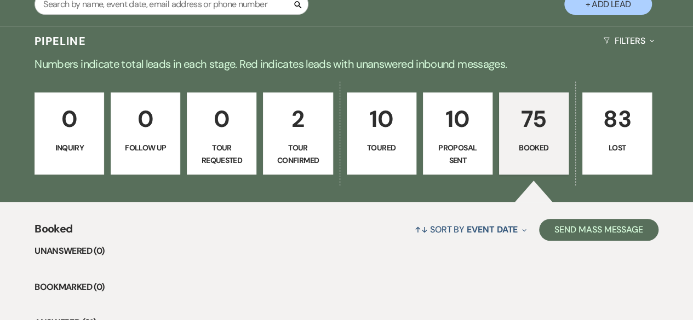
click at [372, 134] on p "10" at bounding box center [381, 119] width 55 height 37
select select "5"
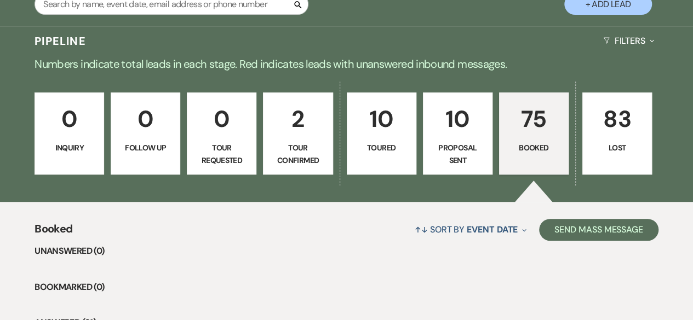
select select "5"
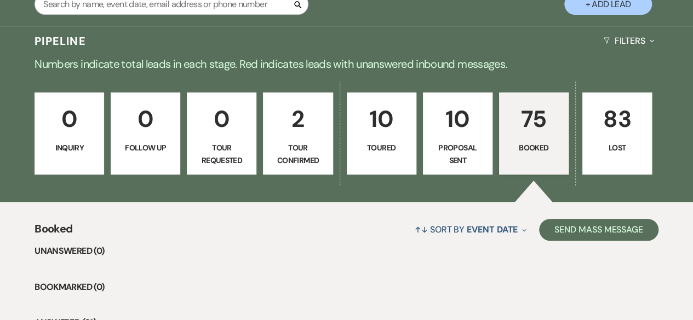
select select "5"
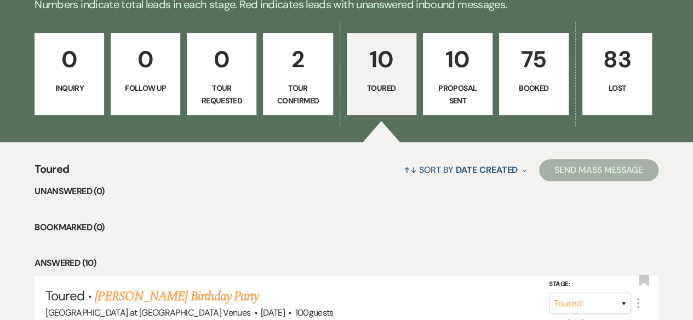
scroll to position [438, 0]
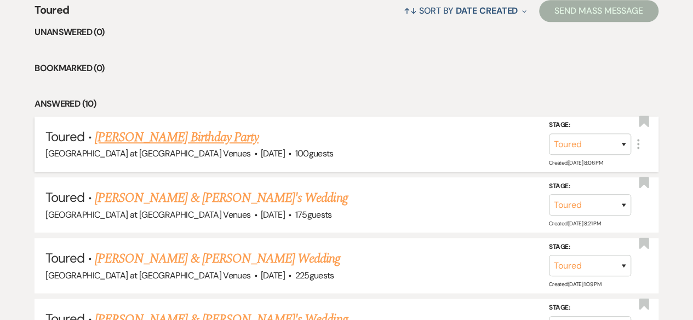
click at [167, 141] on link "[PERSON_NAME] Birthday Party" at bounding box center [177, 138] width 164 height 20
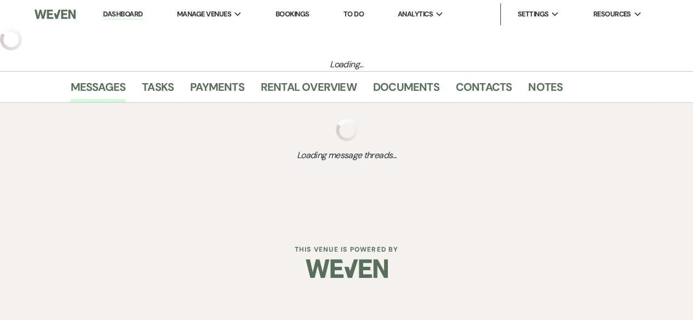
select select "5"
select select "12"
select select "4"
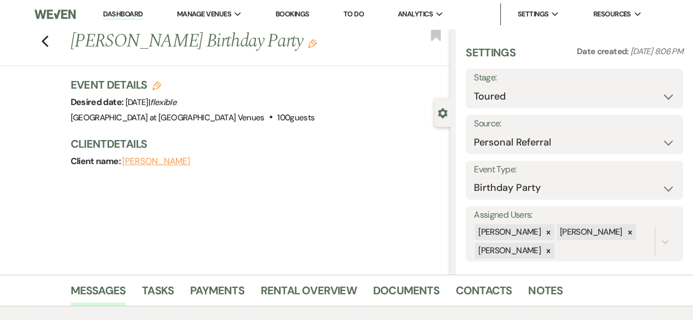
scroll to position [164, 0]
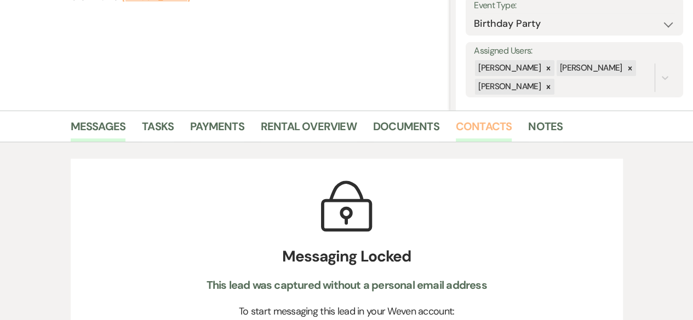
click at [491, 124] on link "Contacts" at bounding box center [484, 130] width 56 height 24
